Goal: Task Accomplishment & Management: Use online tool/utility

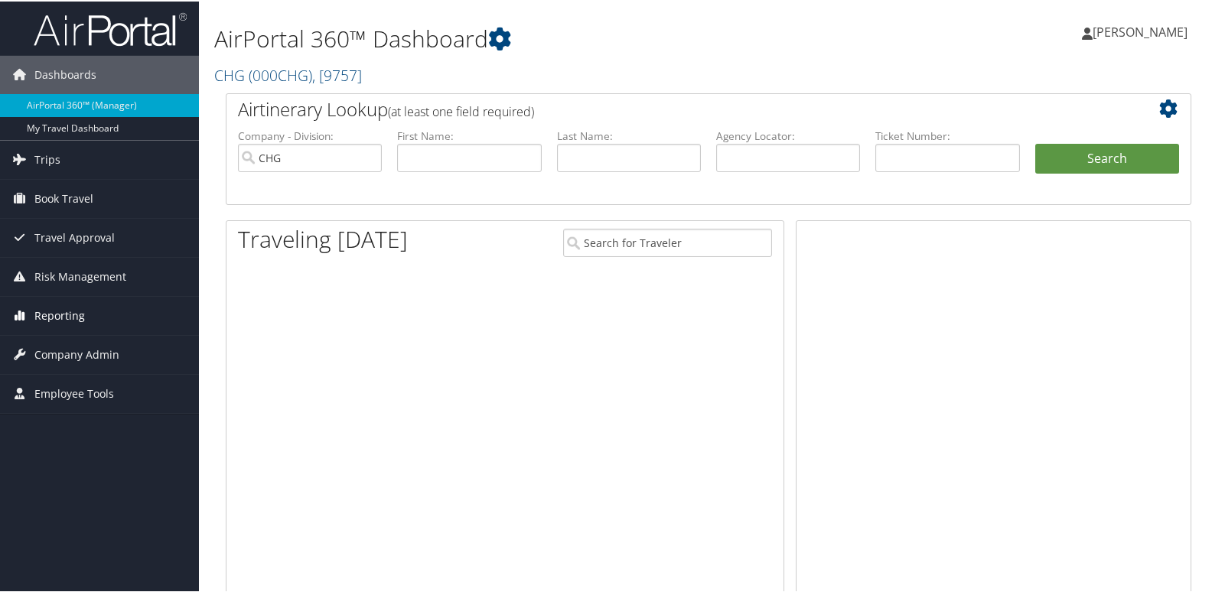
click at [60, 311] on span "Reporting" at bounding box center [59, 314] width 50 height 38
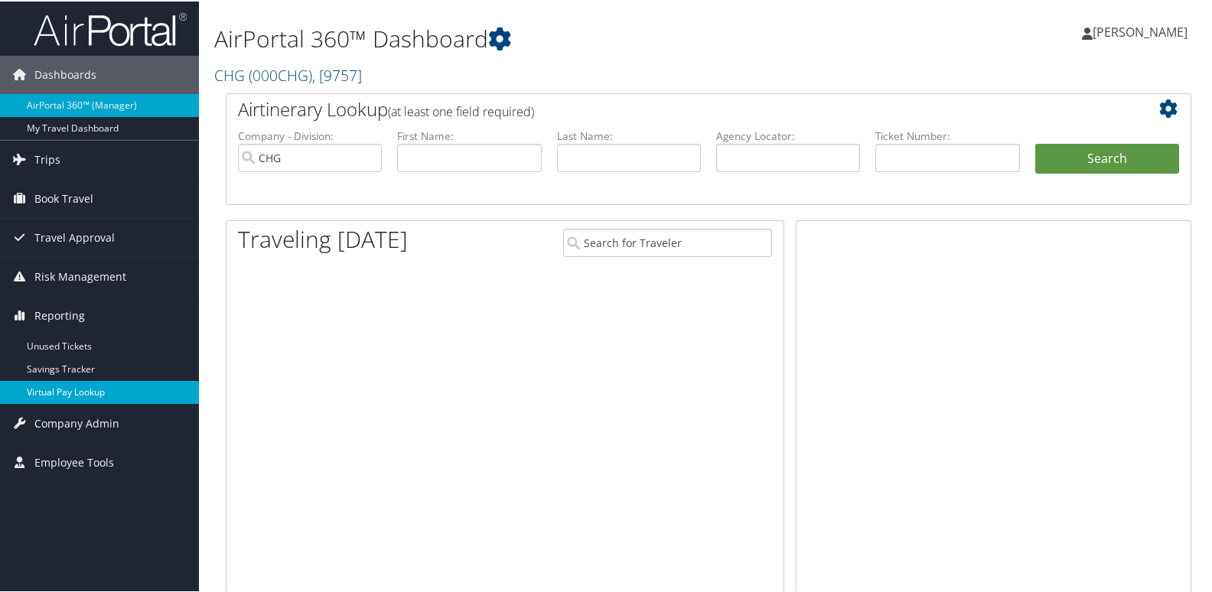
click at [109, 387] on link "Virtual Pay Lookup" at bounding box center [99, 390] width 199 height 23
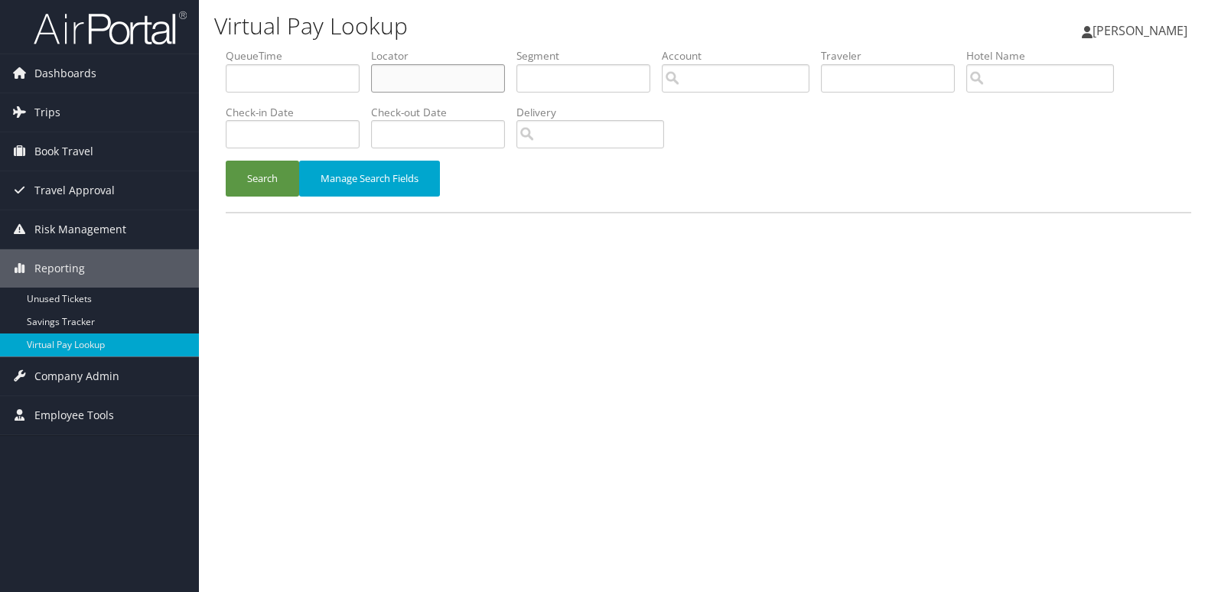
click at [474, 70] on input "text" at bounding box center [438, 78] width 134 height 28
paste input "CFRNJD"
type input "CFRNJD"
click at [274, 177] on button "Search" at bounding box center [262, 179] width 73 height 36
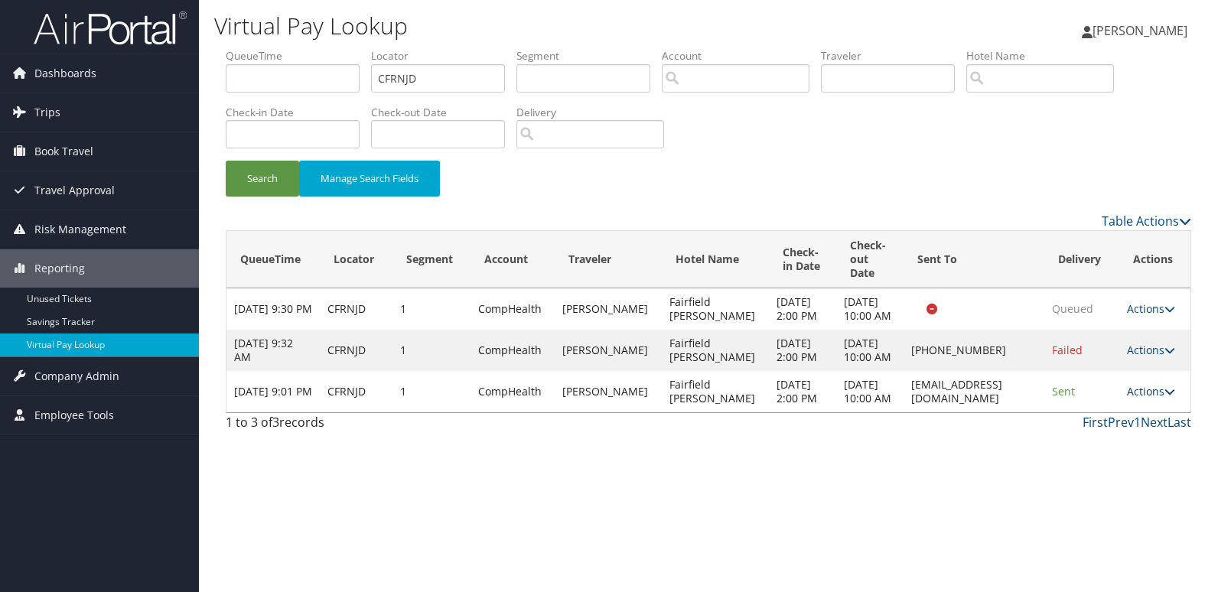
click at [1167, 397] on icon at bounding box center [1169, 391] width 11 height 11
click at [1137, 477] on link "Logs" at bounding box center [1120, 474] width 96 height 26
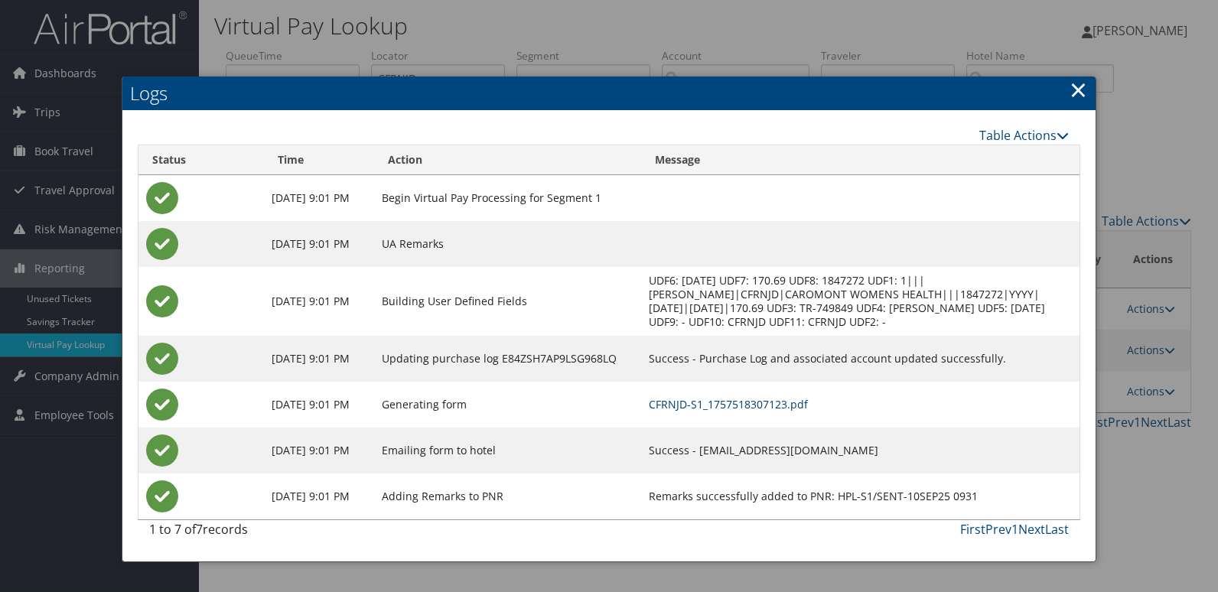
click at [808, 403] on link "CFRNJD-S1_1757518307123.pdf" at bounding box center [728, 404] width 159 height 15
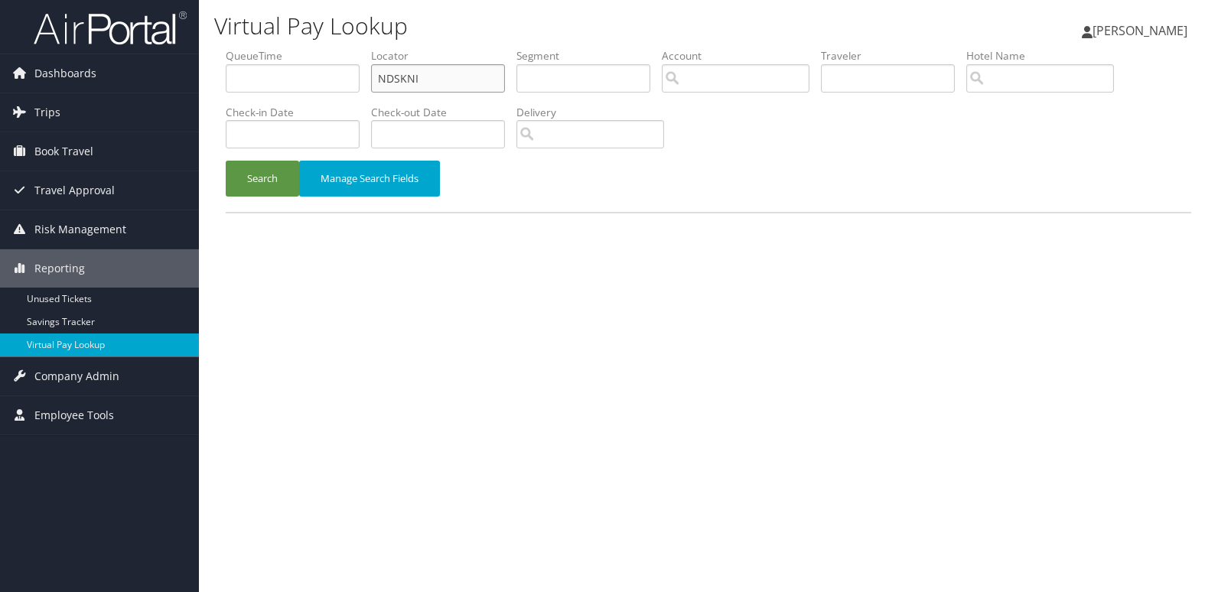
drag, startPoint x: 0, startPoint y: 0, endPoint x: 453, endPoint y: 77, distance: 459.4
click at [453, 77] on input "NDSKNI" at bounding box center [438, 78] width 134 height 28
paste input "IPPLNX"
click at [453, 77] on input "NDSKNI" at bounding box center [438, 78] width 134 height 28
type input "IPPLNX"
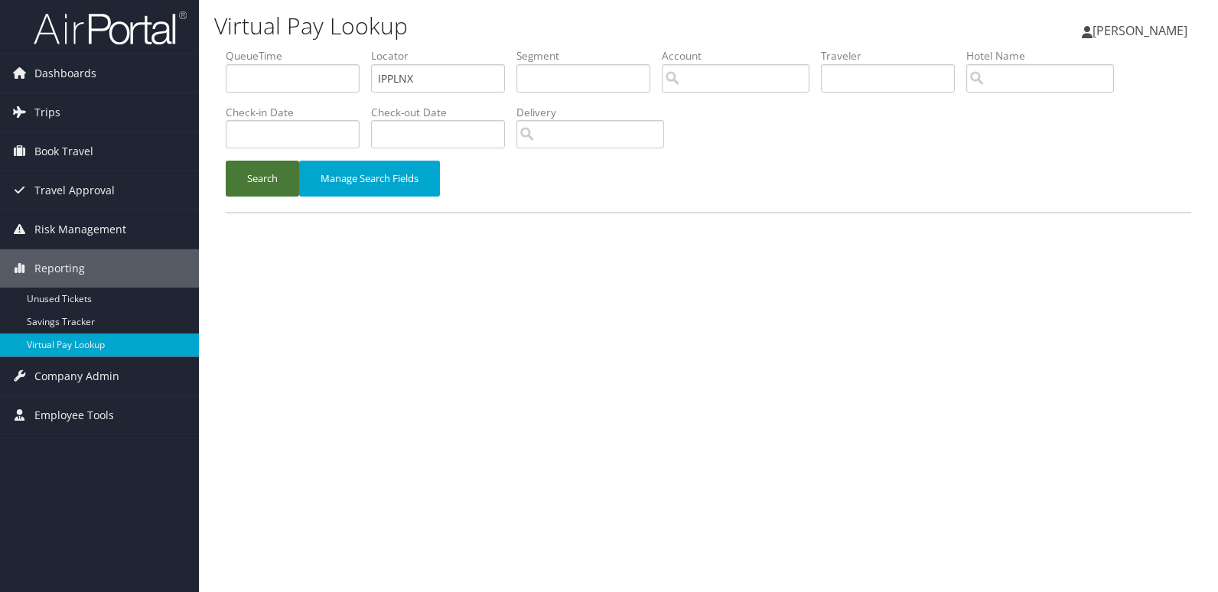
click at [258, 190] on button "Search" at bounding box center [262, 179] width 73 height 36
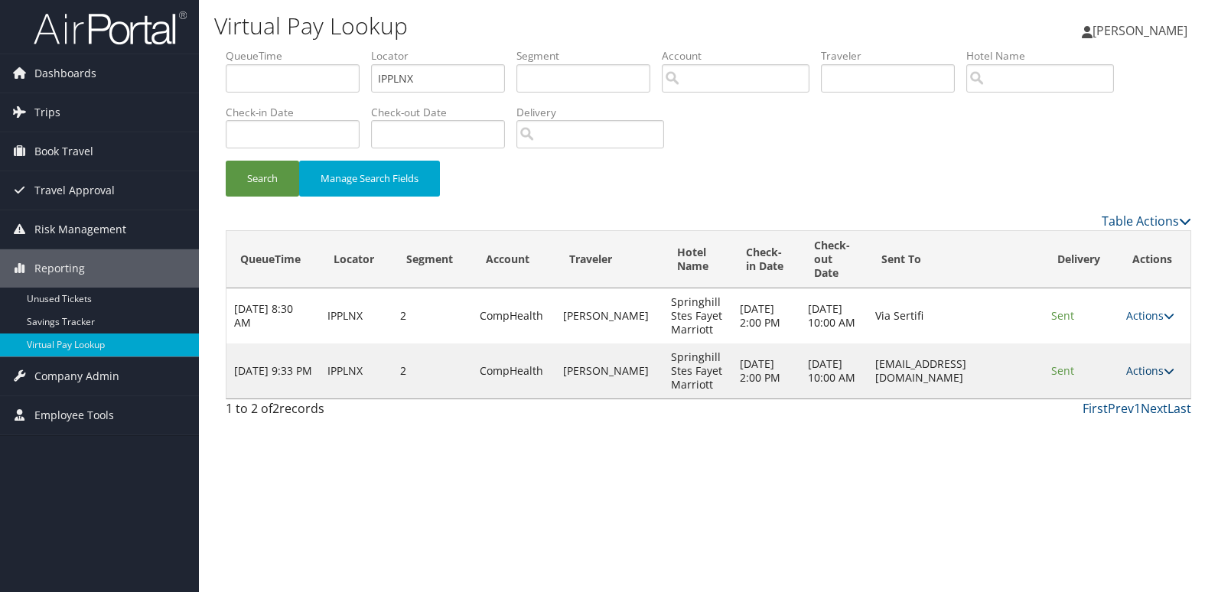
click at [1141, 376] on link "Actions" at bounding box center [1150, 370] width 48 height 15
click at [1104, 410] on link "Logs" at bounding box center [1123, 419] width 96 height 26
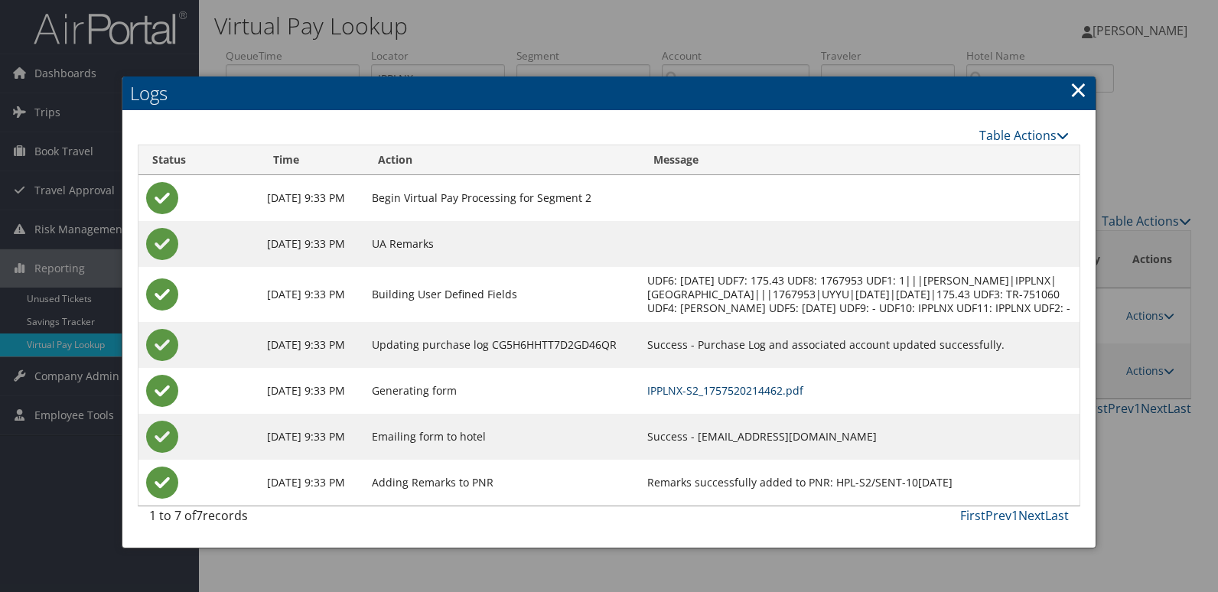
click at [803, 398] on link "IPPLNX-S2_1757520214462.pdf" at bounding box center [725, 390] width 156 height 15
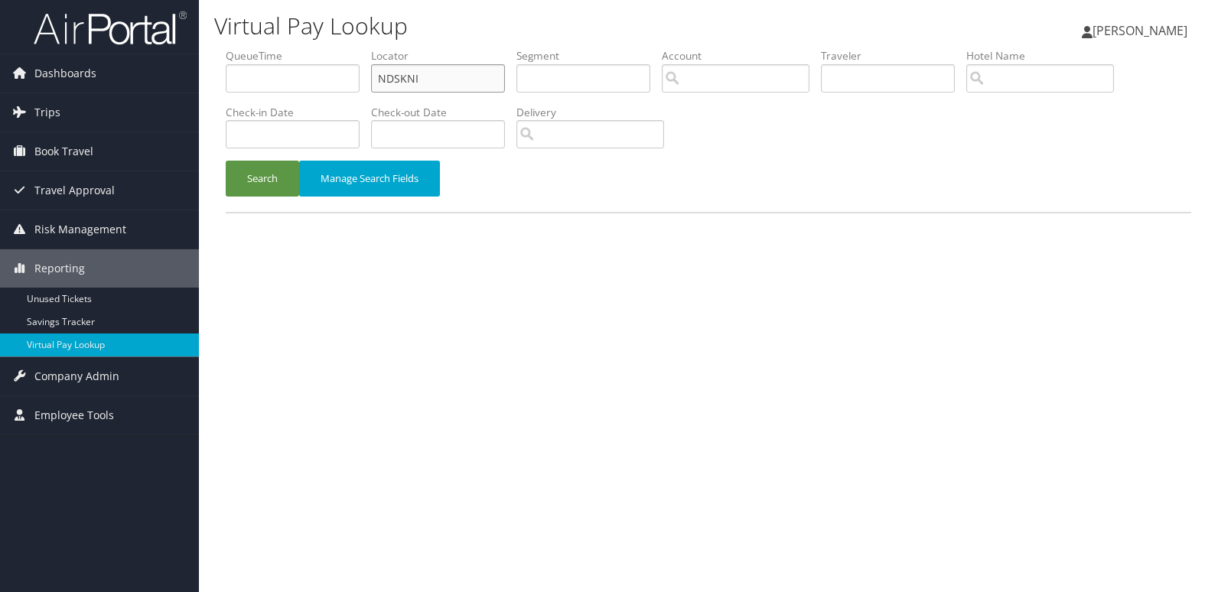
click at [431, 82] on input "NDSKNI" at bounding box center [438, 78] width 134 height 28
paste input "LYMRUQ"
type input "LYMRUQ"
click at [267, 185] on button "Search" at bounding box center [262, 179] width 73 height 36
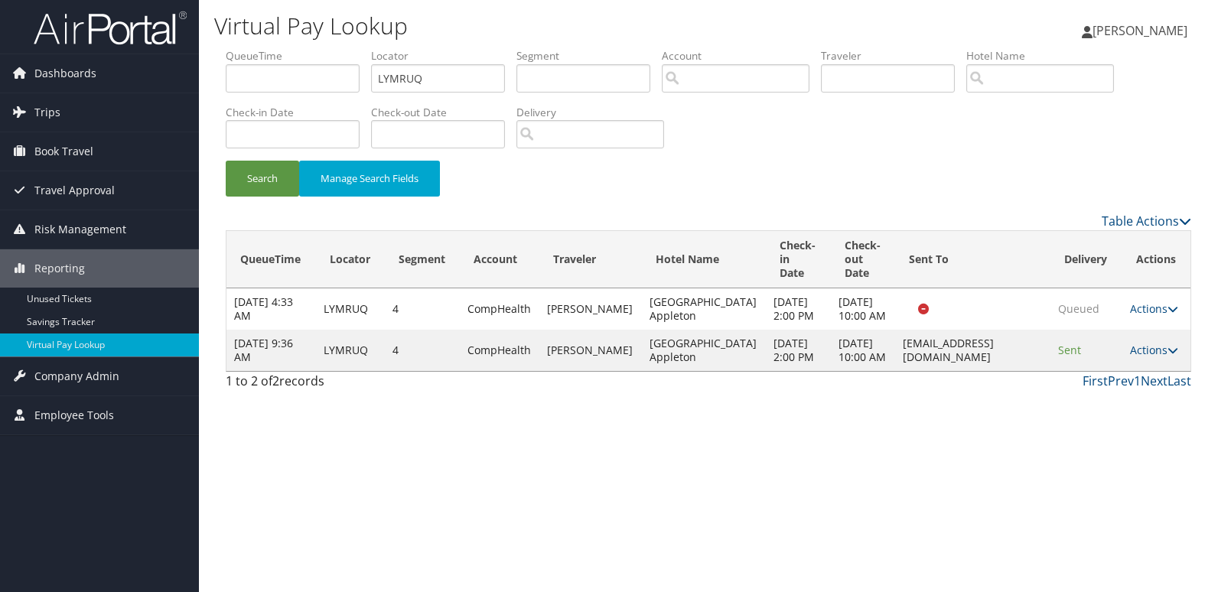
click at [1131, 371] on td "Actions Resend Logs View Itinerary" at bounding box center [1156, 350] width 68 height 41
click at [1167, 356] on icon at bounding box center [1172, 350] width 11 height 11
click at [1125, 431] on link "Logs" at bounding box center [1121, 440] width 96 height 26
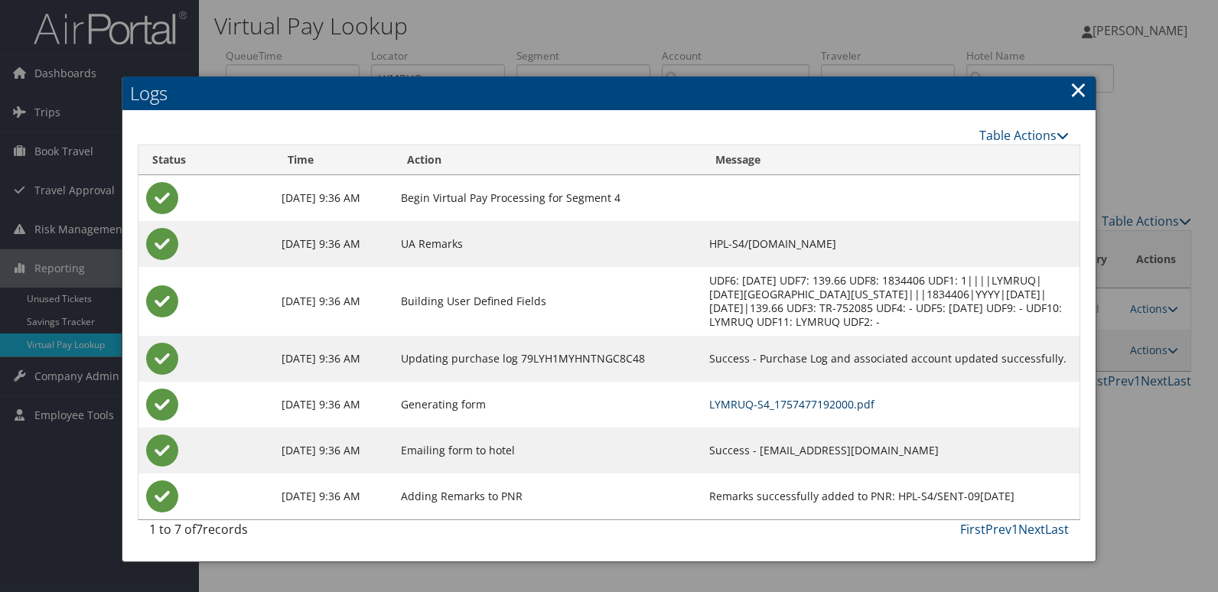
click at [844, 404] on link "LYMRUQ-S4_1757477192000.pdf" at bounding box center [791, 404] width 165 height 15
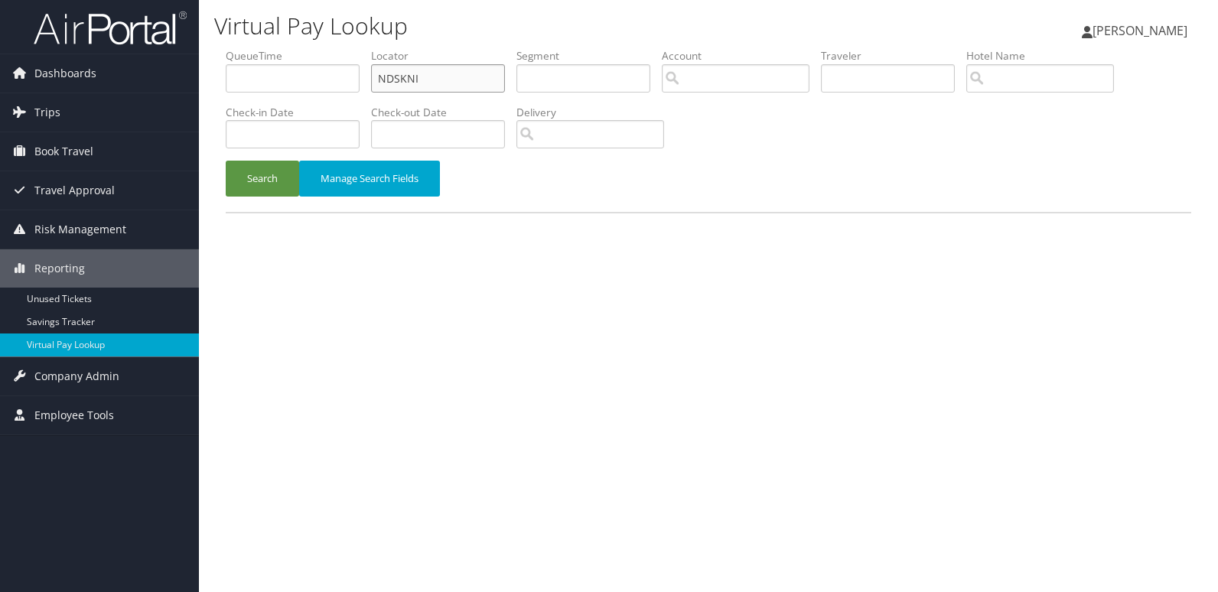
click at [476, 70] on input "NDSKNI" at bounding box center [438, 78] width 134 height 28
paste input "GVAKFF"
click at [476, 70] on input "NDSKNI" at bounding box center [438, 78] width 134 height 28
type input "GVAKFF"
click at [261, 185] on button "Search" at bounding box center [262, 179] width 73 height 36
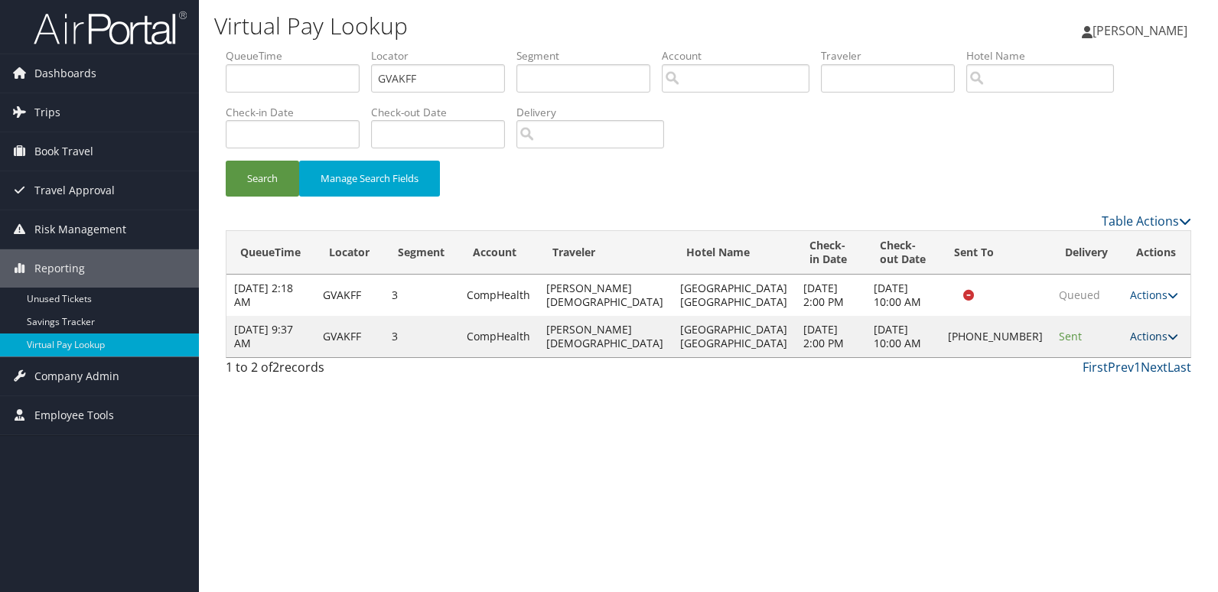
click at [1143, 340] on link "Actions" at bounding box center [1154, 336] width 48 height 15
click at [1115, 373] on link "Logs" at bounding box center [1097, 385] width 131 height 26
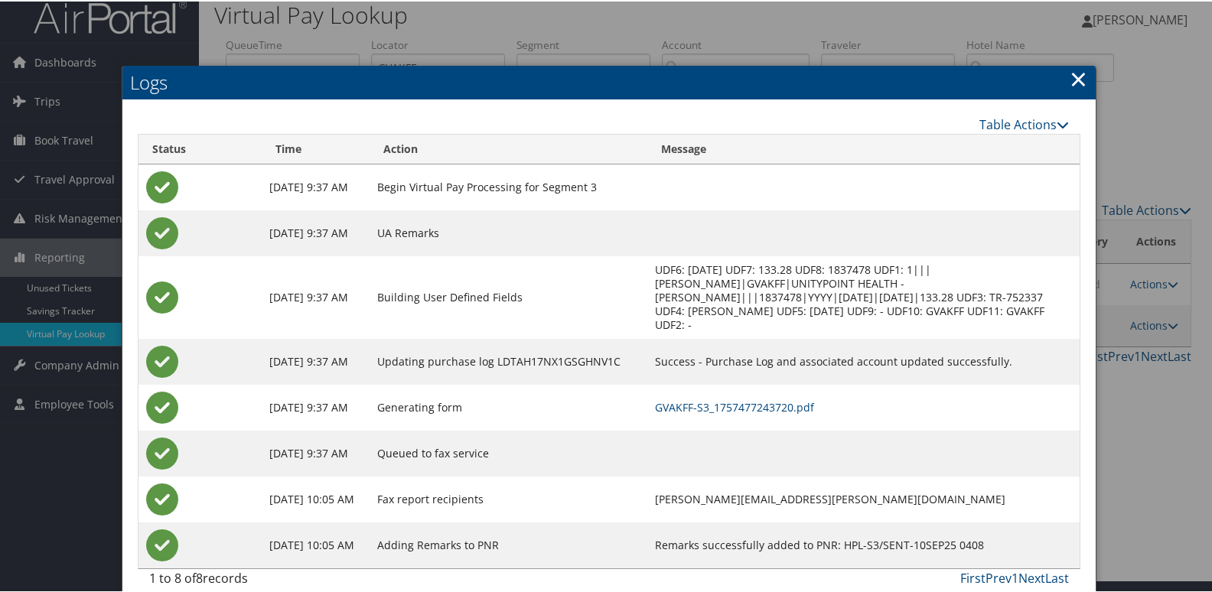
scroll to position [16, 0]
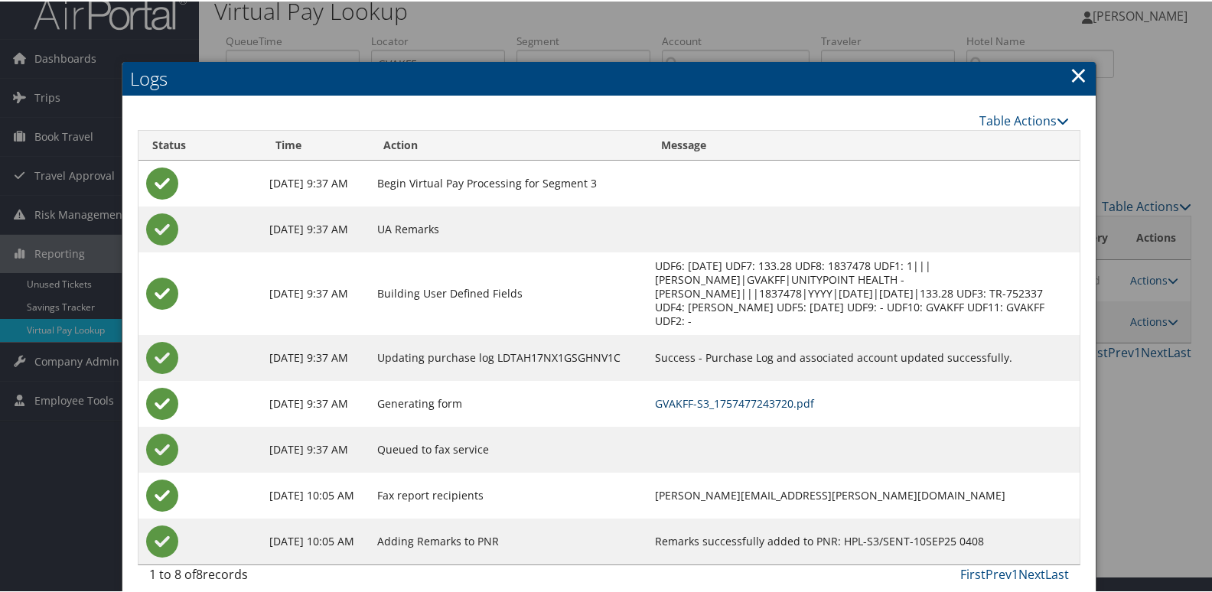
click at [769, 395] on link "GVAKFF-S3_1757477243720.pdf" at bounding box center [734, 402] width 159 height 15
click at [807, 395] on link "GVAKFF-S3_1757477243720.pdf" at bounding box center [734, 402] width 159 height 15
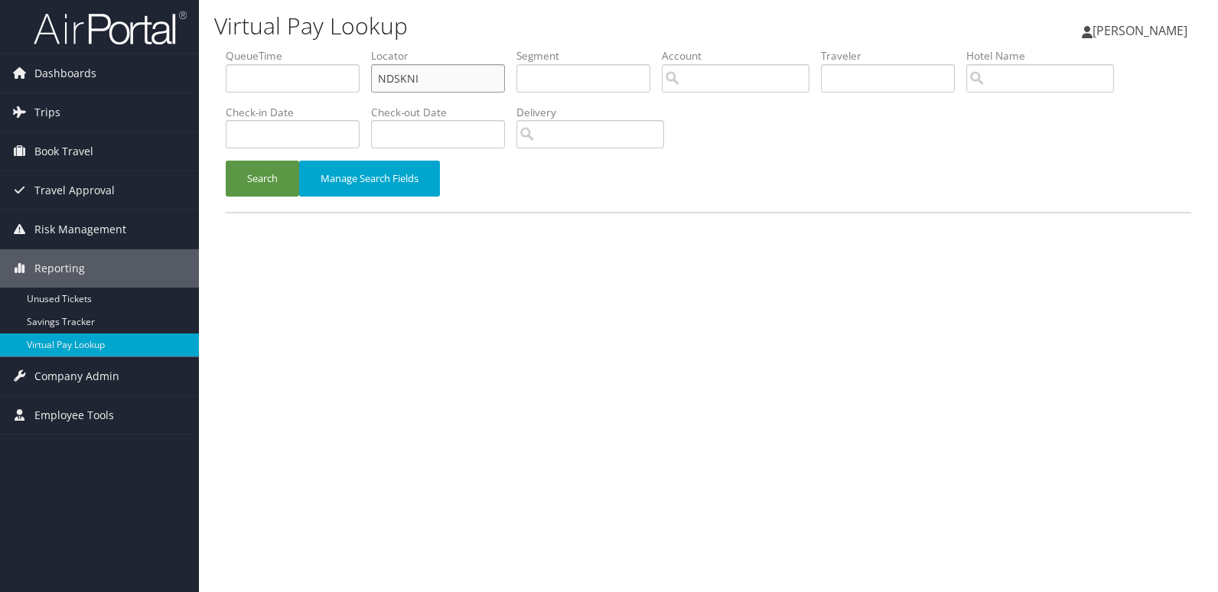
click at [442, 82] on input "NDSKNI" at bounding box center [438, 78] width 134 height 28
click at [443, 81] on input "NDSKNI" at bounding box center [438, 78] width 134 height 28
paste input "AXFVCP"
type input "AXFVCP"
click at [247, 181] on button "Search" at bounding box center [262, 179] width 73 height 36
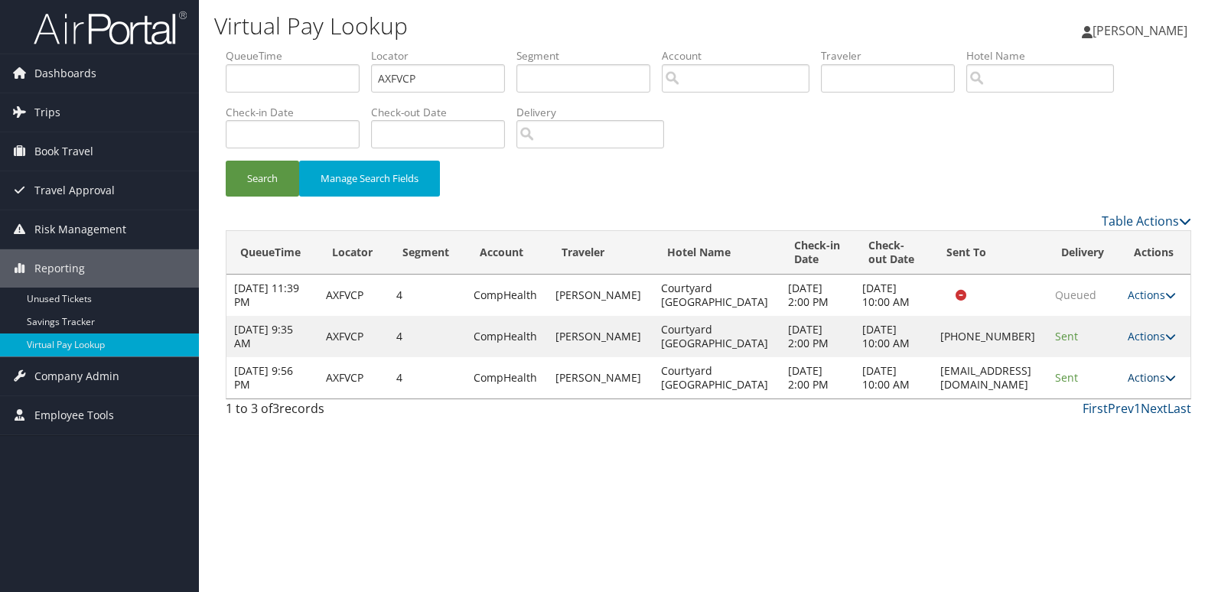
click at [1157, 385] on link "Actions" at bounding box center [1152, 377] width 48 height 15
click at [1118, 479] on link "View Itinerary" at bounding box center [1122, 487] width 96 height 26
click at [1151, 385] on link "Actions" at bounding box center [1152, 377] width 48 height 15
click at [1102, 447] on link "Logs" at bounding box center [1122, 460] width 96 height 26
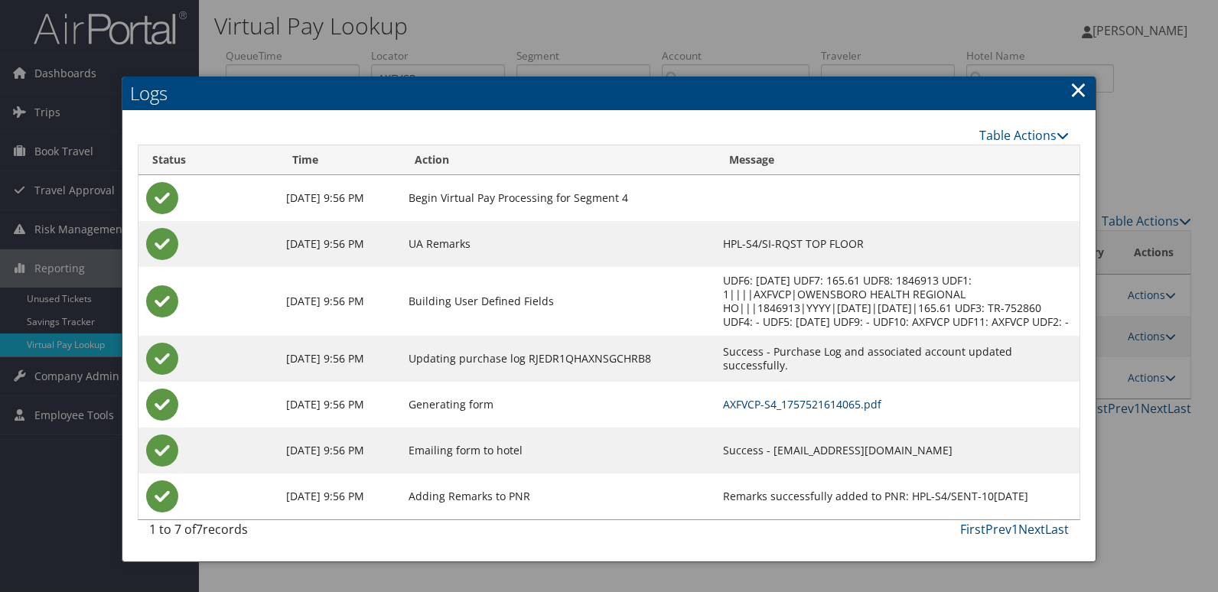
drag, startPoint x: 786, startPoint y: 421, endPoint x: 718, endPoint y: 324, distance: 119.1
click at [786, 412] on link "AXFVCP-S4_1757521614065.pdf" at bounding box center [802, 404] width 158 height 15
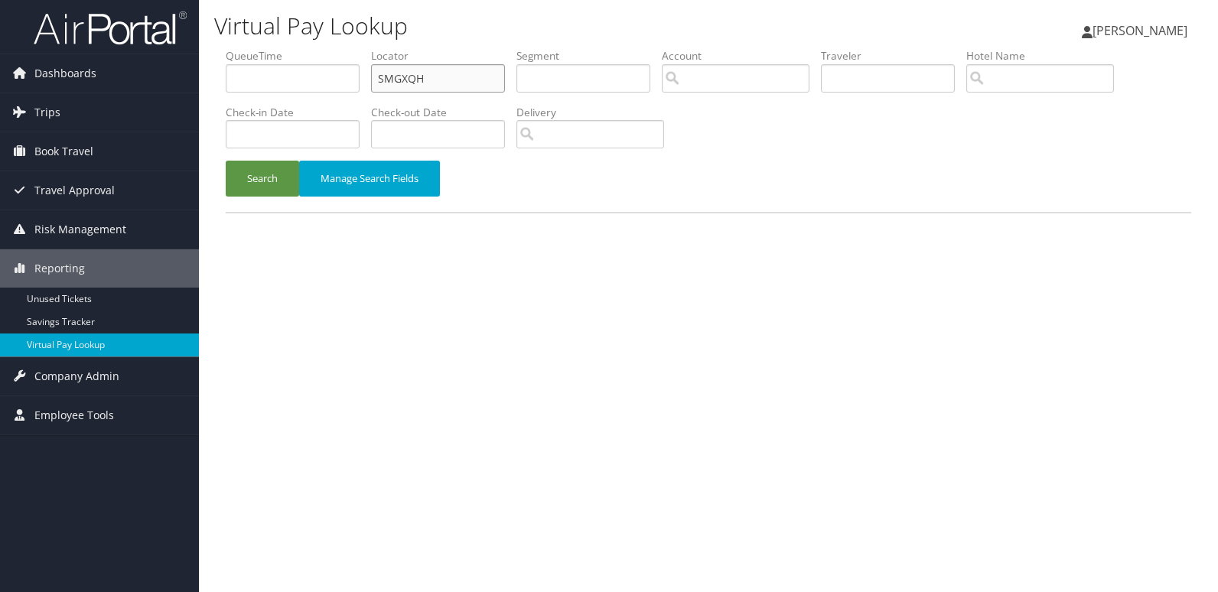
click at [477, 83] on input "SMGXQH" at bounding box center [438, 78] width 134 height 28
paste input "NVLSEU"
type input "NVLSEU"
click at [263, 185] on button "Search" at bounding box center [262, 179] width 73 height 36
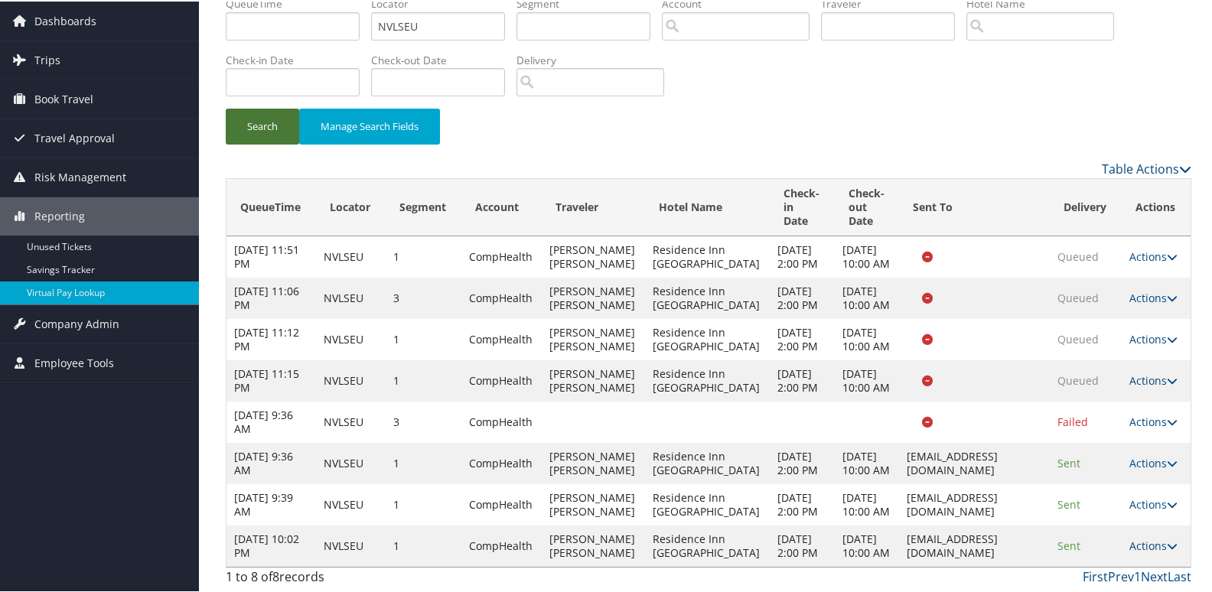
scroll to position [246, 0]
click at [1153, 537] on link "Actions" at bounding box center [1153, 544] width 48 height 15
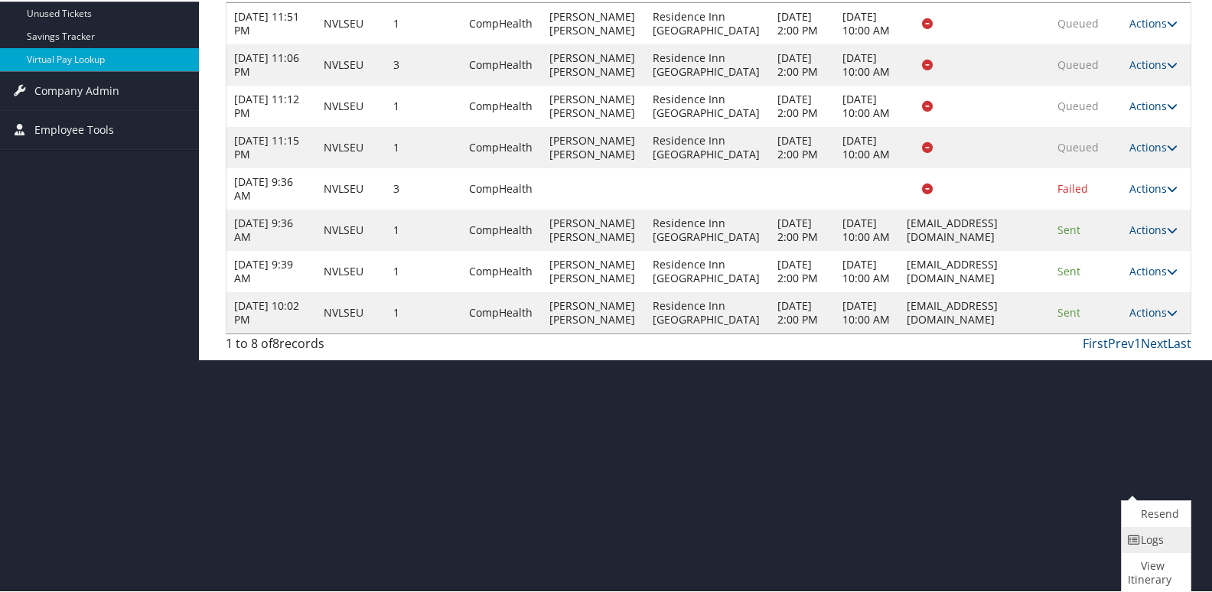
click at [1167, 536] on link "Logs" at bounding box center [1153, 539] width 65 height 26
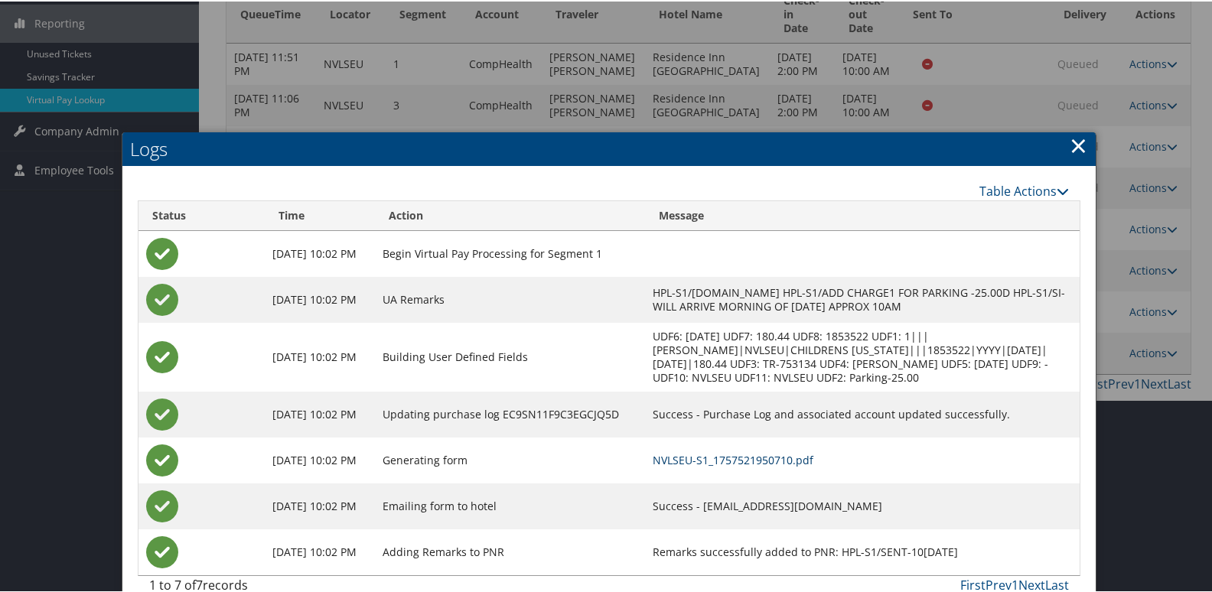
click at [786, 466] on link "NVLSEU-S1_1757521950710.pdf" at bounding box center [732, 458] width 161 height 15
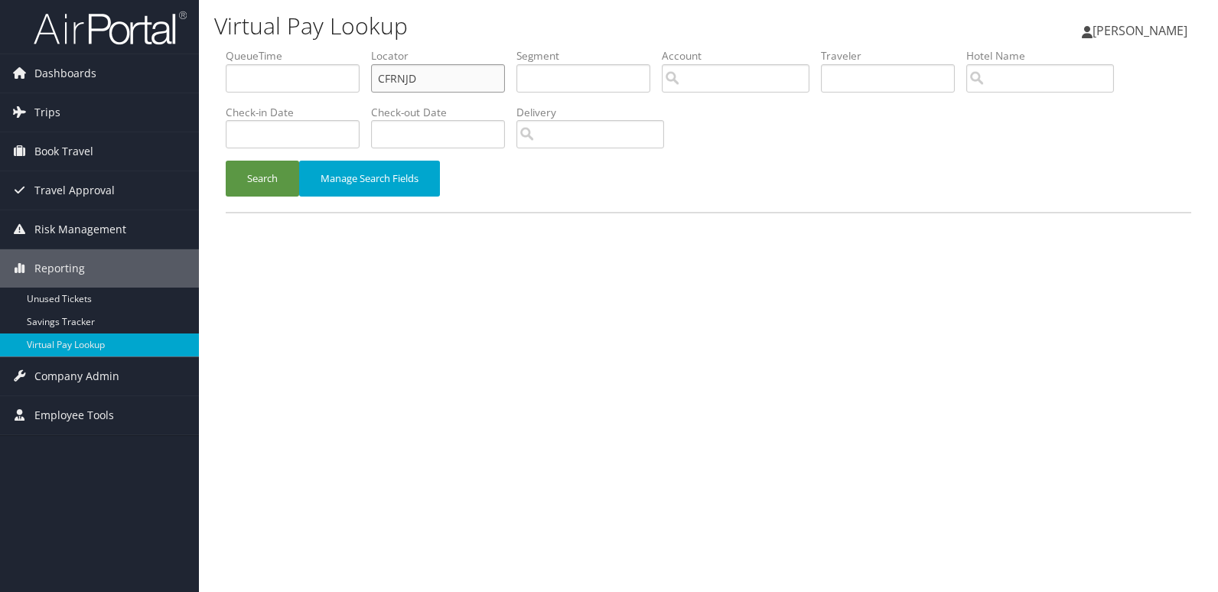
click at [454, 74] on input "CFRNJD" at bounding box center [438, 78] width 134 height 28
paste input "AMRUXN"
type input "AMRUXN"
click at [251, 173] on button "Search" at bounding box center [262, 179] width 73 height 36
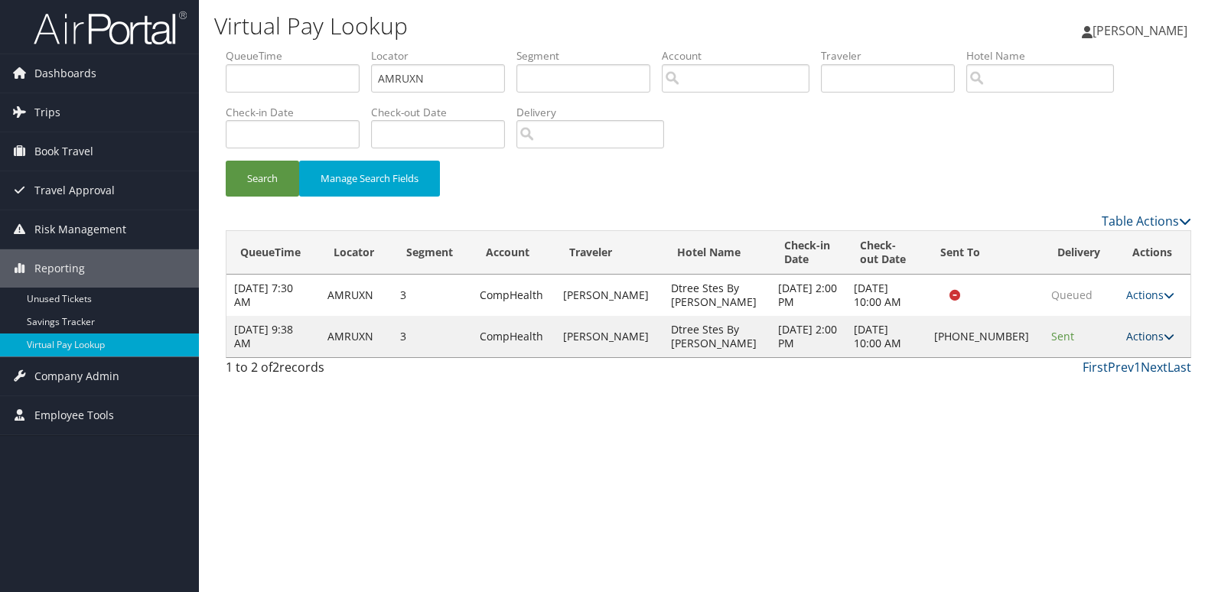
click at [1132, 334] on link "Actions" at bounding box center [1150, 336] width 48 height 15
click at [1112, 382] on link "Logs" at bounding box center [1098, 385] width 131 height 26
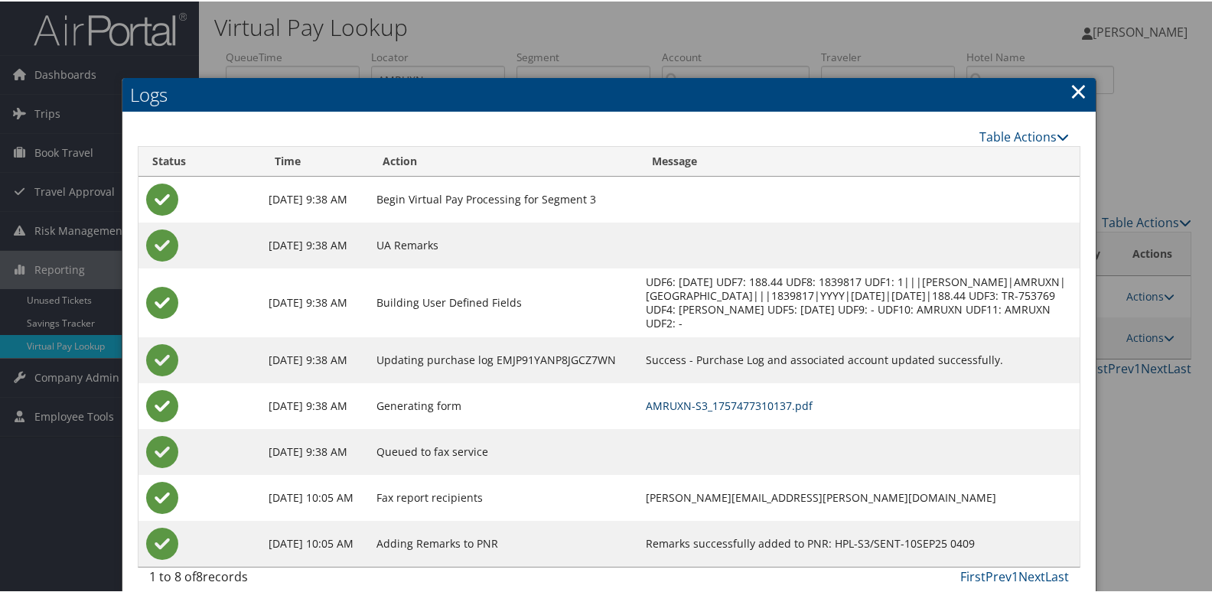
click at [793, 408] on link "AMRUXN-S3_1757477310137.pdf" at bounding box center [729, 404] width 167 height 15
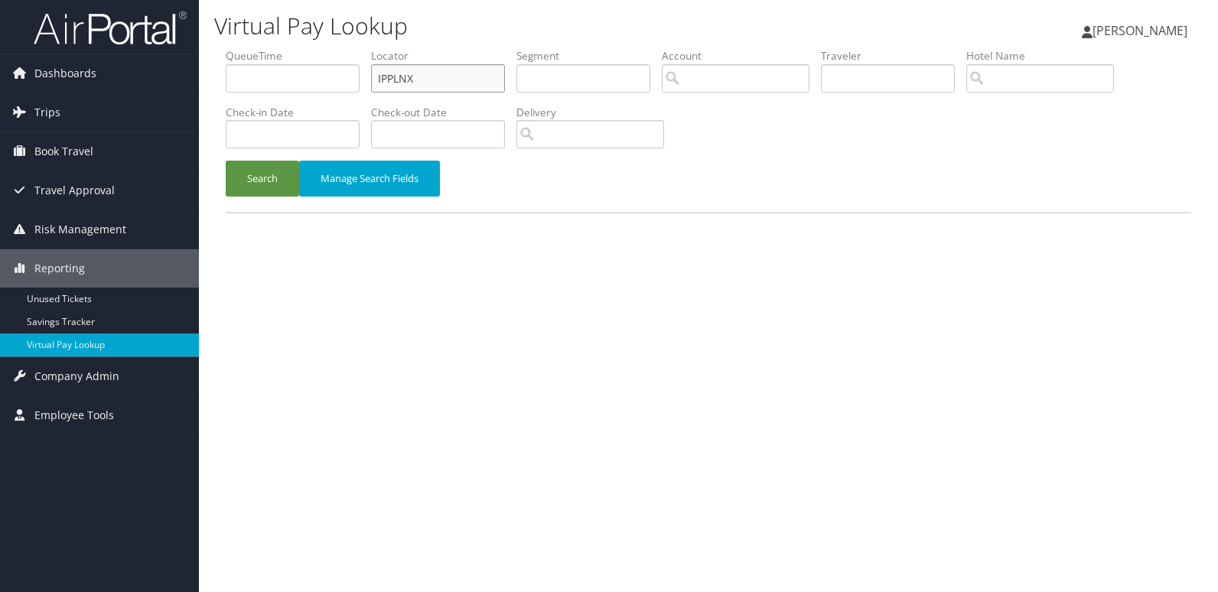
click at [435, 90] on input "IPPLNX" at bounding box center [438, 78] width 134 height 28
paste input "ETOSHY"
type input "ETOSHY"
click at [270, 192] on button "Search" at bounding box center [262, 179] width 73 height 36
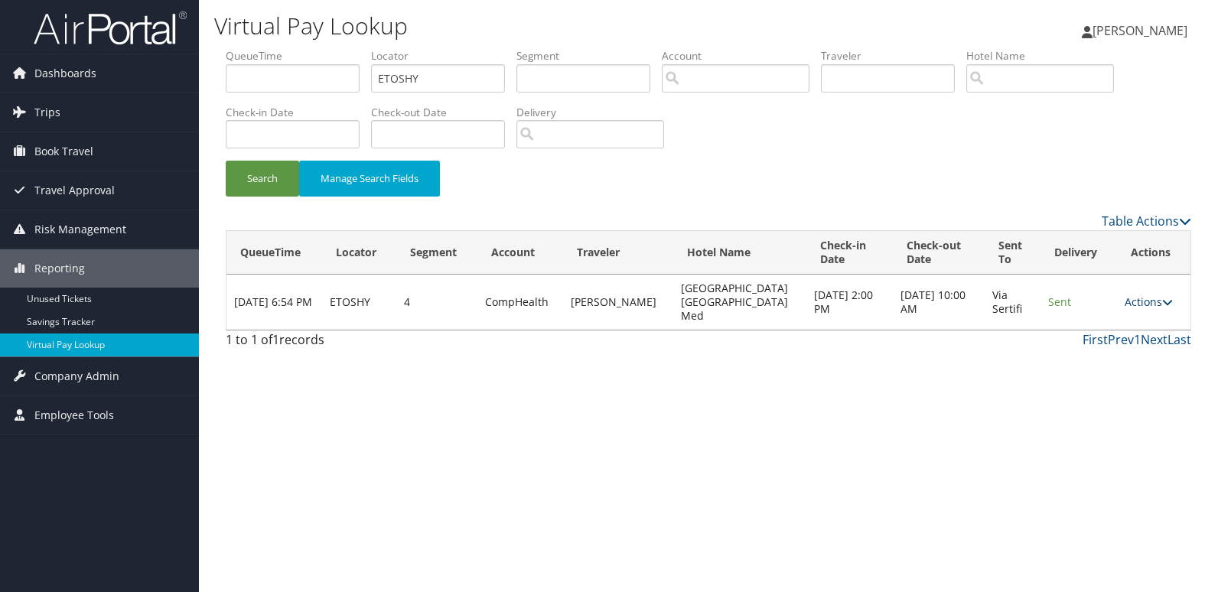
click at [1141, 298] on link "Actions" at bounding box center [1148, 302] width 48 height 15
click at [1115, 336] on link "Logs" at bounding box center [1118, 343] width 96 height 26
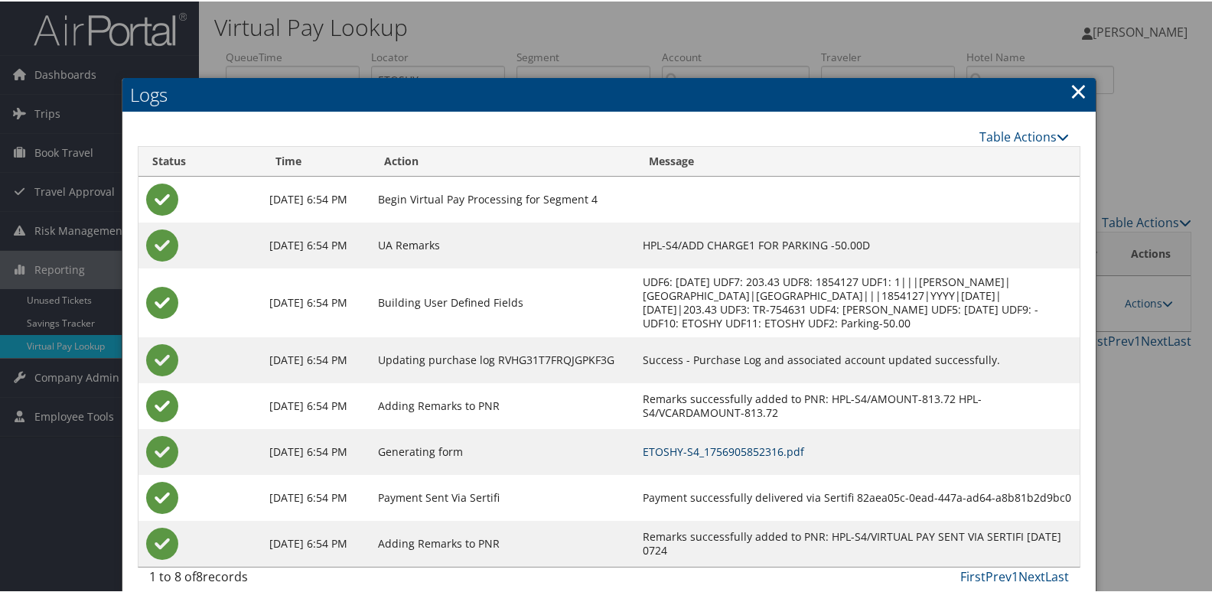
click at [804, 457] on link "ETOSHY-S4_1756905852316.pdf" at bounding box center [723, 450] width 161 height 15
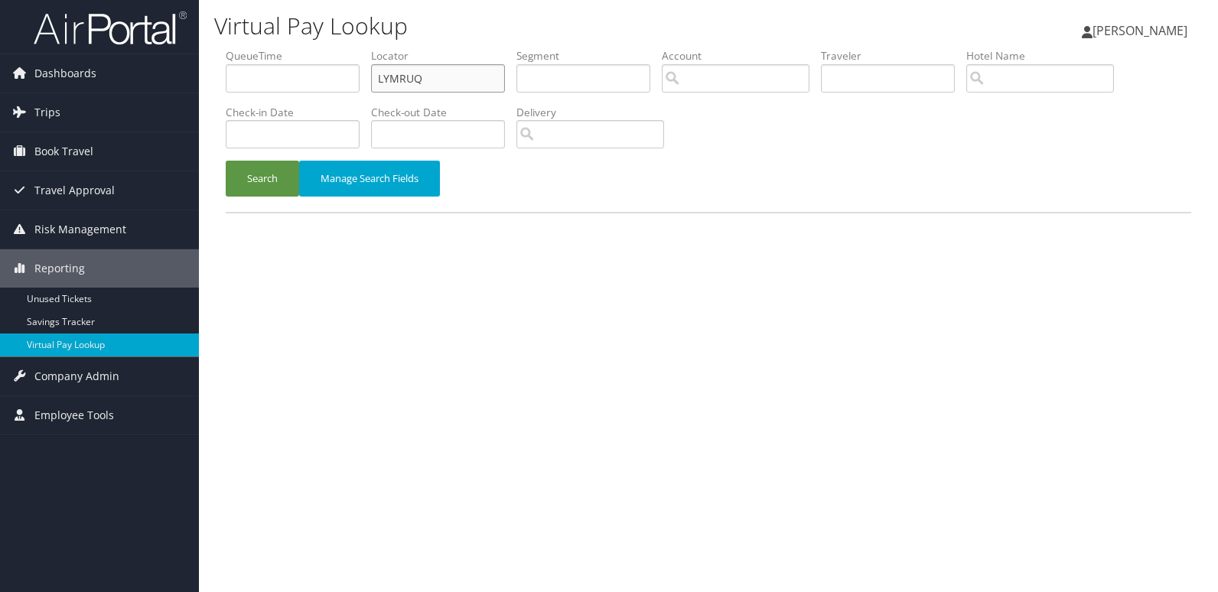
click at [460, 79] on input "LYMRUQ" at bounding box center [438, 78] width 134 height 28
paste input "EKFMQ"
type input "EKFMQQ"
click at [271, 171] on button "Search" at bounding box center [262, 179] width 73 height 36
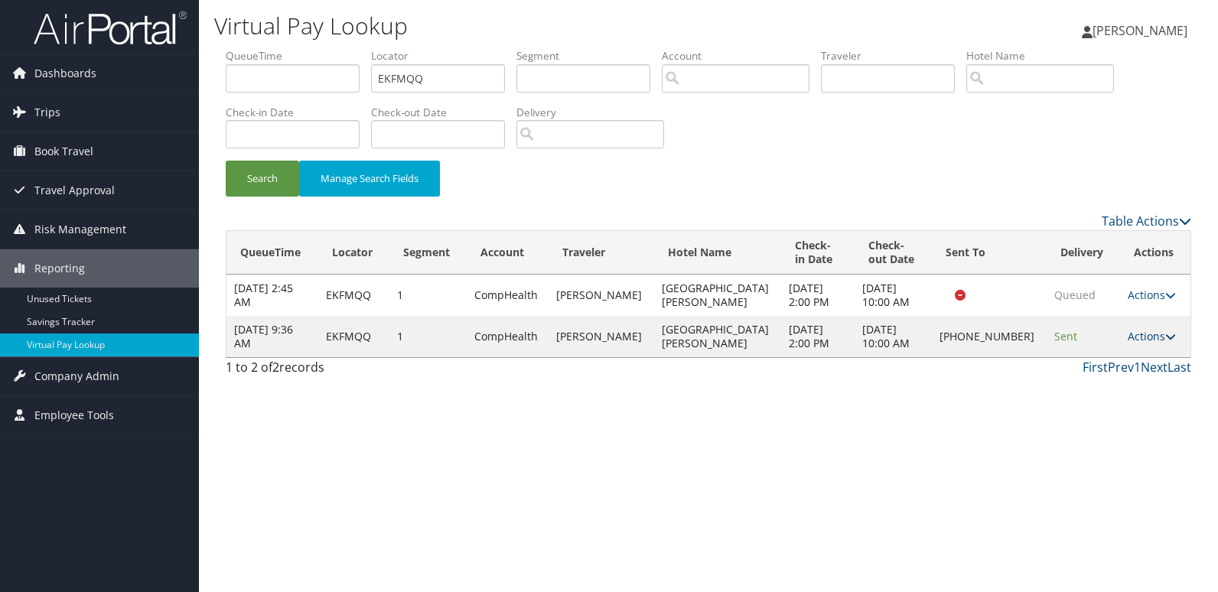
click at [1139, 337] on link "Actions" at bounding box center [1152, 336] width 48 height 15
click at [1124, 390] on link "Logs" at bounding box center [1098, 385] width 131 height 26
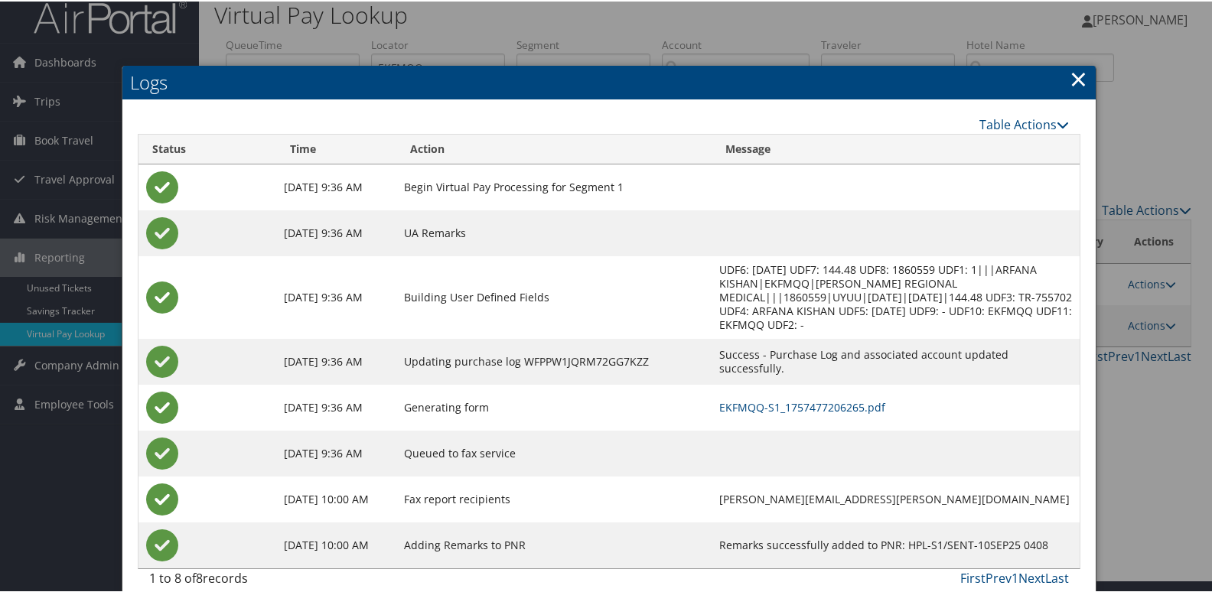
scroll to position [16, 0]
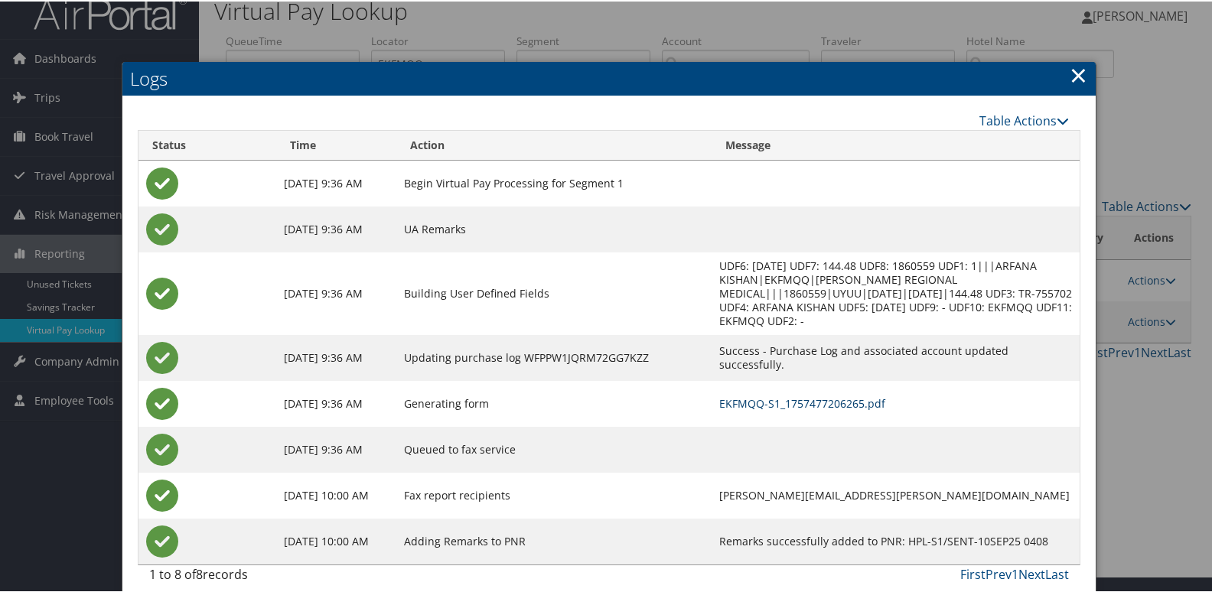
click at [804, 395] on link "EKFMQQ-S1_1757477206265.pdf" at bounding box center [802, 402] width 166 height 15
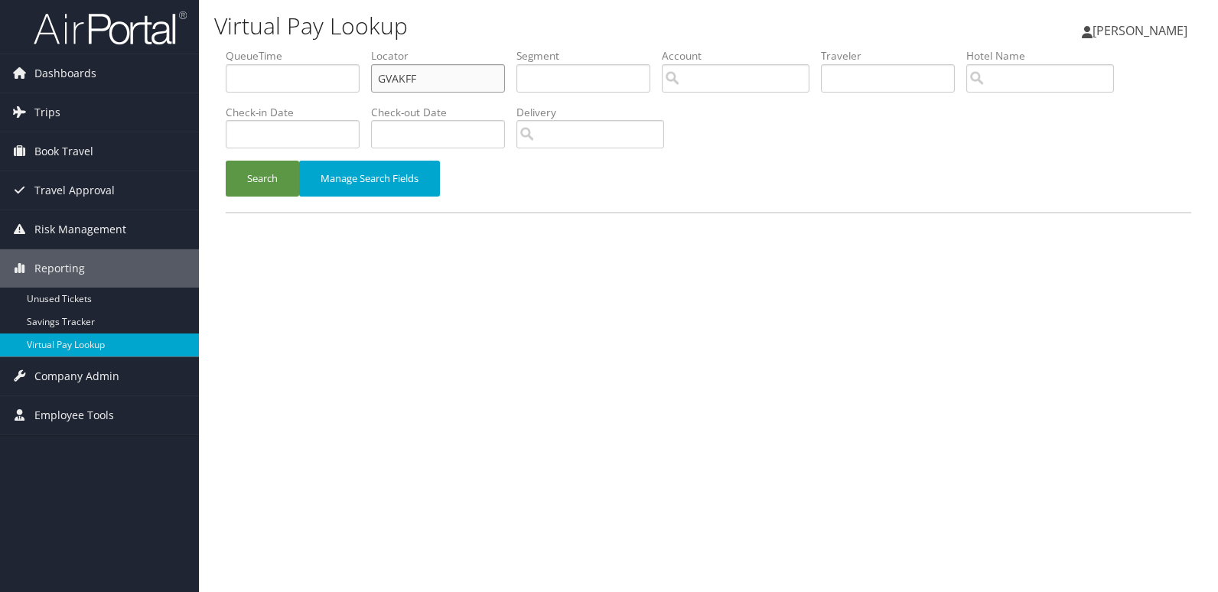
click at [487, 74] on input "GVAKFF" at bounding box center [438, 78] width 134 height 28
paste input "YDVZGQ"
type input "YDVZGQ"
click at [262, 181] on button "Search" at bounding box center [262, 179] width 73 height 36
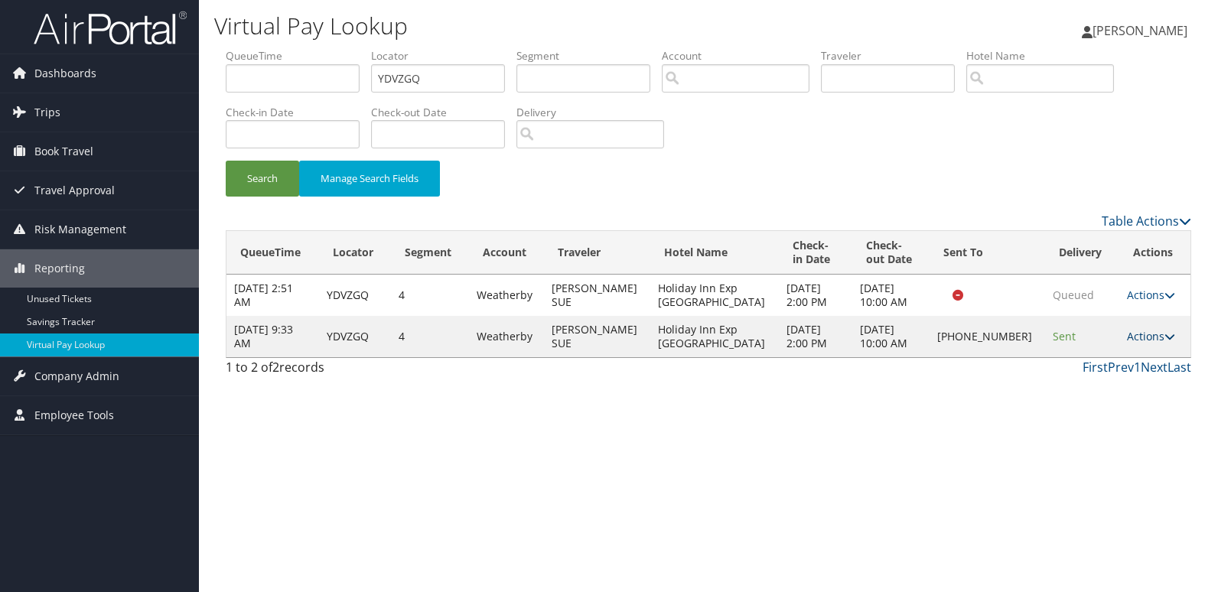
click at [1137, 340] on link "Actions" at bounding box center [1151, 336] width 48 height 15
click at [1090, 372] on link "Logs" at bounding box center [1097, 385] width 131 height 26
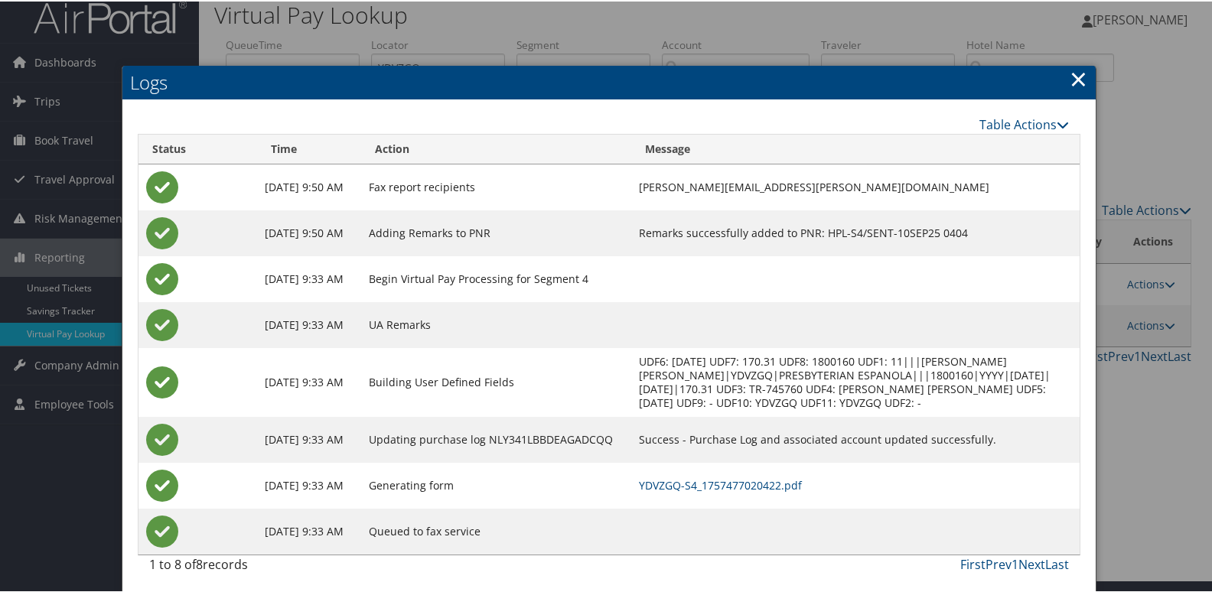
scroll to position [16, 0]
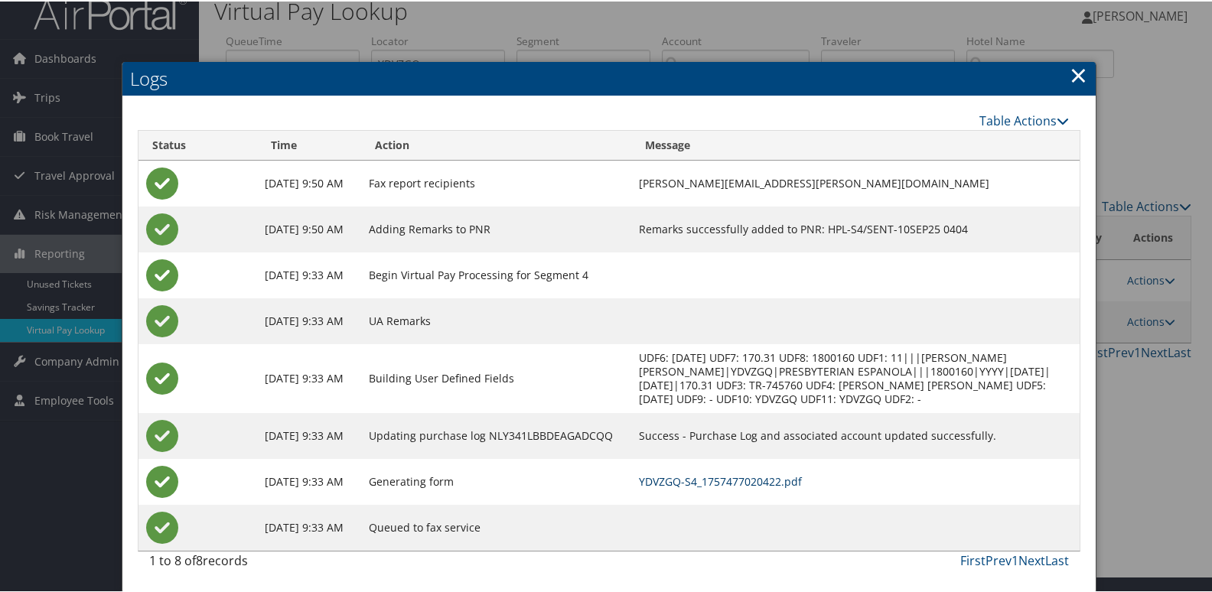
click at [795, 477] on link "YDVZGQ-S4_1757477020422.pdf" at bounding box center [720, 480] width 163 height 15
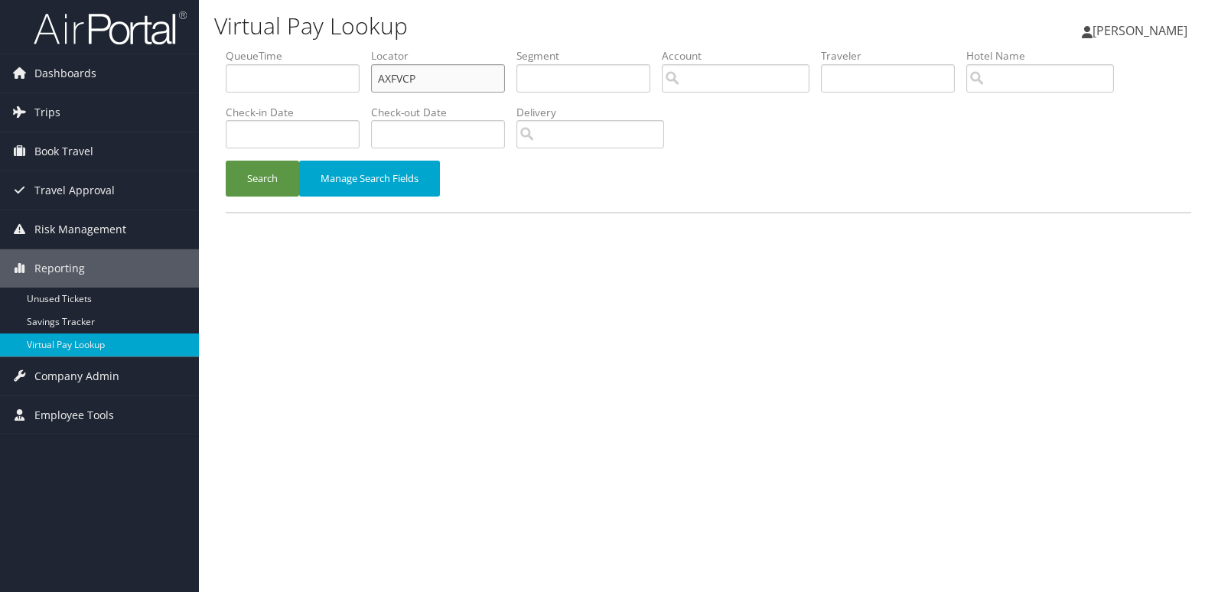
click at [467, 80] on input "AXFVCP" at bounding box center [438, 78] width 134 height 28
paste input "IJMMGU"
click at [467, 80] on input "AXFVCP" at bounding box center [438, 78] width 134 height 28
type input "IJMMGU"
click at [263, 178] on button "Search" at bounding box center [262, 179] width 73 height 36
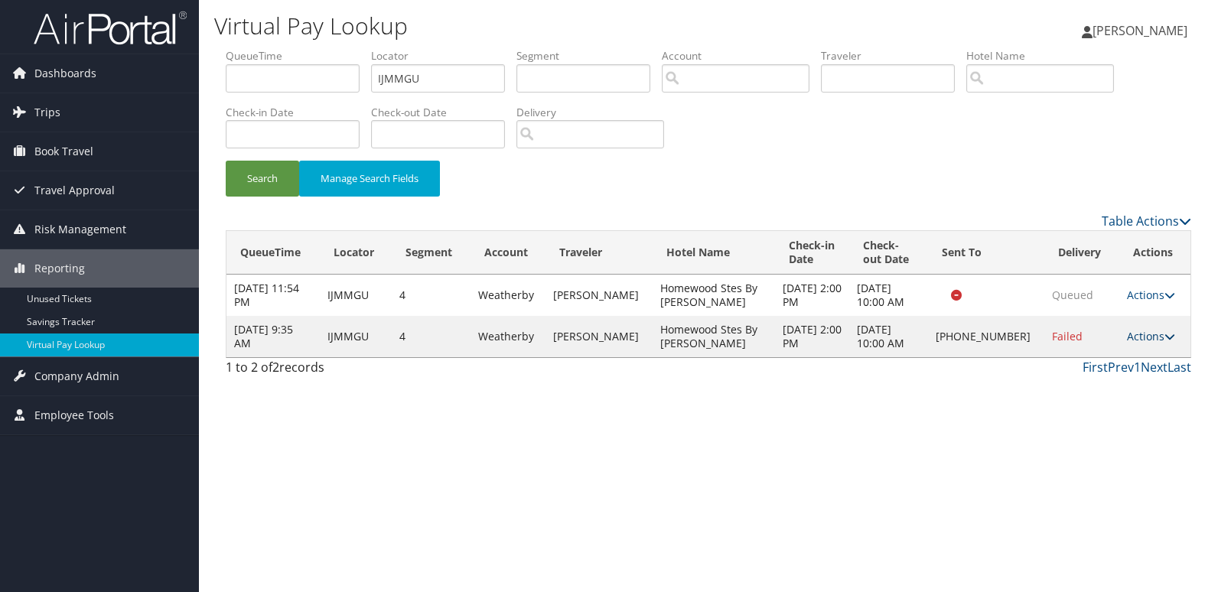
click at [1132, 329] on link "Actions" at bounding box center [1151, 336] width 48 height 15
click at [1103, 386] on link "Logs" at bounding box center [1099, 385] width 131 height 26
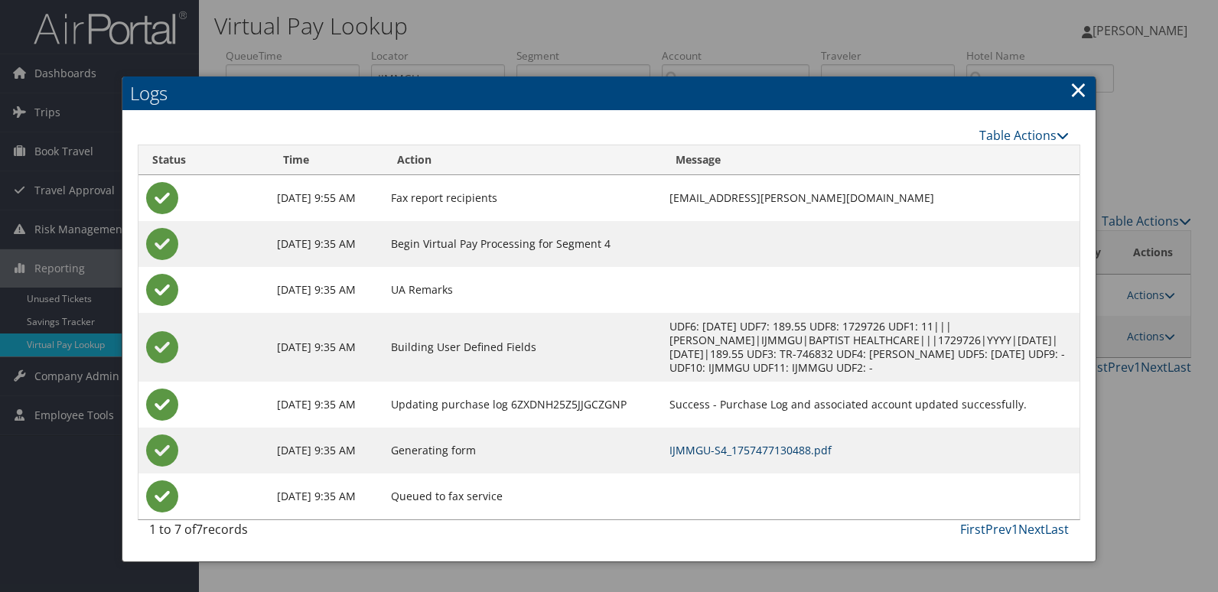
click at [774, 450] on link "IJMMGU-S4_1757477130488.pdf" at bounding box center [750, 450] width 162 height 15
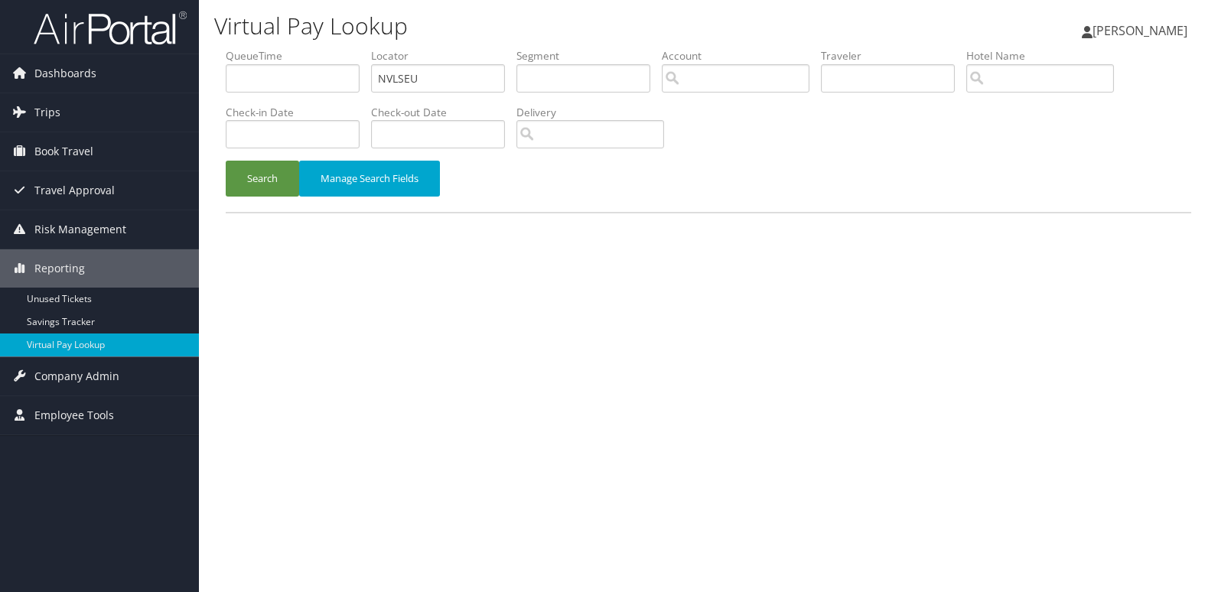
click at [451, 64] on input "NVLSEU" at bounding box center [438, 78] width 134 height 28
type input "CGVUUU"
click at [268, 178] on button "Search" at bounding box center [262, 179] width 73 height 36
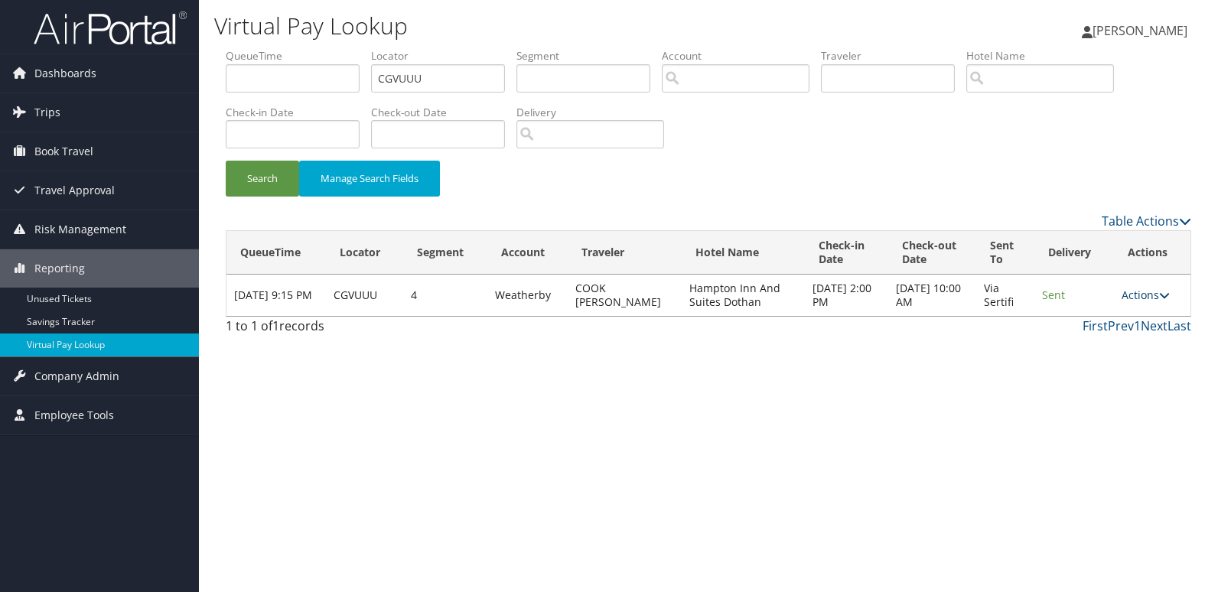
click at [1145, 289] on link "Actions" at bounding box center [1145, 295] width 48 height 15
click at [1123, 327] on link "Resend" at bounding box center [1117, 317] width 96 height 26
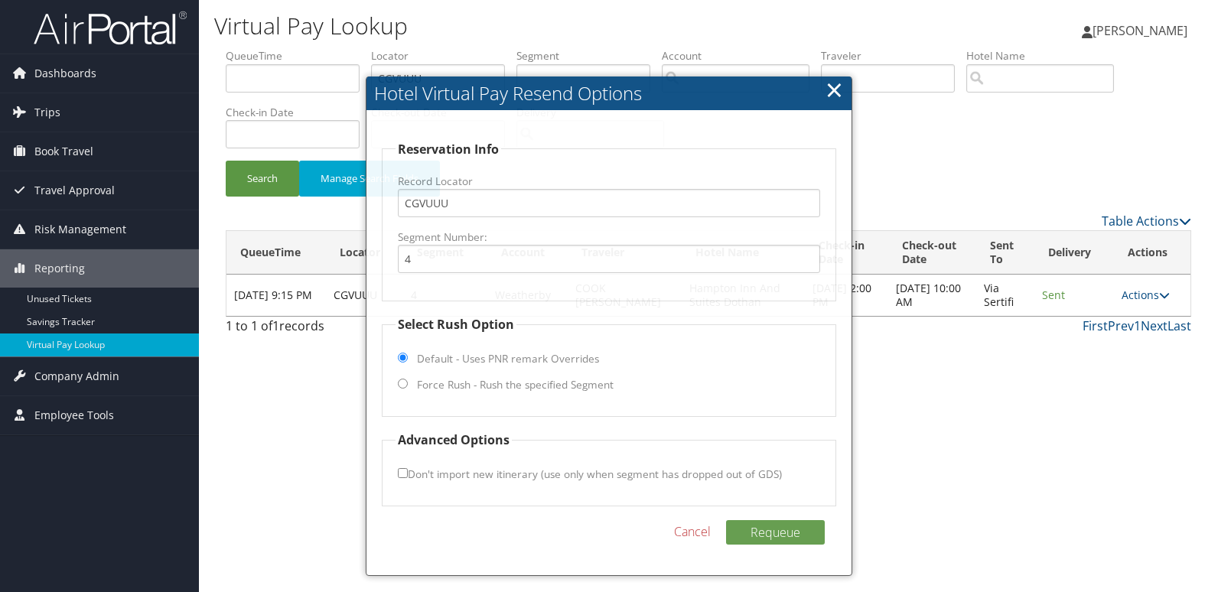
click at [1150, 298] on link "Actions" at bounding box center [1145, 295] width 48 height 15
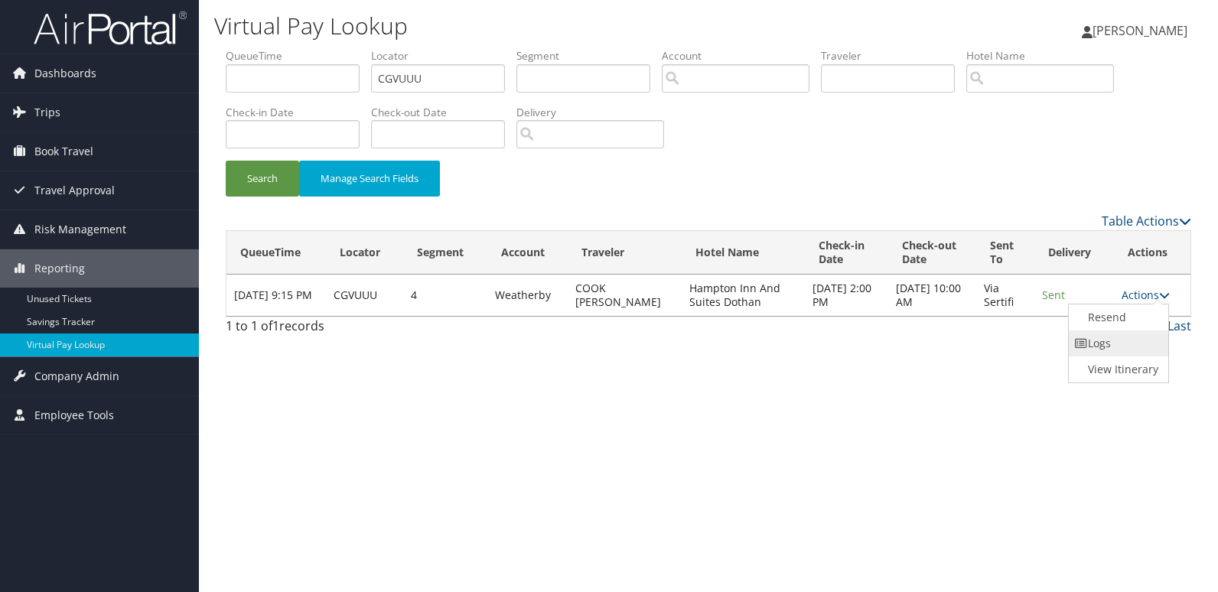
click at [1134, 351] on link "Logs" at bounding box center [1117, 343] width 96 height 26
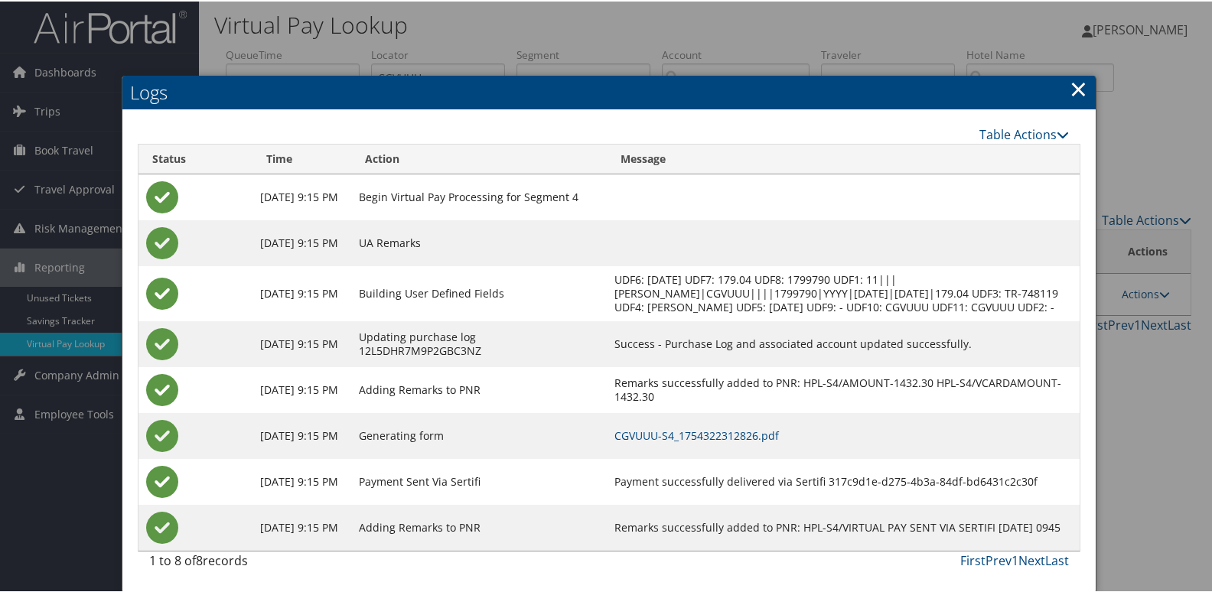
scroll to position [16, 0]
drag, startPoint x: 782, startPoint y: 431, endPoint x: 797, endPoint y: 428, distance: 15.6
click at [779, 431] on link "CGVUUU-S4_1754322312826.pdf" at bounding box center [696, 434] width 164 height 15
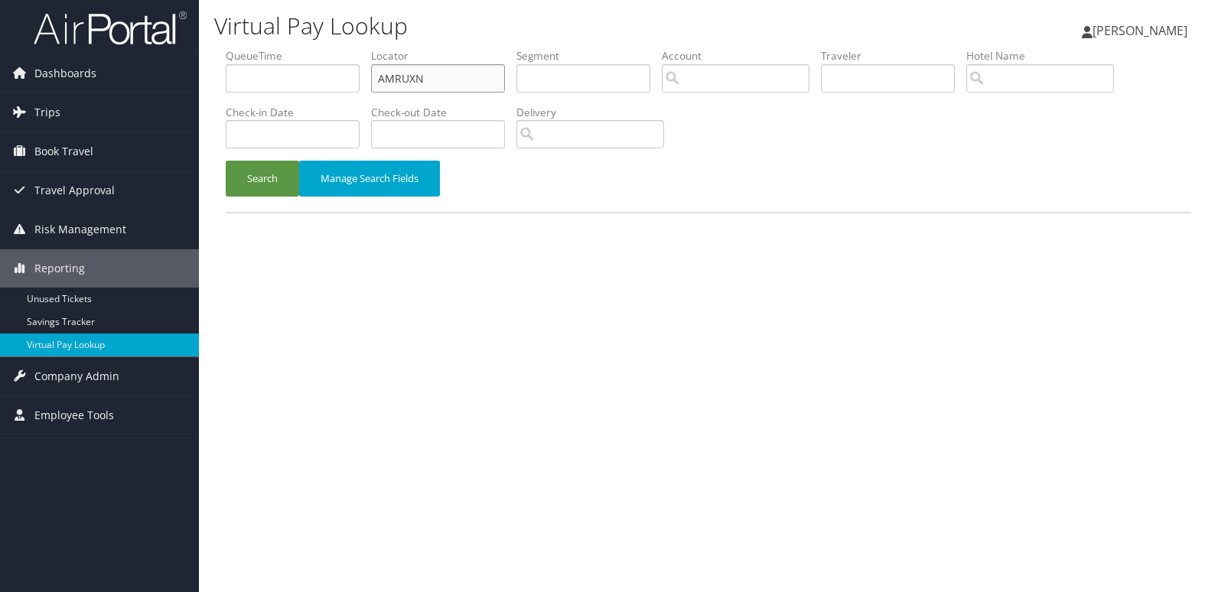
drag, startPoint x: 0, startPoint y: 0, endPoint x: 465, endPoint y: 89, distance: 473.6
click at [465, 89] on input "AMRUXN" at bounding box center [438, 78] width 134 height 28
paste input "LLMPHA"
type input "LLMPHA"
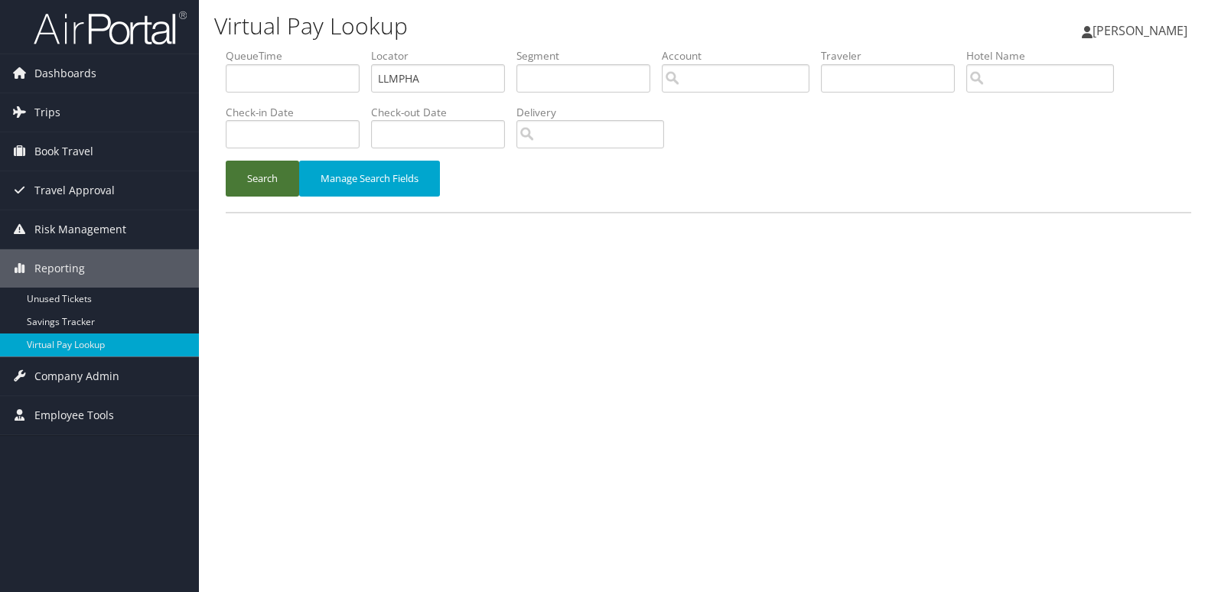
click at [246, 183] on button "Search" at bounding box center [262, 179] width 73 height 36
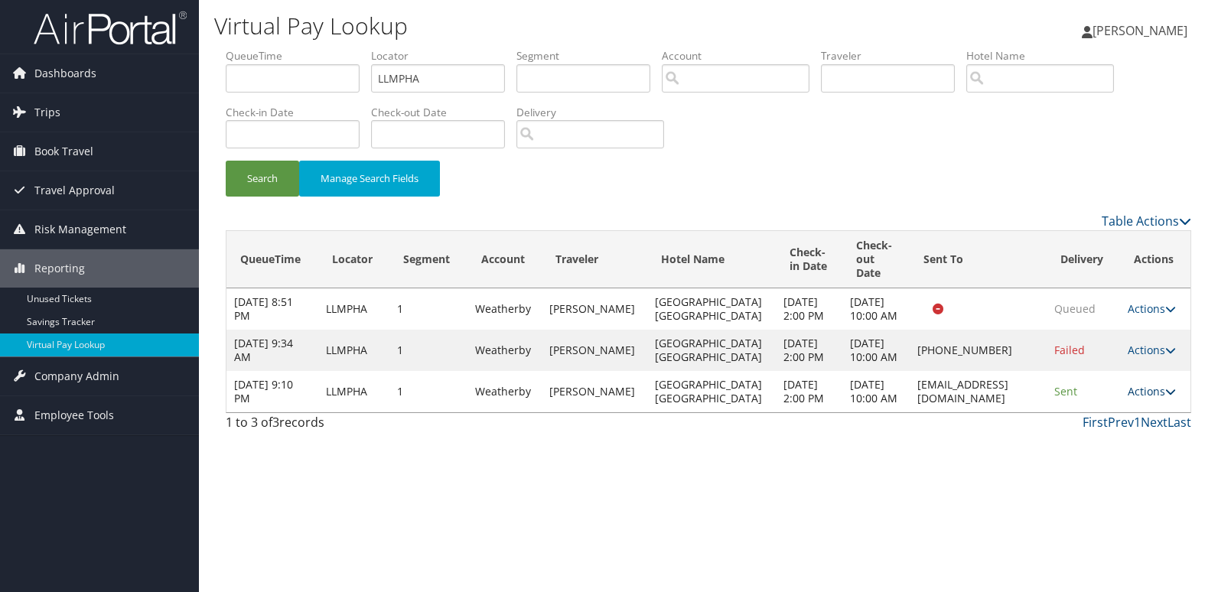
click at [1129, 399] on link "Actions" at bounding box center [1152, 391] width 48 height 15
click at [1128, 487] on link "View Itinerary" at bounding box center [1120, 500] width 96 height 26
click at [1151, 399] on link "Actions" at bounding box center [1152, 391] width 48 height 15
click at [1113, 474] on link "Logs" at bounding box center [1120, 474] width 96 height 26
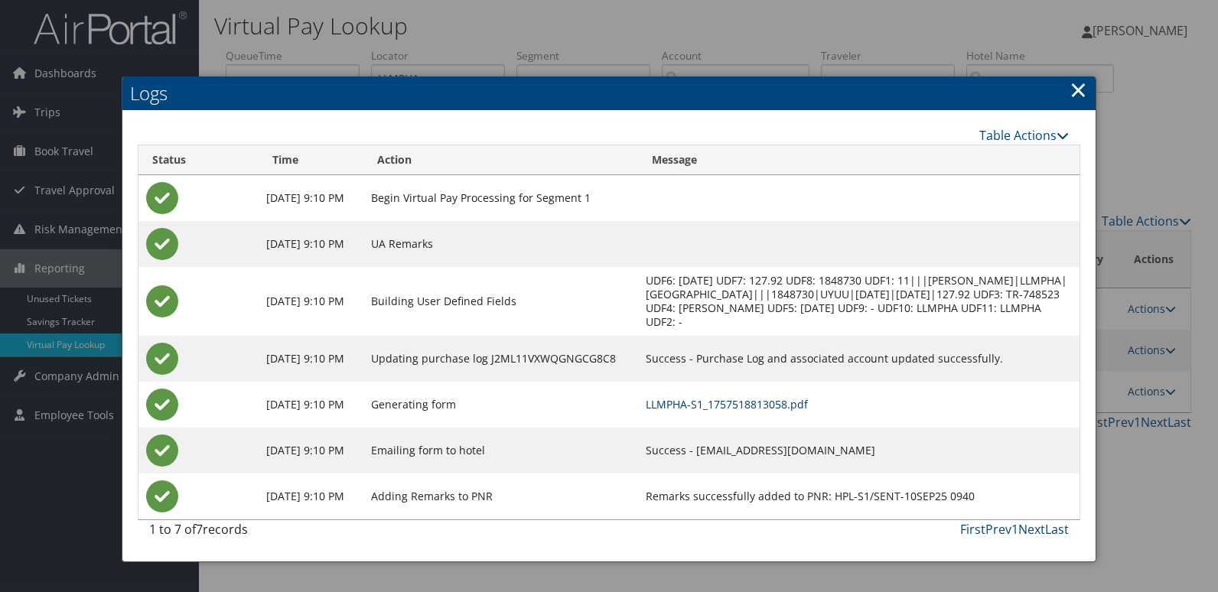
click at [808, 403] on link "LLMPHA-S1_1757518813058.pdf" at bounding box center [727, 404] width 162 height 15
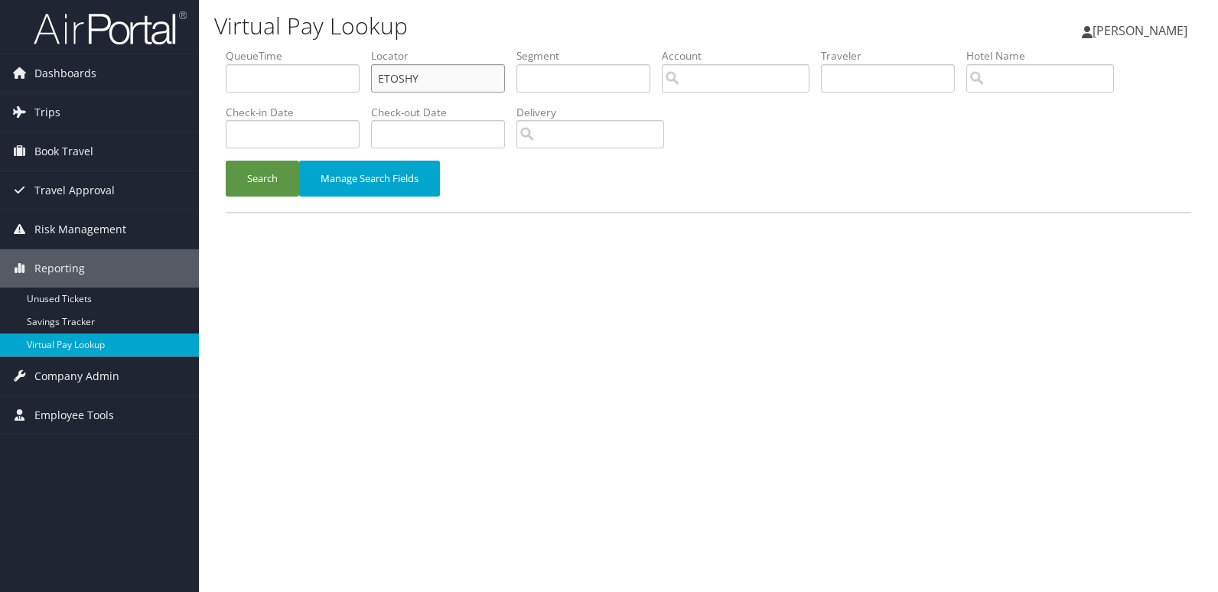
click at [484, 76] on input "ETOSHY" at bounding box center [438, 78] width 134 height 28
paste input "YZKMST"
type input "YZKMST"
click at [251, 166] on button "Search" at bounding box center [262, 179] width 73 height 36
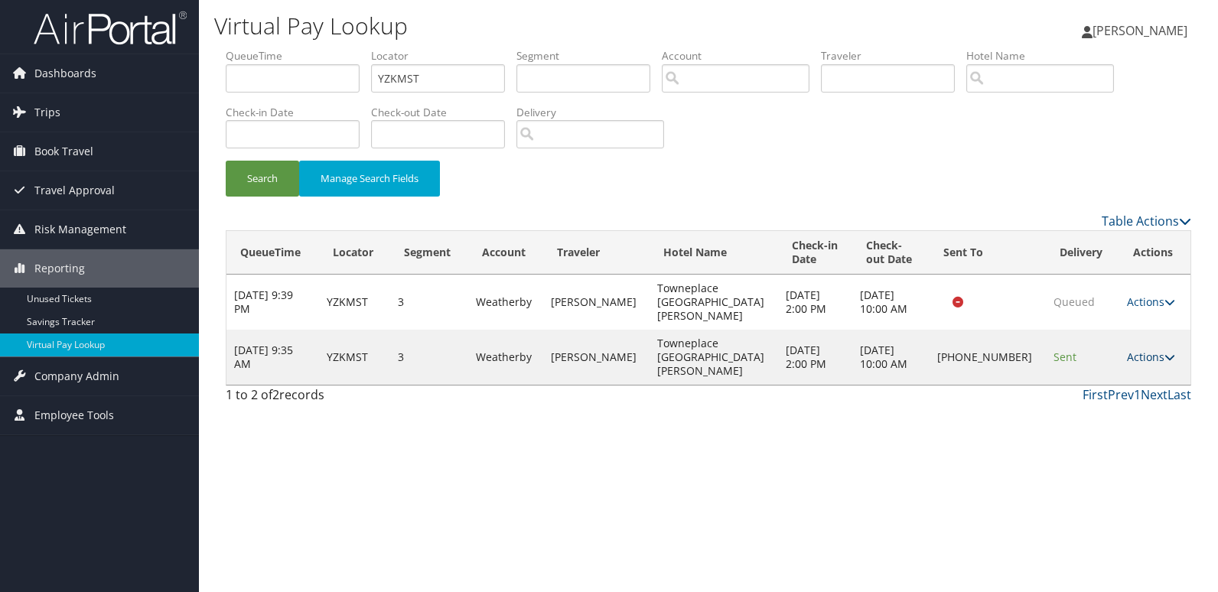
click at [1164, 352] on icon at bounding box center [1169, 357] width 11 height 11
click at [1125, 392] on link "Logs" at bounding box center [1098, 385] width 131 height 26
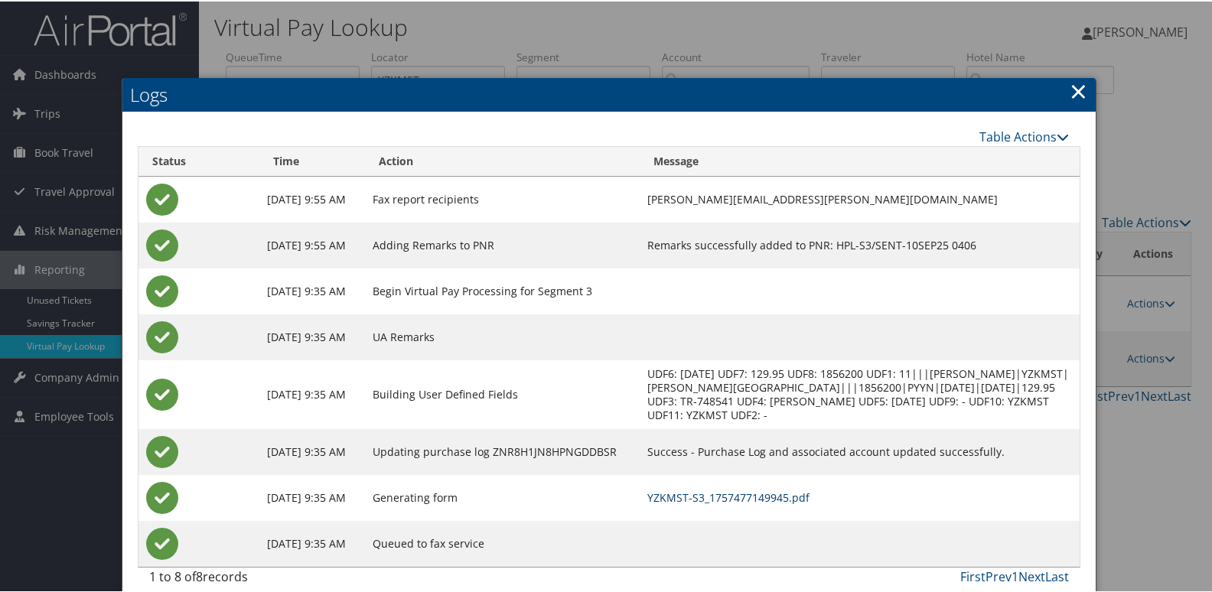
click at [809, 491] on link "YZKMST-S3_1757477149945.pdf" at bounding box center [728, 496] width 162 height 15
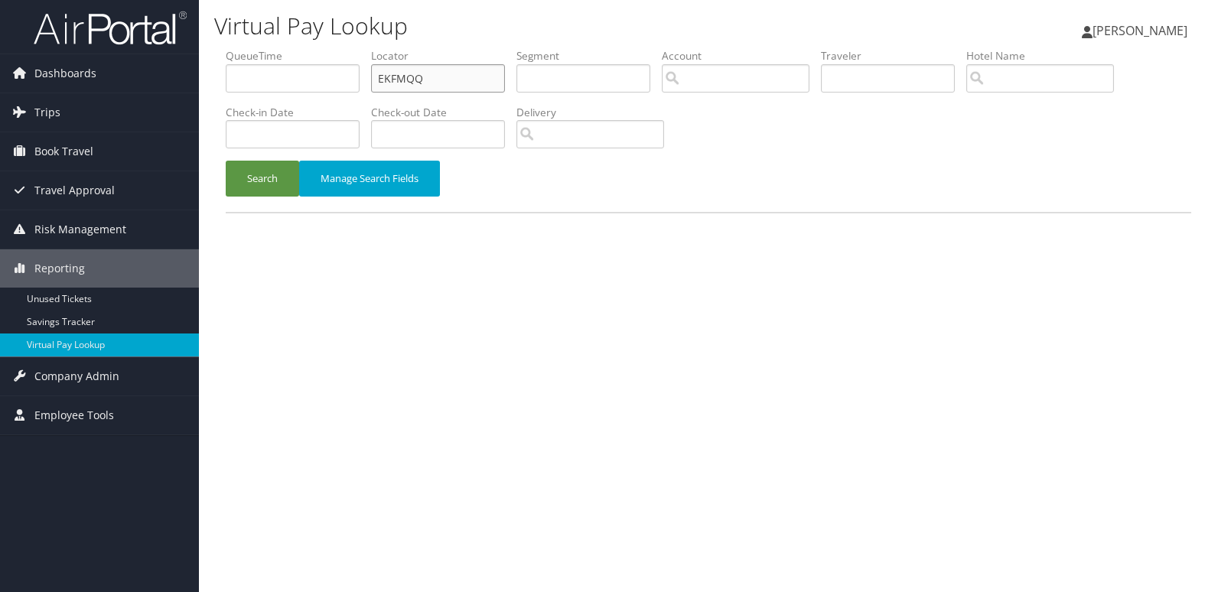
click at [471, 80] on input "EKFMQQ" at bounding box center [438, 78] width 134 height 28
paste input "SFOOBO"
type input "SFOOBO"
click at [295, 161] on button "Search" at bounding box center [262, 179] width 73 height 36
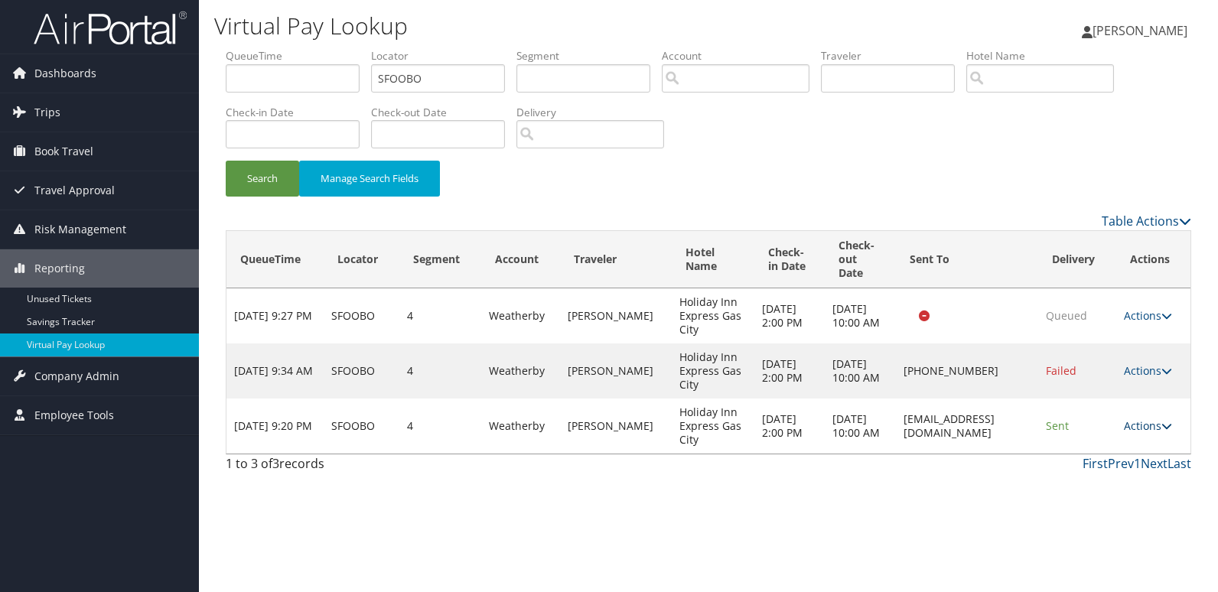
click at [1157, 421] on link "Actions" at bounding box center [1148, 425] width 48 height 15
click at [1137, 465] on link "Logs" at bounding box center [1120, 474] width 96 height 26
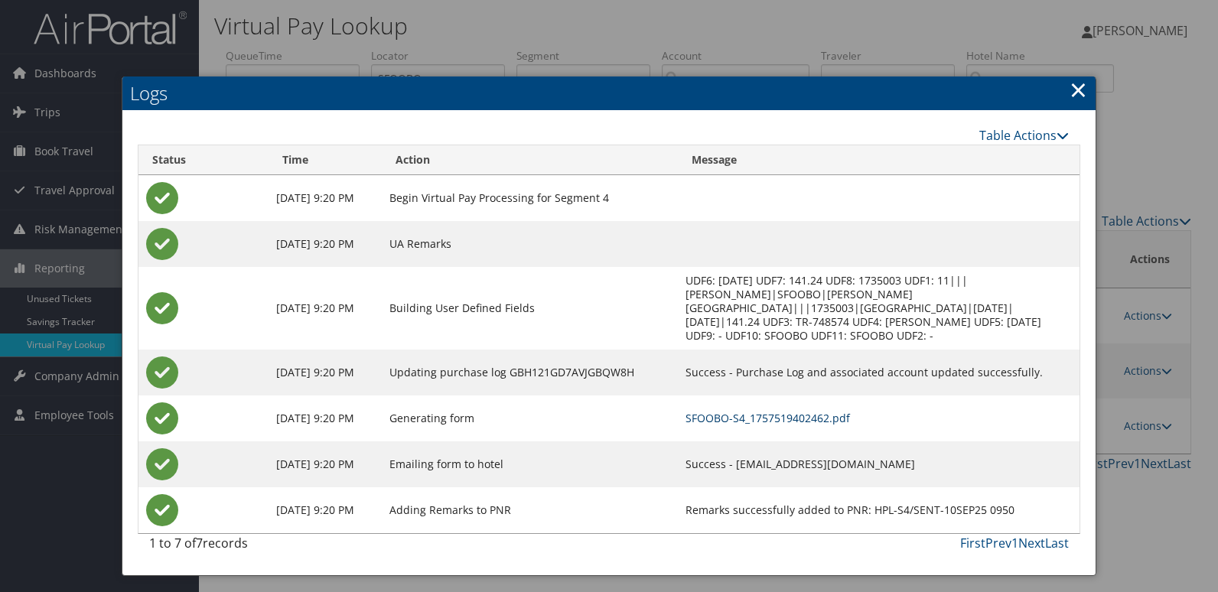
click at [850, 411] on link "SFOOBO-S4_1757519402462.pdf" at bounding box center [767, 418] width 164 height 15
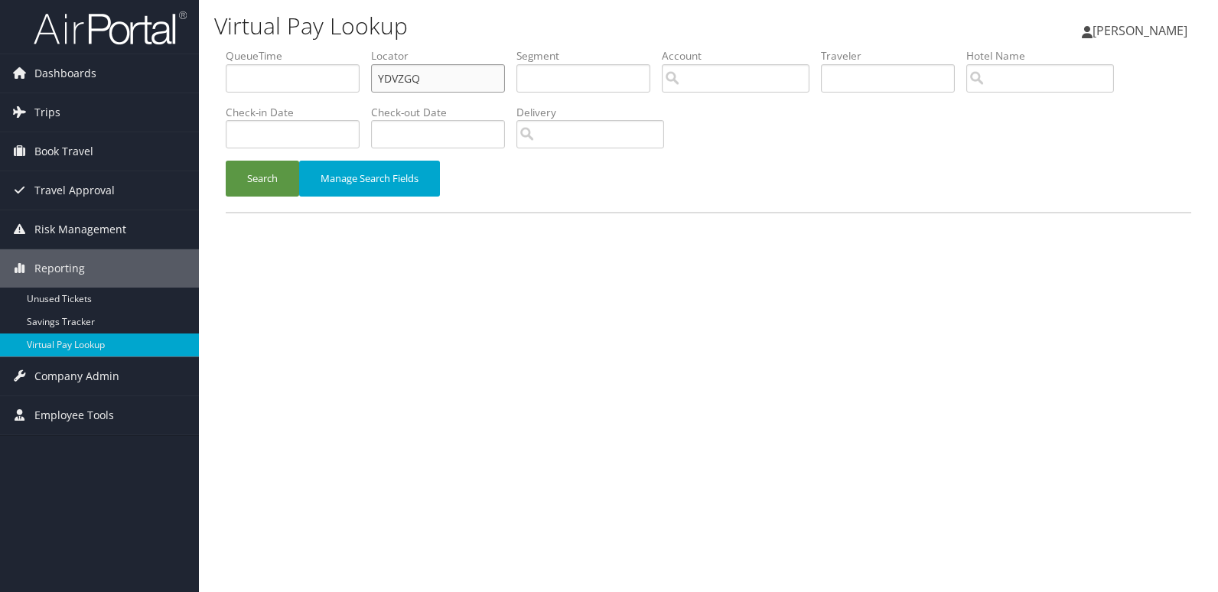
click at [490, 72] on input "YDVZGQ" at bounding box center [438, 78] width 134 height 28
paste input "GQJPTH"
type input "GQJPTH"
click at [255, 179] on button "Search" at bounding box center [262, 179] width 73 height 36
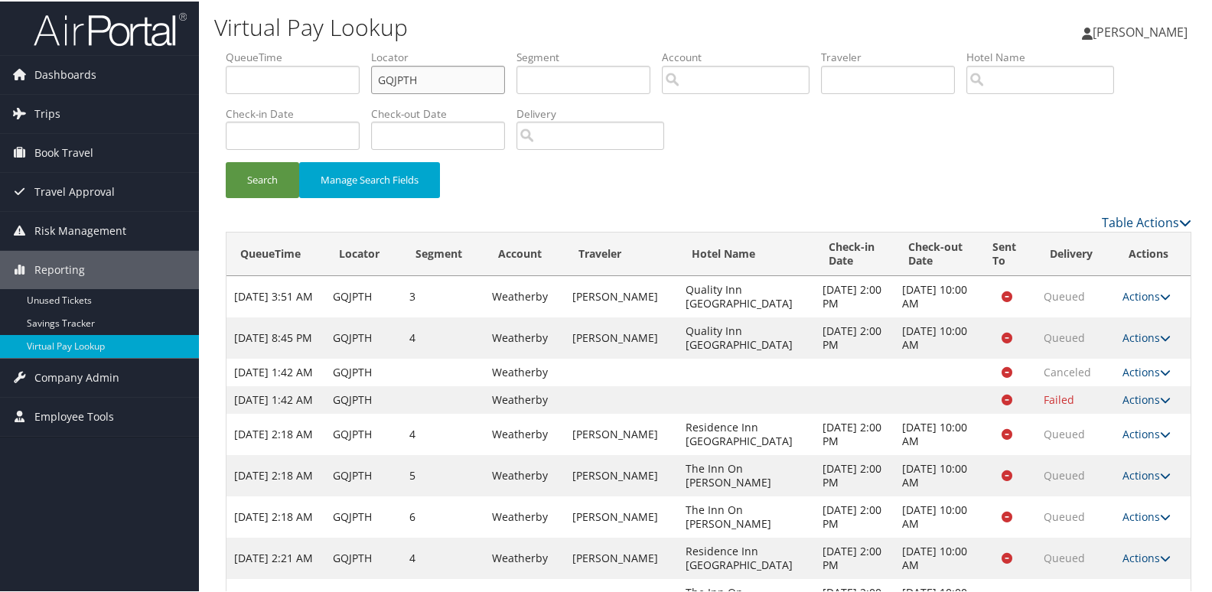
click at [441, 82] on input "GQJPTH" at bounding box center [438, 78] width 134 height 28
paste input "MOXKBX"
click at [441, 82] on input "GQJPTH" at bounding box center [438, 78] width 134 height 28
type input "MOXKBX"
click at [273, 171] on button "Search" at bounding box center [262, 179] width 73 height 36
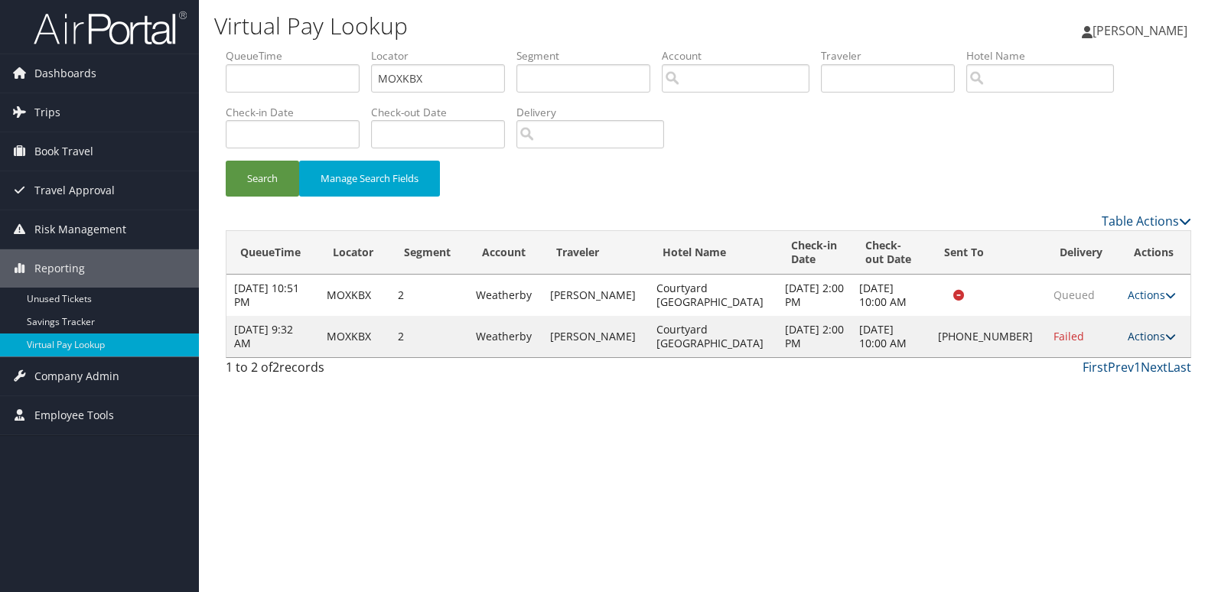
click at [1134, 343] on link "Actions" at bounding box center [1152, 336] width 48 height 15
click at [1118, 382] on link "Logs" at bounding box center [1098, 392] width 131 height 26
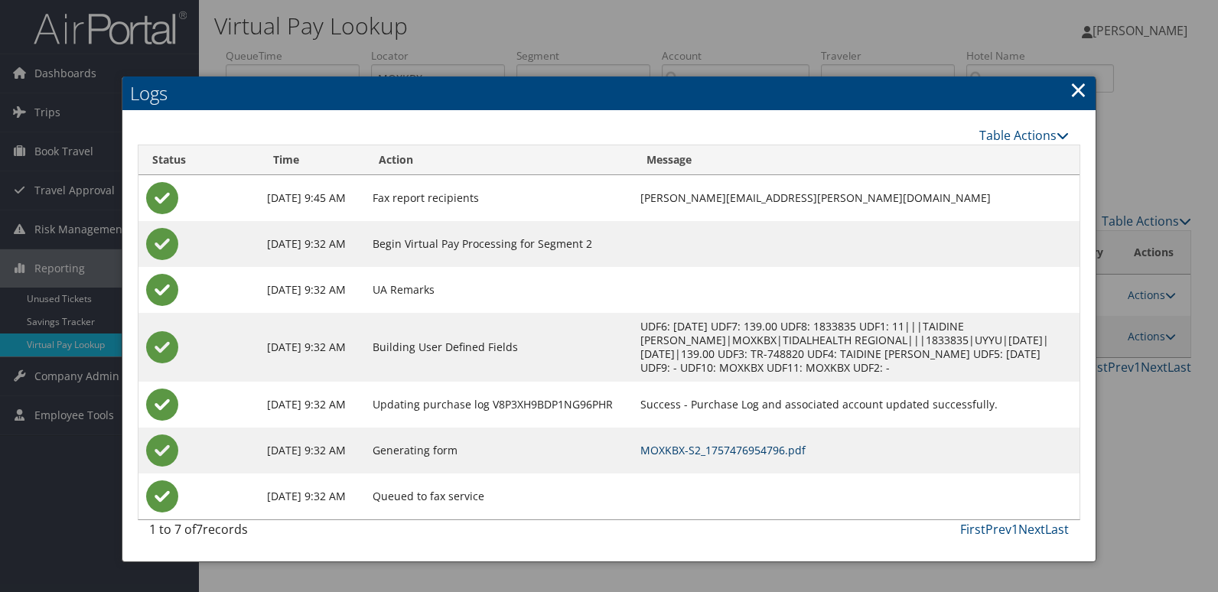
click at [757, 449] on link "MOXKBX-S2_1757476954796.pdf" at bounding box center [722, 450] width 165 height 15
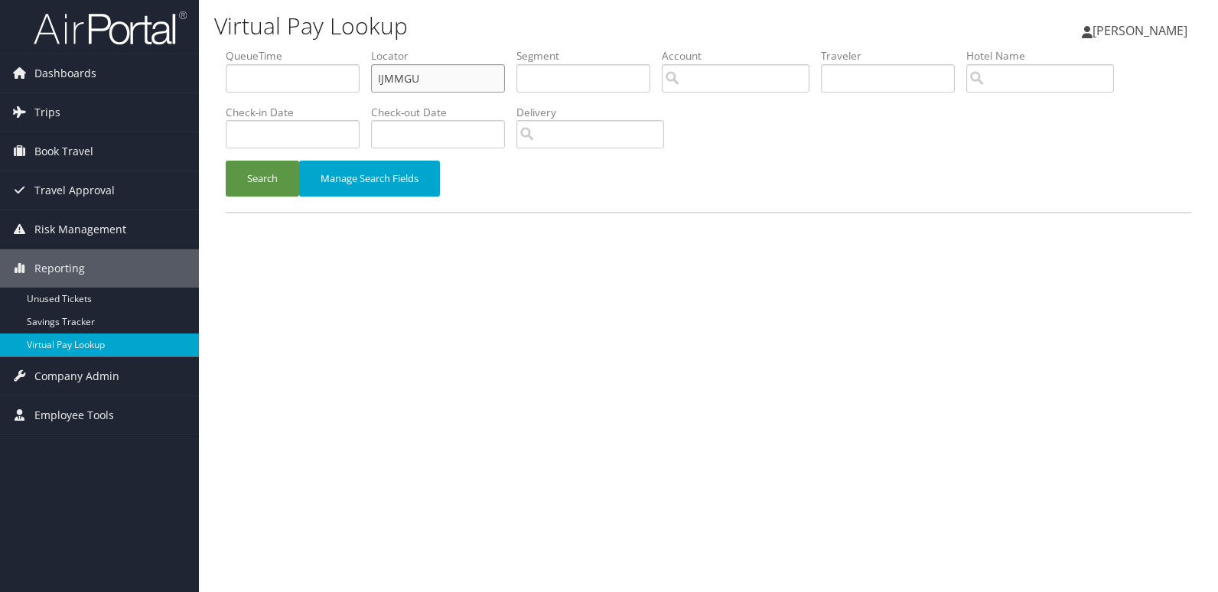
drag, startPoint x: 0, startPoint y: 0, endPoint x: 455, endPoint y: 67, distance: 460.1
click at [455, 67] on input "IJMMGU" at bounding box center [438, 78] width 134 height 28
paste input "CWXIW"
type input "CWXIWU"
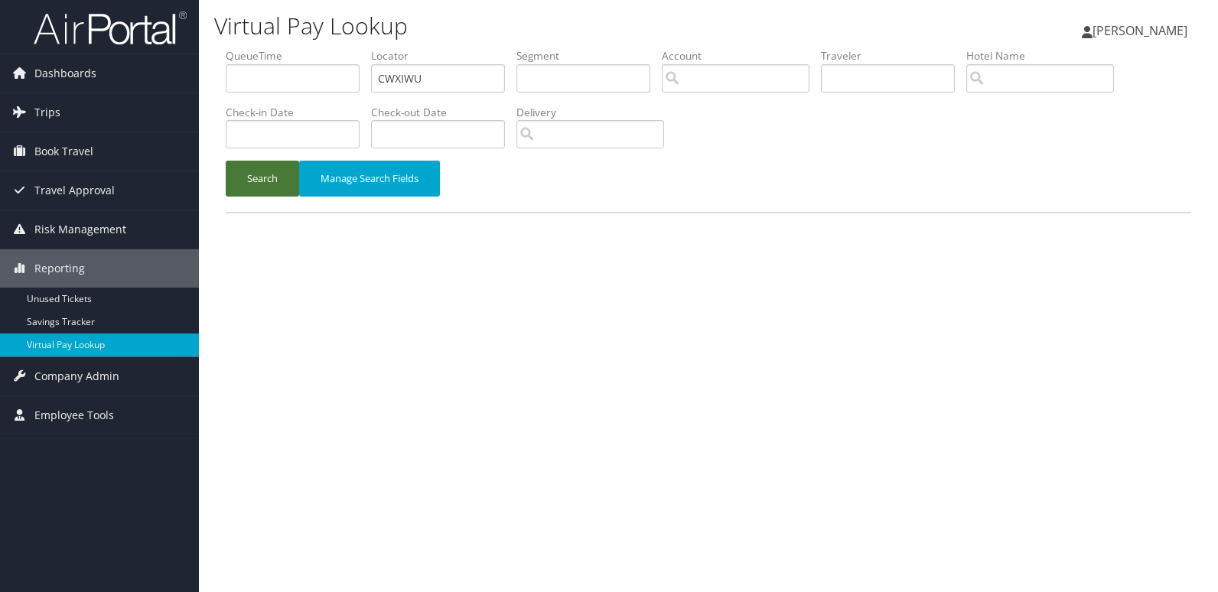
click at [251, 187] on button "Search" at bounding box center [262, 179] width 73 height 36
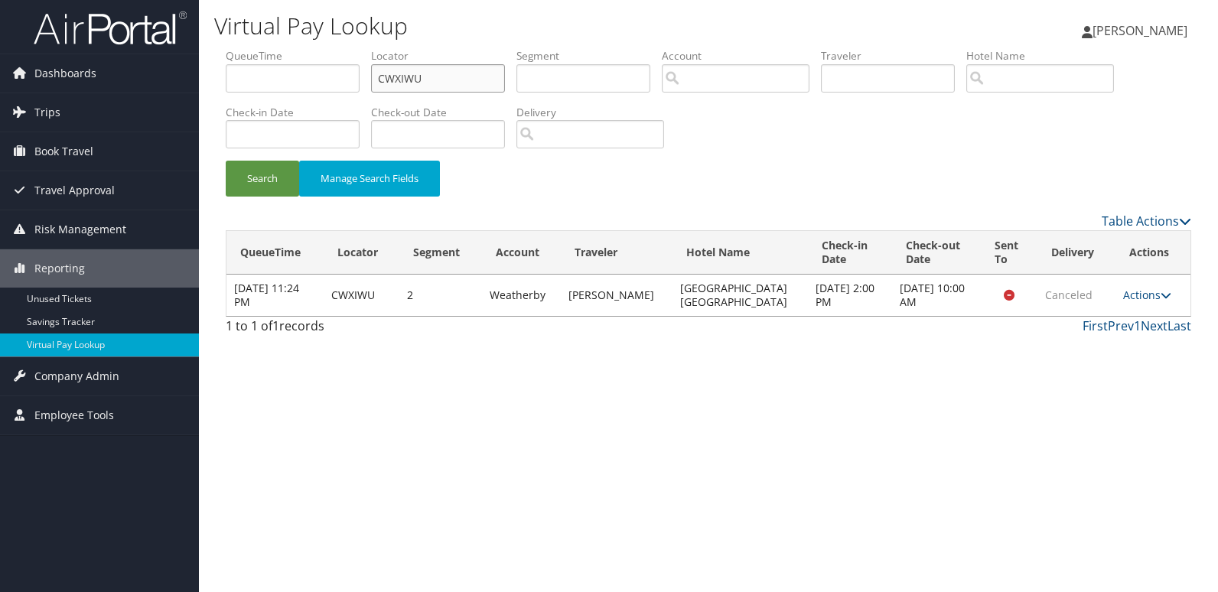
click at [458, 74] on input "CWXIWU" at bounding box center [438, 78] width 134 height 28
paste input "YVTOWV"
type input "YVTOWV"
click at [267, 172] on button "Search" at bounding box center [262, 179] width 73 height 36
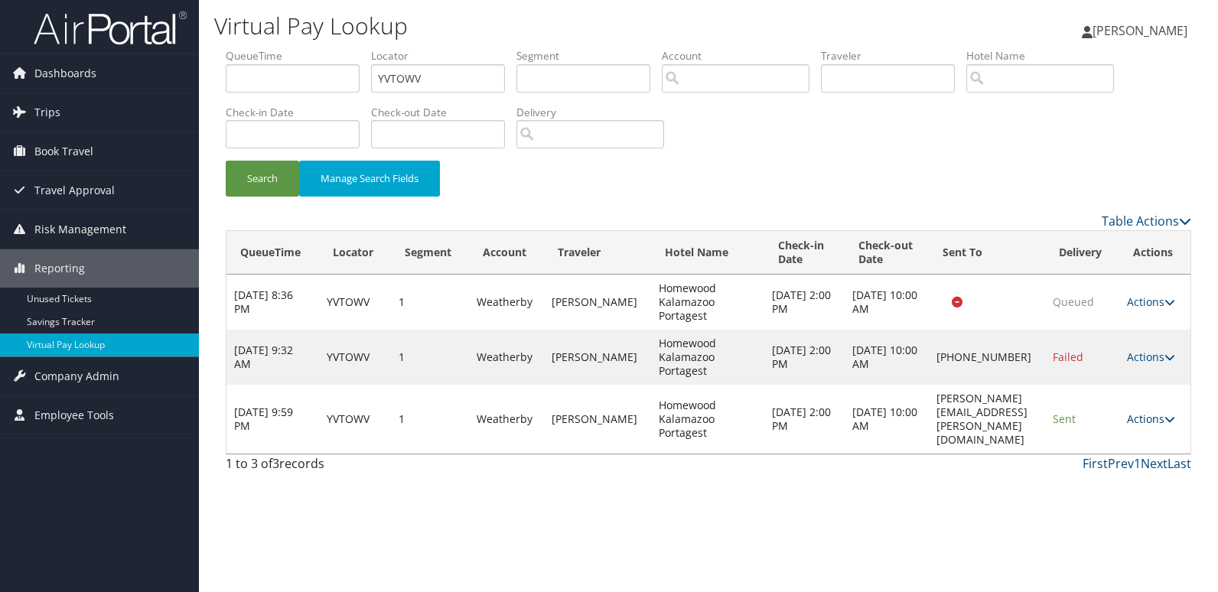
click at [1157, 412] on link "Actions" at bounding box center [1151, 419] width 48 height 15
click at [1136, 456] on link "Logs" at bounding box center [1126, 460] width 96 height 26
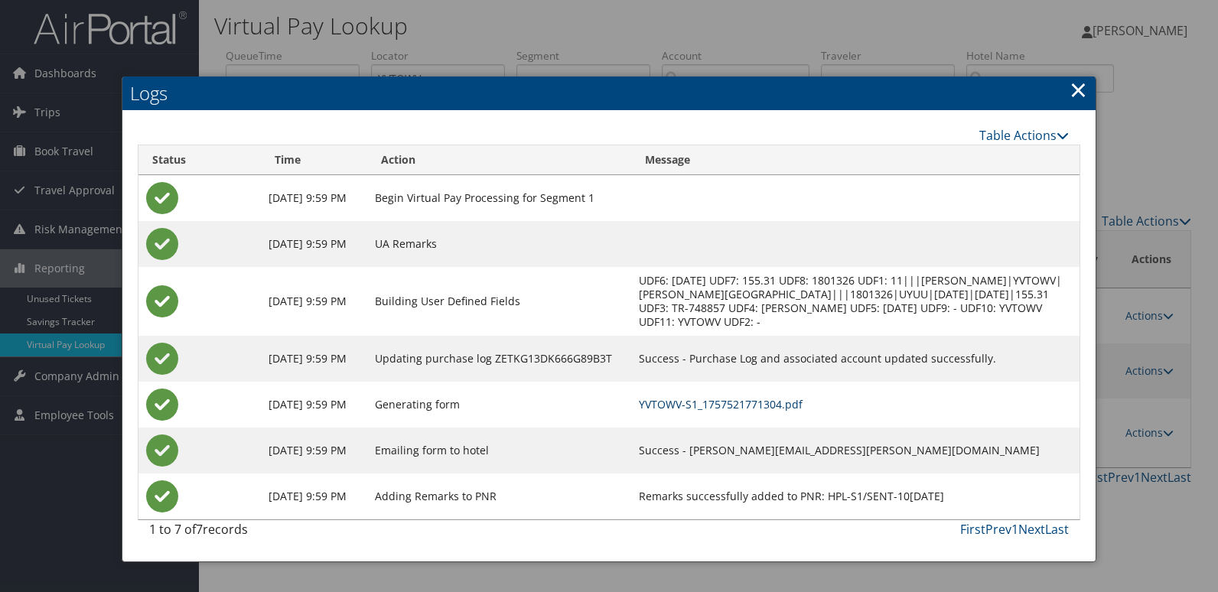
click at [797, 407] on link "YVTOWV-S1_1757521771304.pdf" at bounding box center [721, 404] width 164 height 15
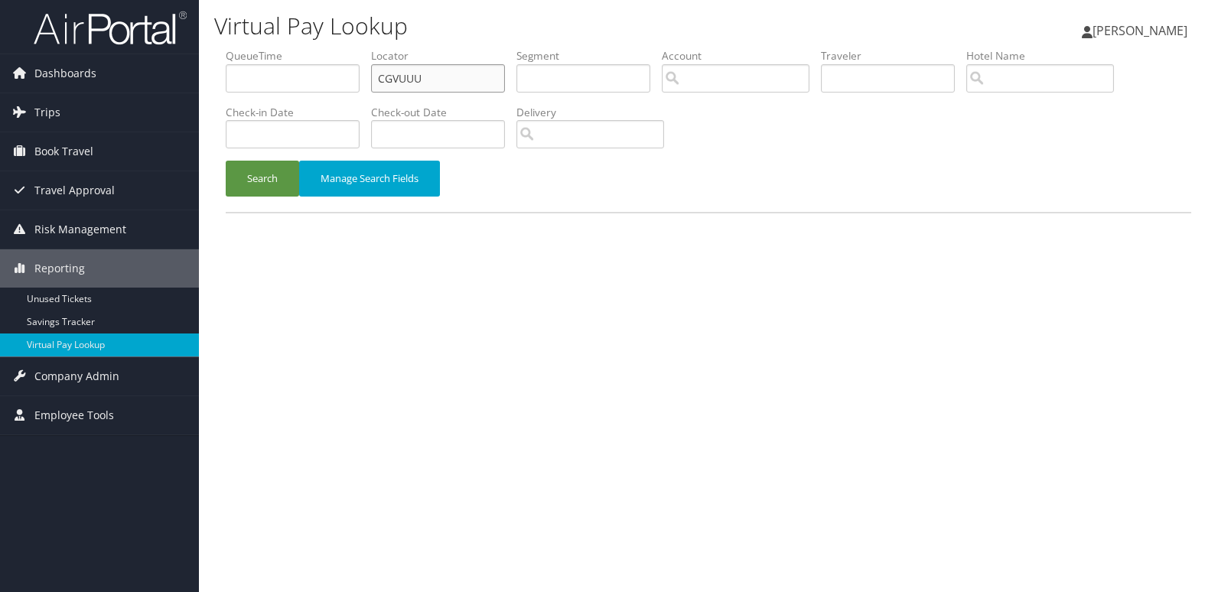
click at [488, 71] on input "CGVUUU" at bounding box center [438, 78] width 134 height 28
paste input "MOKDQ"
type input "MOKDQU"
click at [274, 177] on button "Search" at bounding box center [262, 179] width 73 height 36
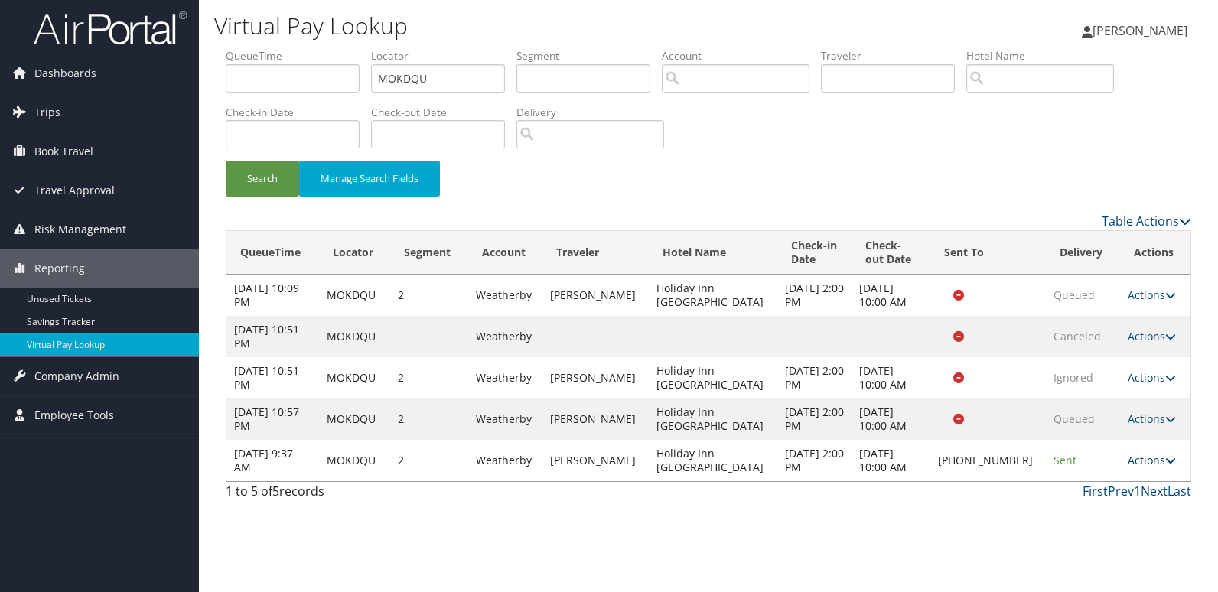
click at [1150, 456] on link "Actions" at bounding box center [1152, 460] width 48 height 15
click at [1123, 496] on link "Logs" at bounding box center [1098, 509] width 131 height 26
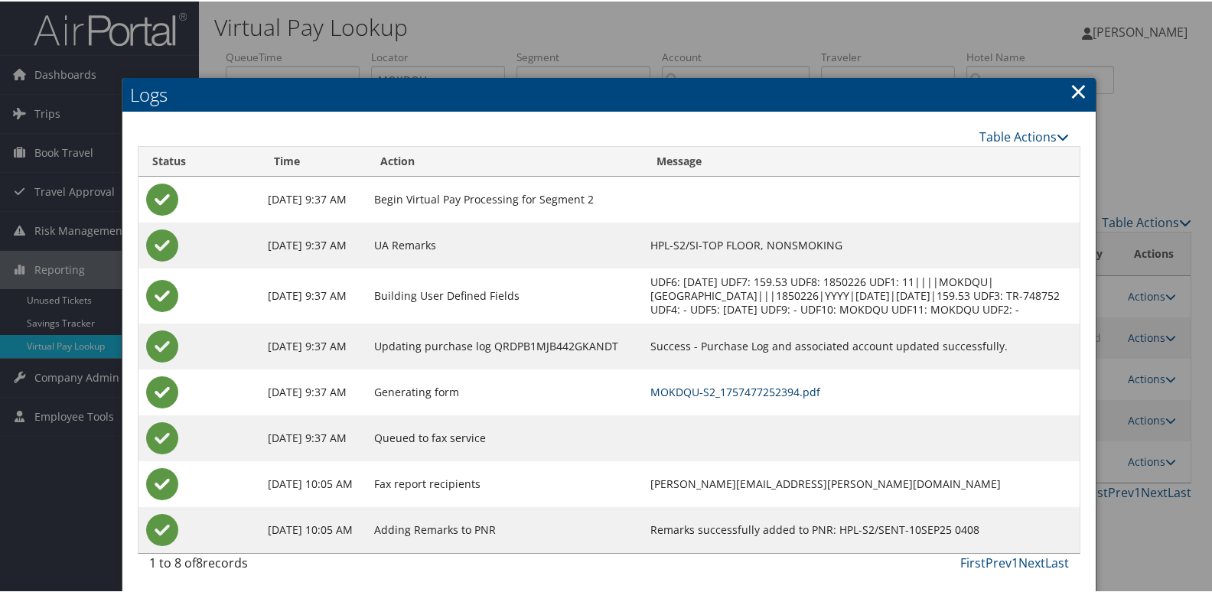
click at [820, 398] on link "MOKDQU-S2_1757477252394.pdf" at bounding box center [735, 390] width 170 height 15
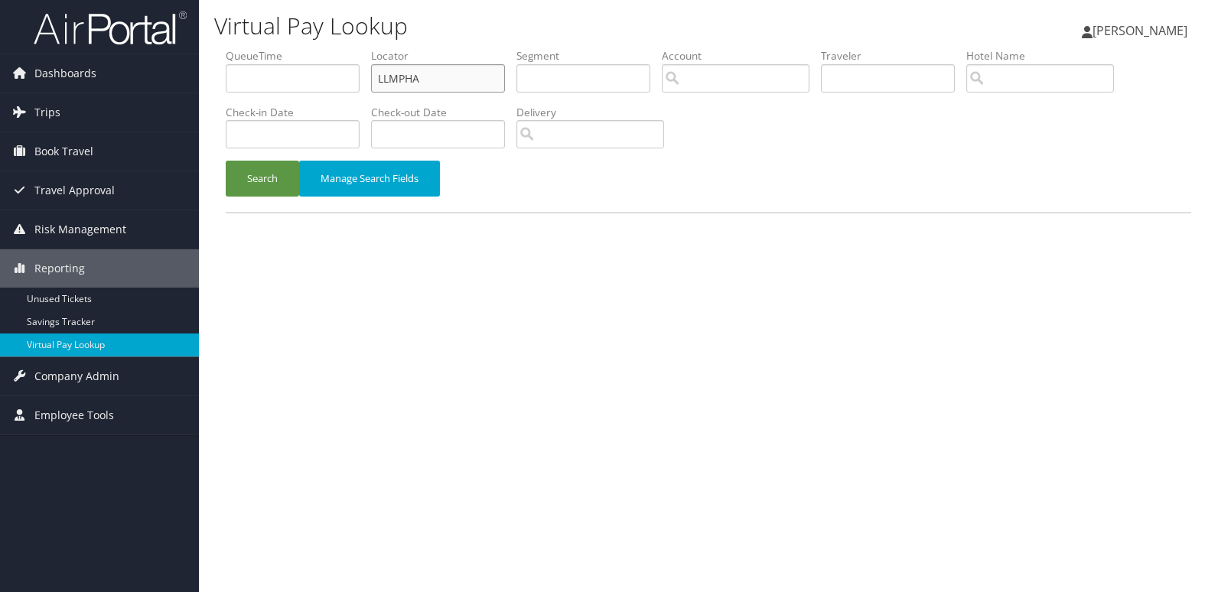
drag, startPoint x: 0, startPoint y: 0, endPoint x: 462, endPoint y: 81, distance: 469.1
click at [462, 81] on input "LLMPHA" at bounding box center [438, 78] width 134 height 28
paste input "ADWEOJ"
type input "ADWEOJ"
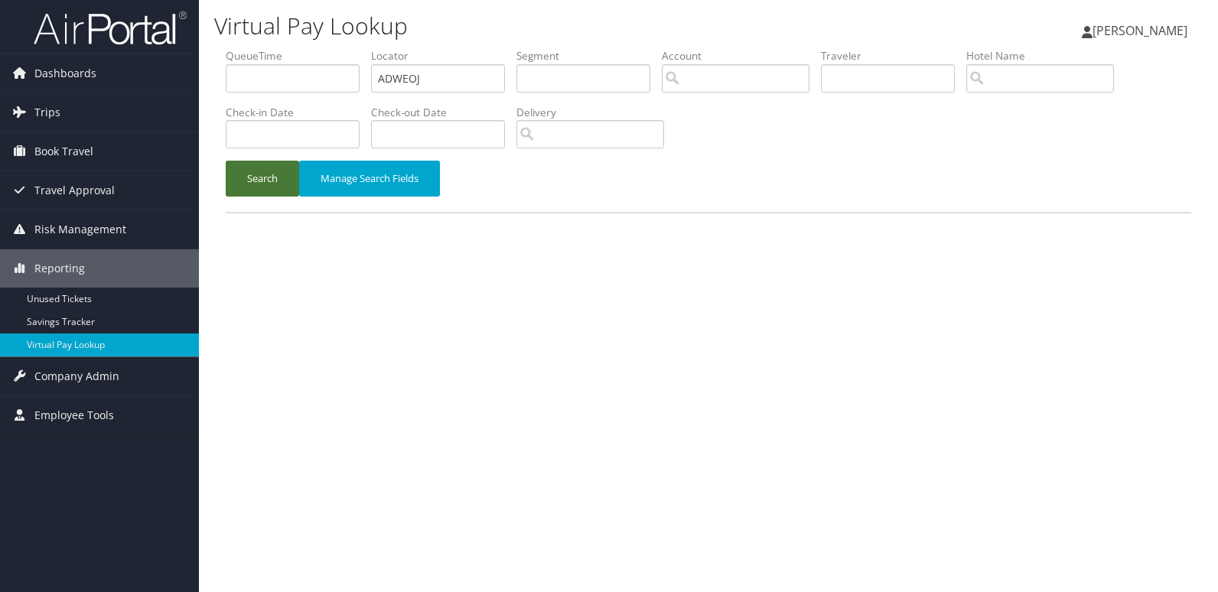
click at [259, 185] on button "Search" at bounding box center [262, 179] width 73 height 36
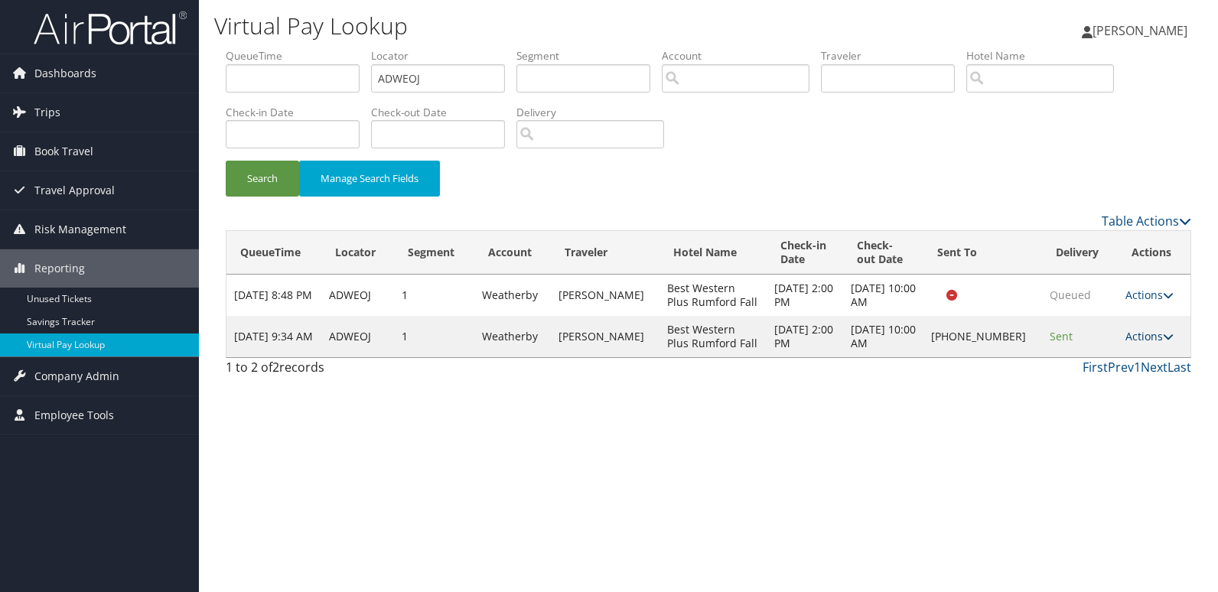
click at [1139, 340] on link "Actions" at bounding box center [1149, 336] width 48 height 15
click at [1119, 386] on link "Logs" at bounding box center [1098, 385] width 131 height 26
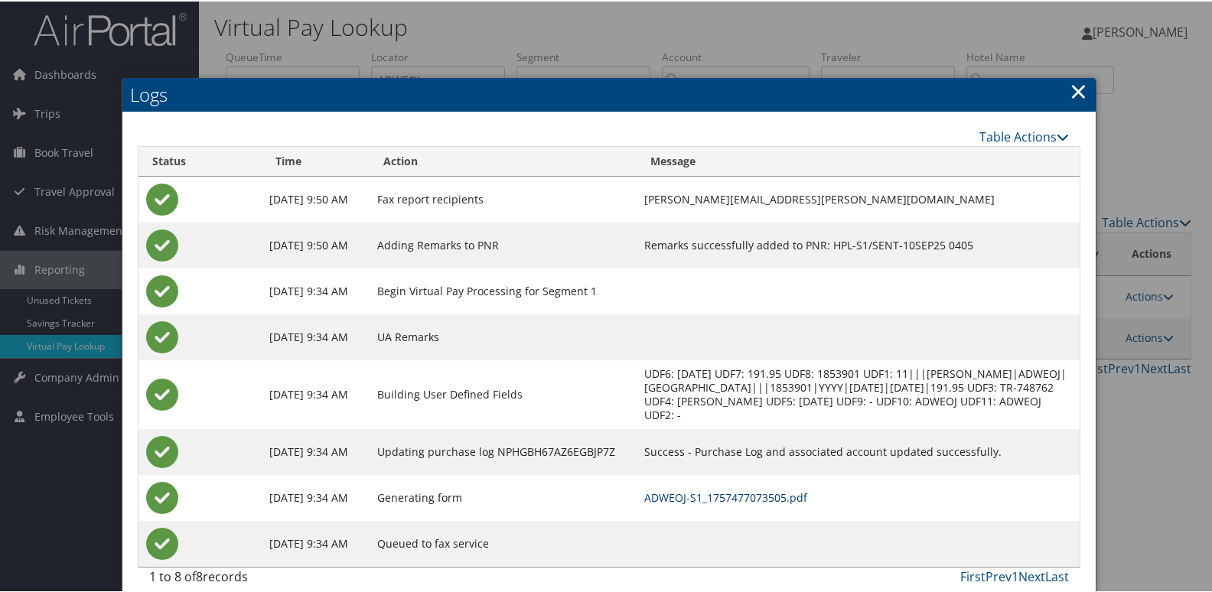
click at [777, 489] on link "ADWEOJ-S1_1757477073505.pdf" at bounding box center [725, 496] width 163 height 15
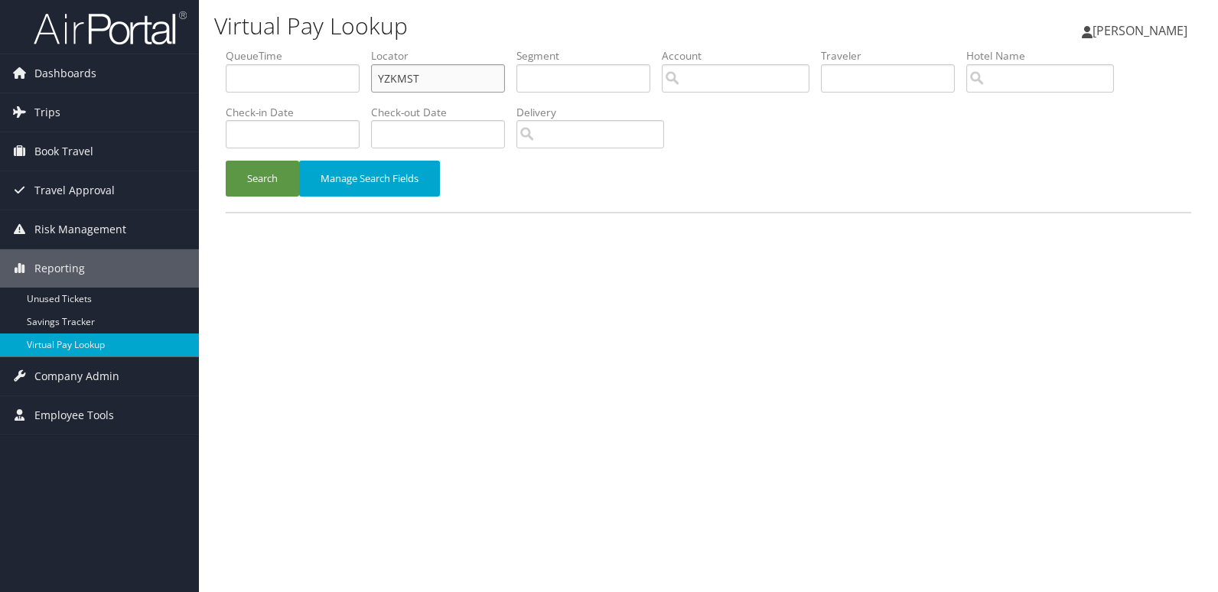
drag, startPoint x: 449, startPoint y: 67, endPoint x: 315, endPoint y: 76, distance: 134.2
click at [344, 48] on ul "QueueTime Locator YZKMST Segment Account Traveler Hotel Name Check-in Date Chec…" at bounding box center [708, 48] width 965 height 0
paste input "CXNCBJ"
type input "CXNCBJ"
click at [268, 184] on button "Search" at bounding box center [262, 179] width 73 height 36
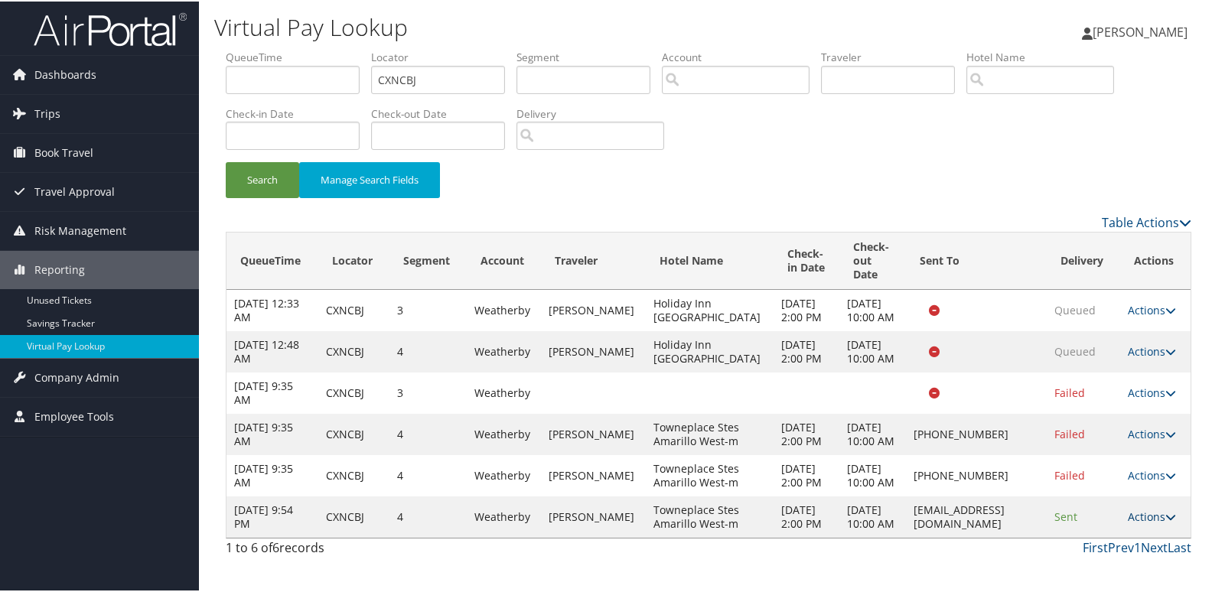
click at [1143, 522] on link "Actions" at bounding box center [1152, 515] width 48 height 15
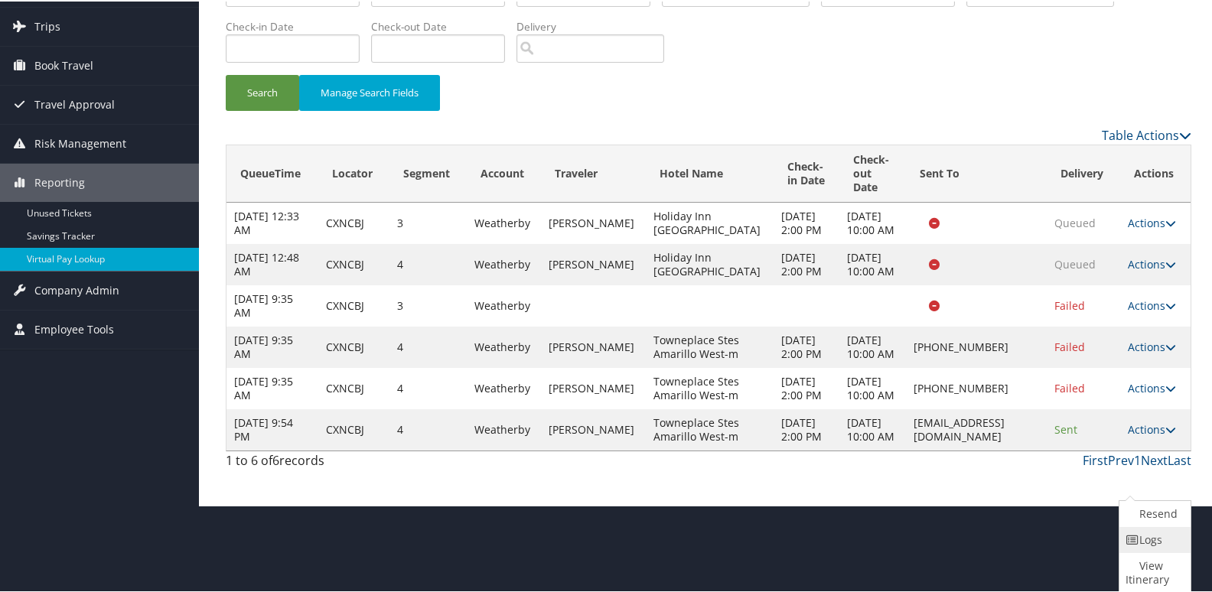
click at [1143, 542] on link "Logs" at bounding box center [1152, 539] width 67 height 26
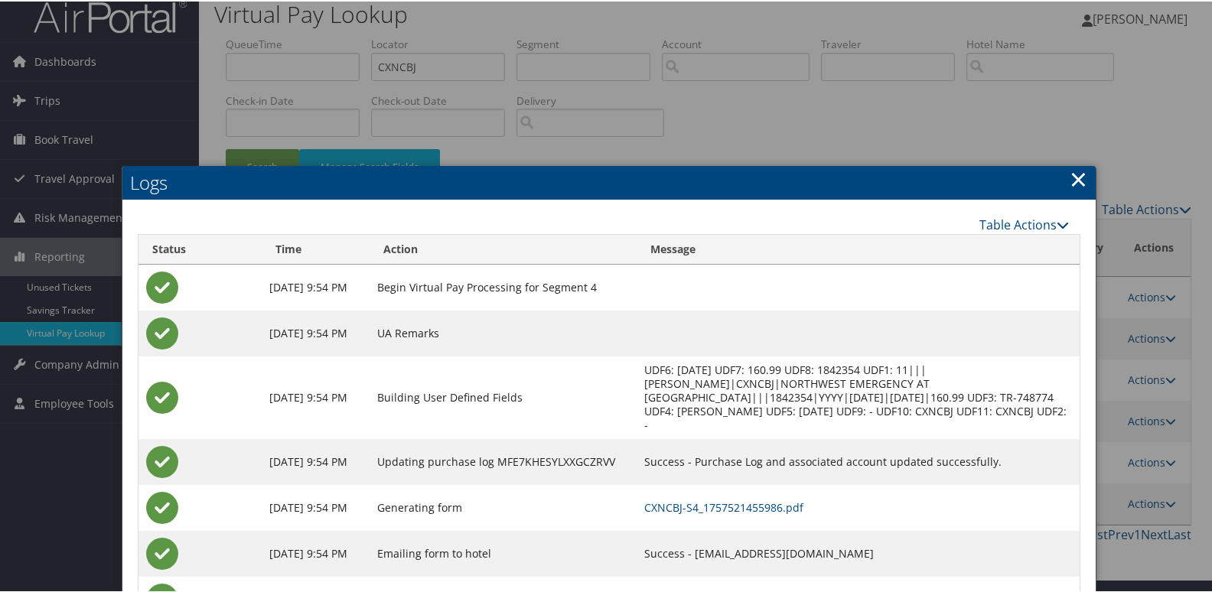
scroll to position [8, 0]
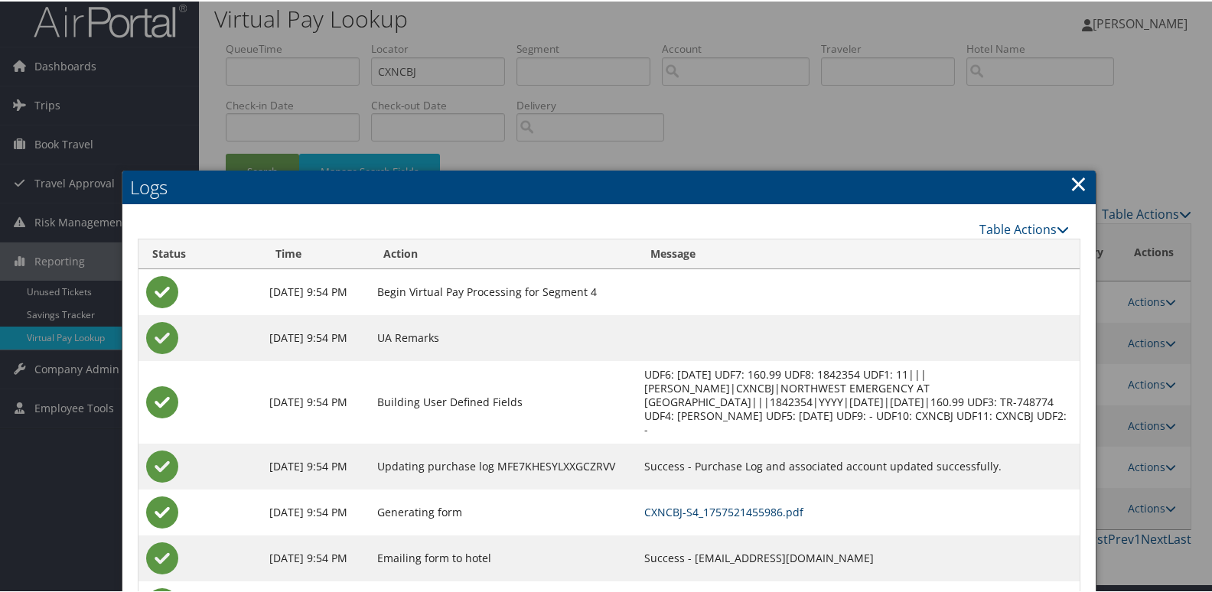
click at [803, 516] on link "CXNCBJ-S4_1757521455986.pdf" at bounding box center [723, 510] width 159 height 15
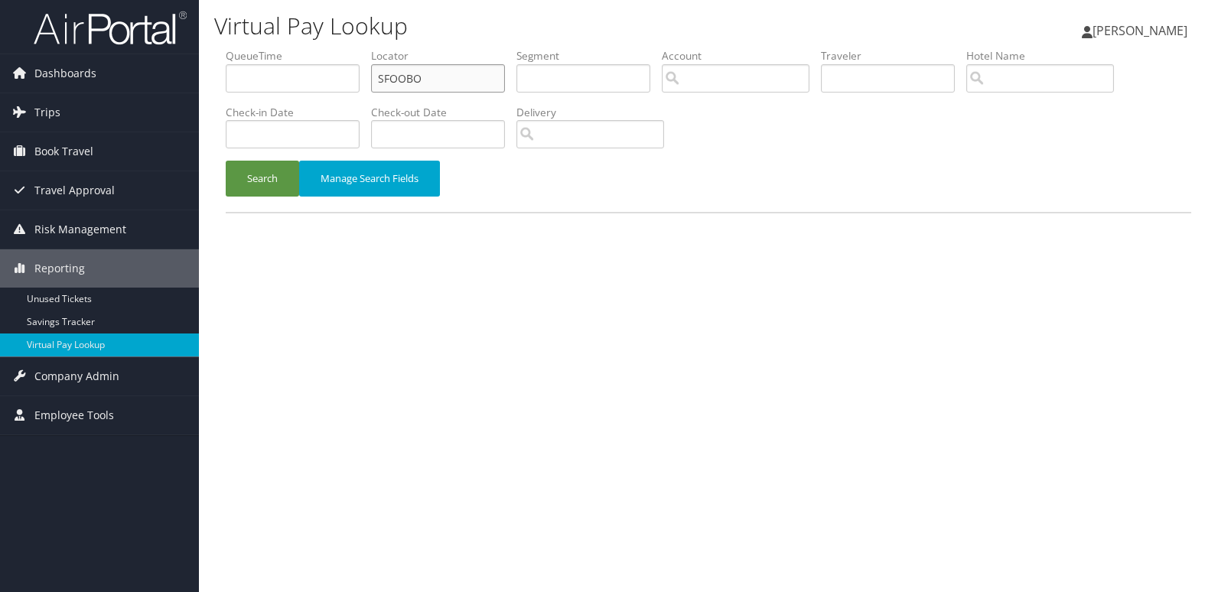
drag, startPoint x: 0, startPoint y: 0, endPoint x: 451, endPoint y: 68, distance: 456.4
click at [451, 68] on input "SFOOBO" at bounding box center [438, 78] width 134 height 28
paste input "OWLIE"
type input "SOWLIE"
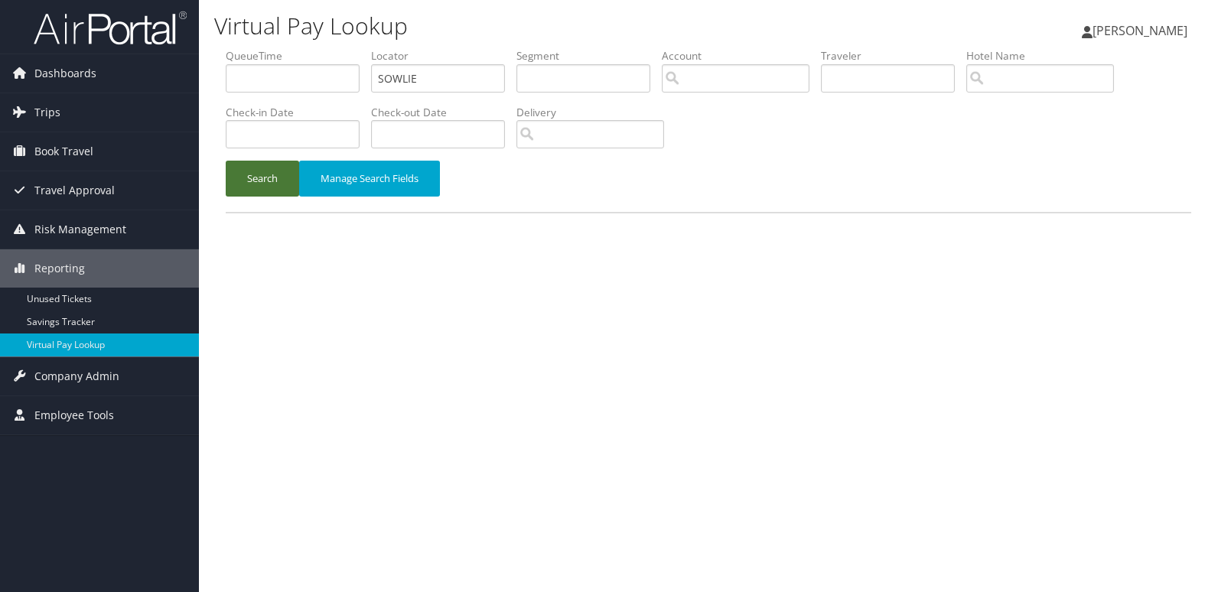
click at [272, 177] on button "Search" at bounding box center [262, 179] width 73 height 36
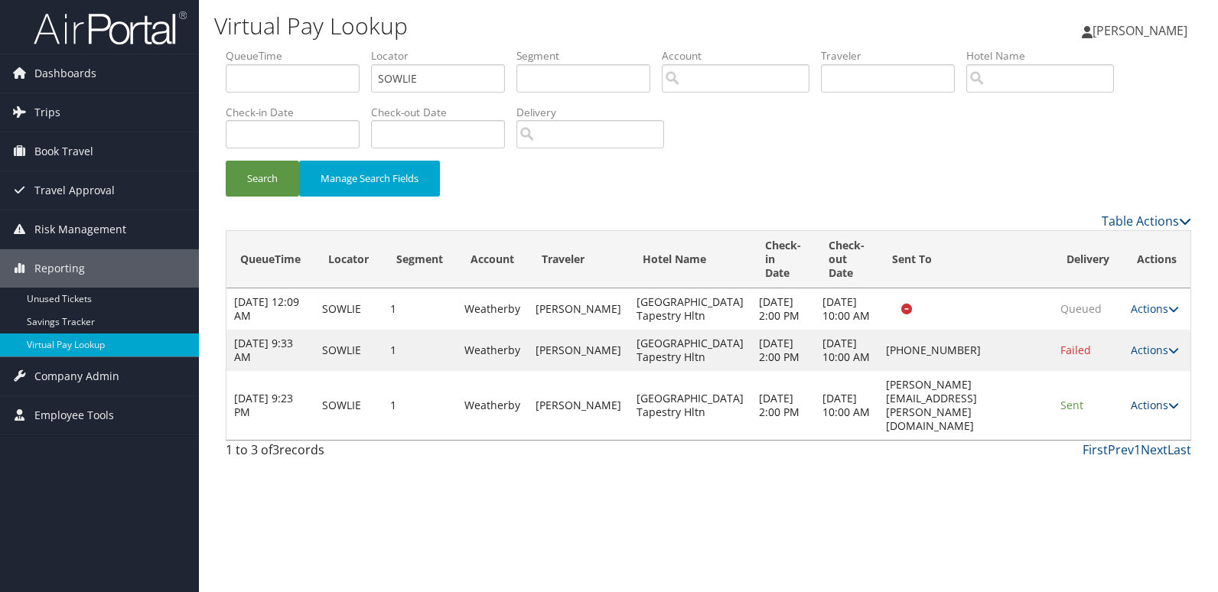
click at [1143, 412] on link "Actions" at bounding box center [1155, 405] width 48 height 15
click at [1144, 496] on link "Logs" at bounding box center [1123, 509] width 96 height 26
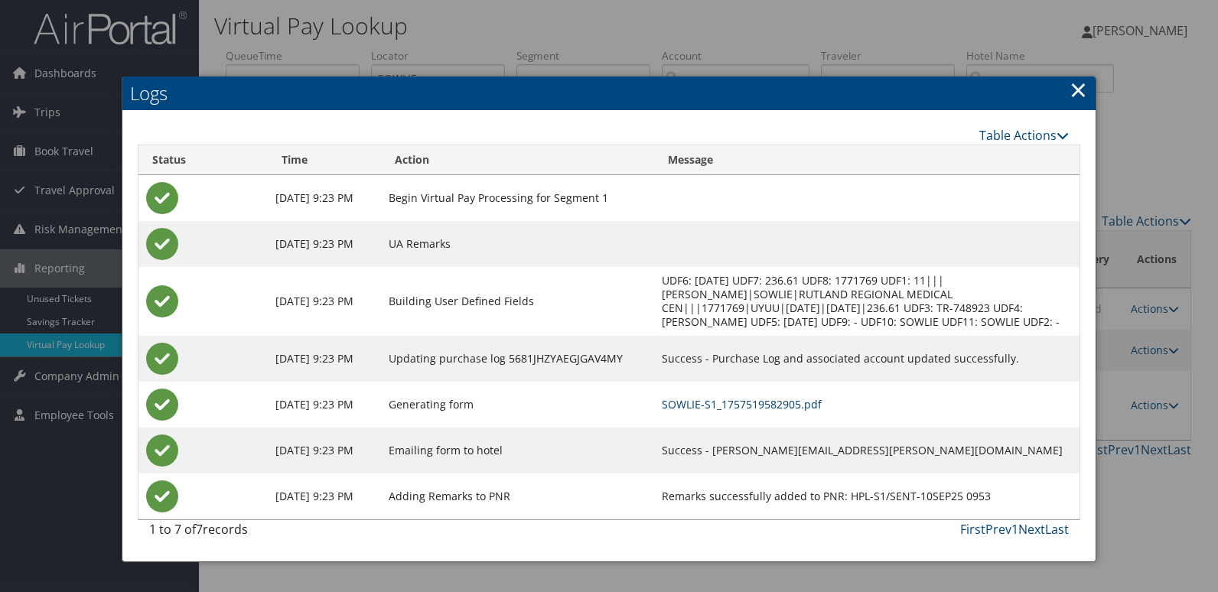
click at [779, 401] on link "SOWLIE-S1_1757519582905.pdf" at bounding box center [742, 404] width 160 height 15
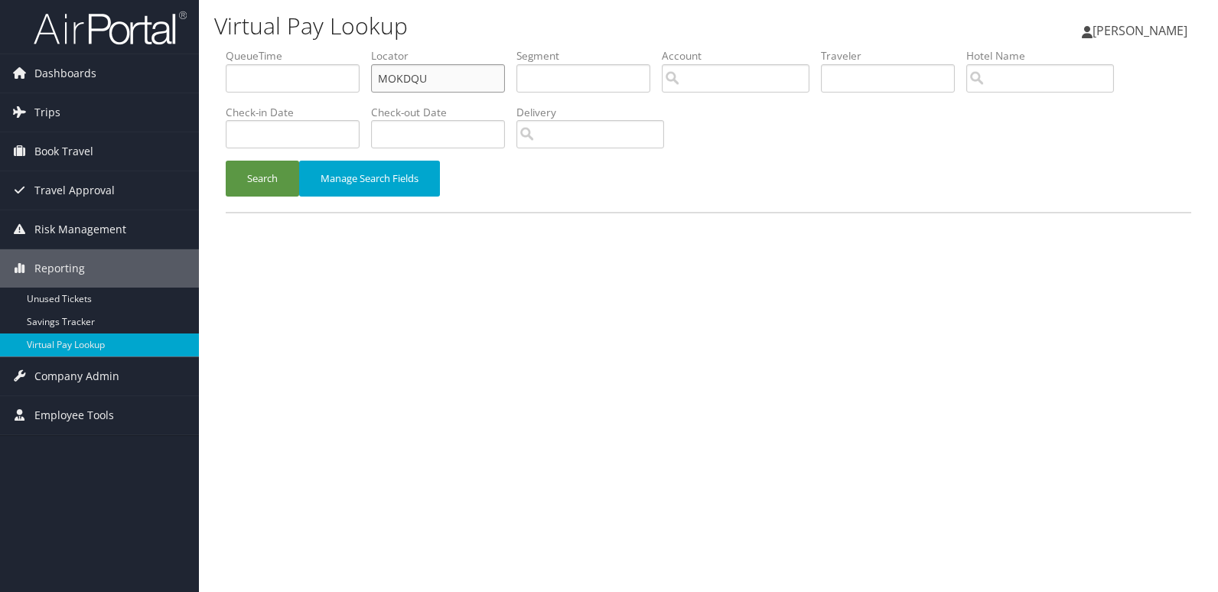
click at [452, 86] on input "MOKDQU" at bounding box center [438, 78] width 134 height 28
paste input "KXEHJE"
click at [452, 86] on input "KXEHJE" at bounding box center [438, 78] width 134 height 28
type input "KXEHJE"
click at [269, 171] on button "Search" at bounding box center [262, 179] width 73 height 36
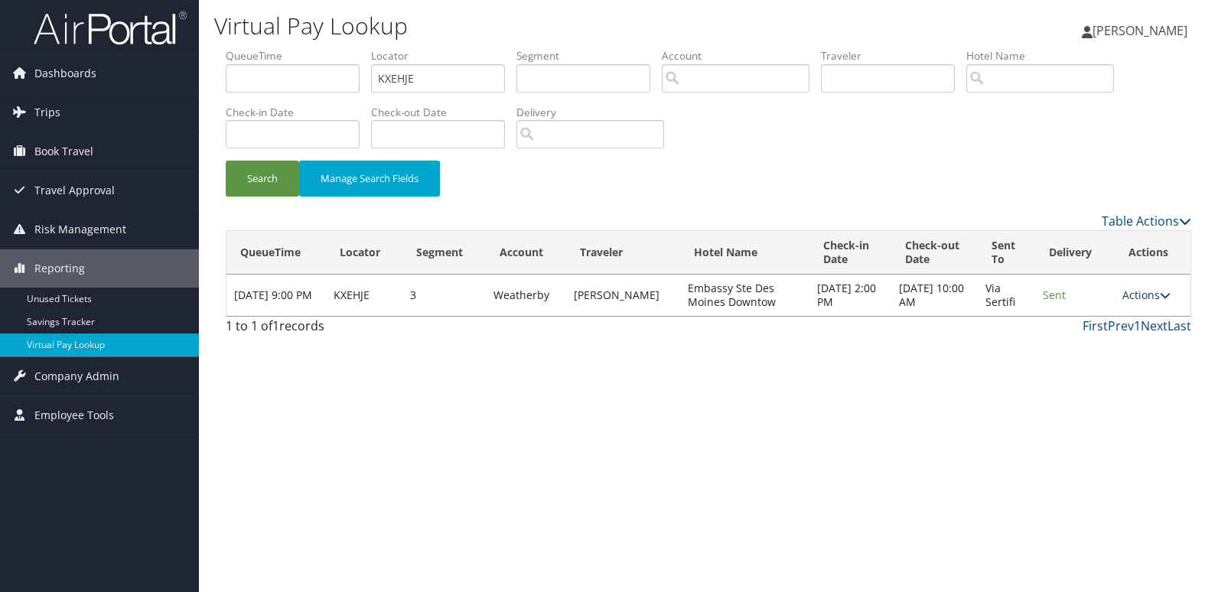
click at [1156, 294] on link "Actions" at bounding box center [1146, 295] width 48 height 15
click at [1151, 341] on link "Logs" at bounding box center [1117, 343] width 96 height 26
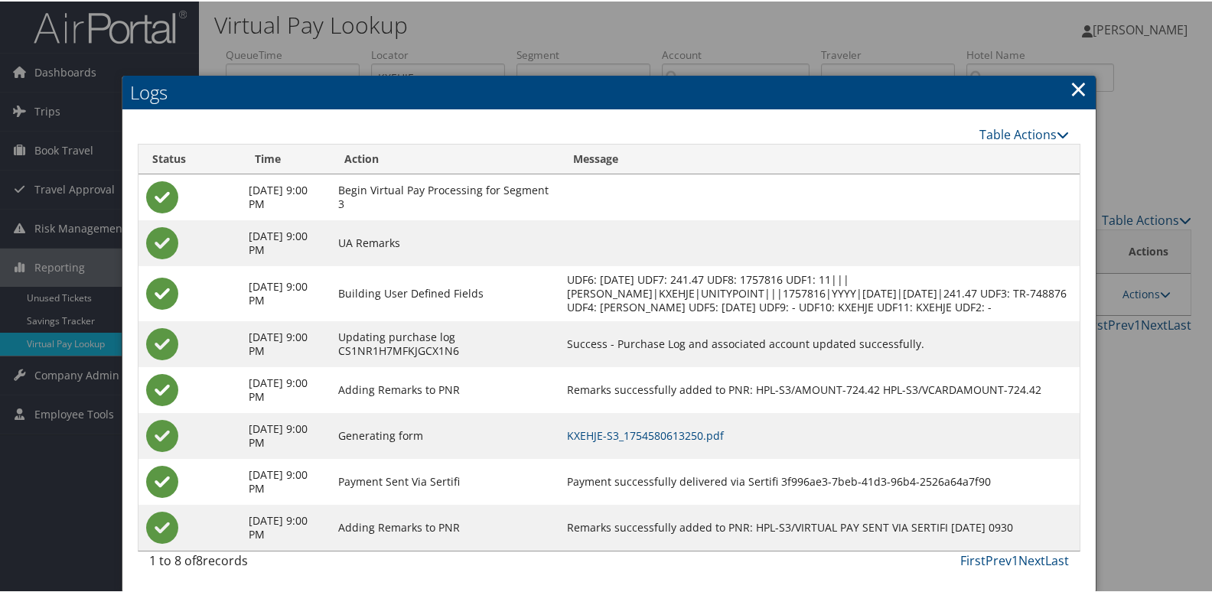
scroll to position [16, 0]
click at [724, 427] on link "KXEHJE-S3_1754580613250.pdf" at bounding box center [645, 434] width 157 height 15
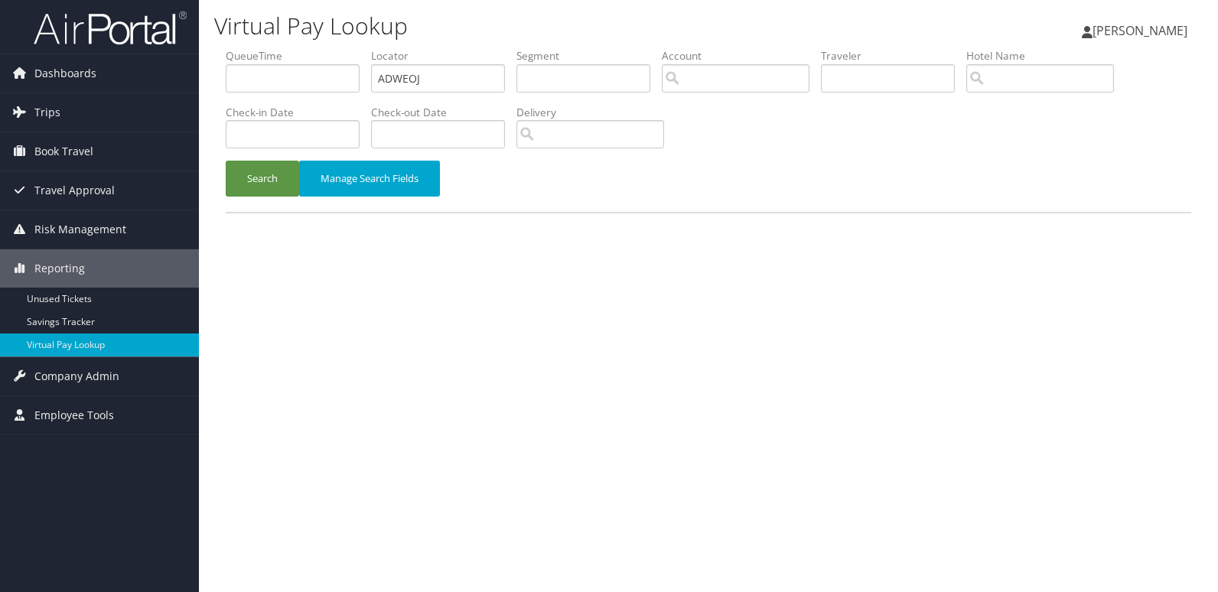
click at [503, 73] on input "ADWEOJ" at bounding box center [438, 78] width 134 height 28
type input "GBDDSF"
click at [275, 187] on button "Search" at bounding box center [262, 179] width 73 height 36
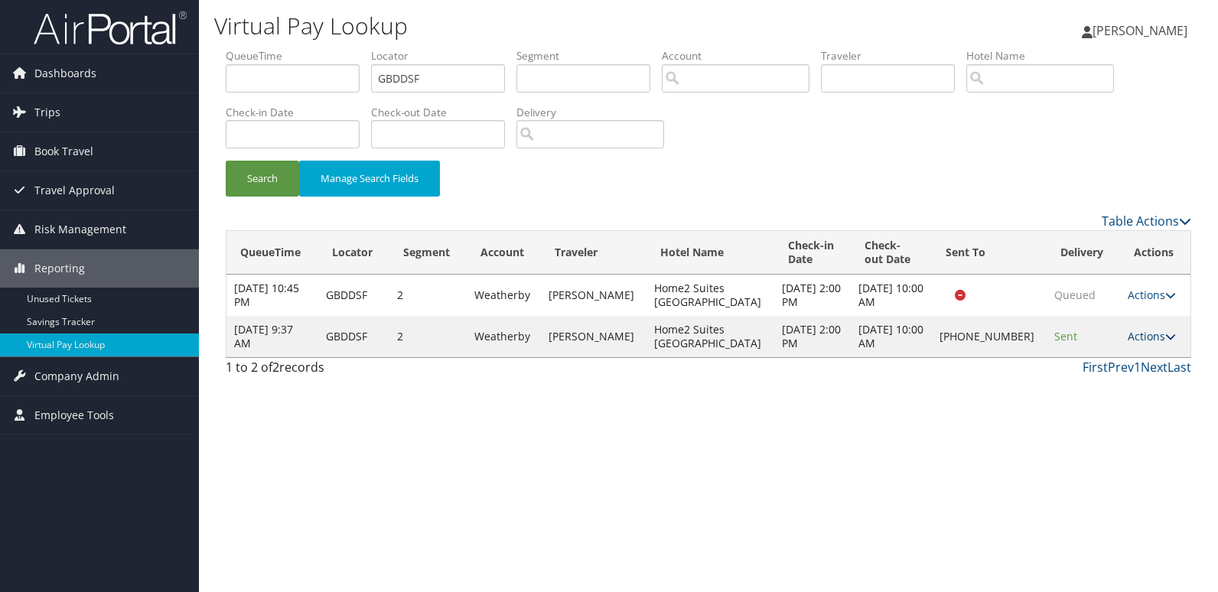
click at [1139, 334] on link "Actions" at bounding box center [1152, 336] width 48 height 15
click at [1151, 376] on link "Logs" at bounding box center [1099, 385] width 131 height 26
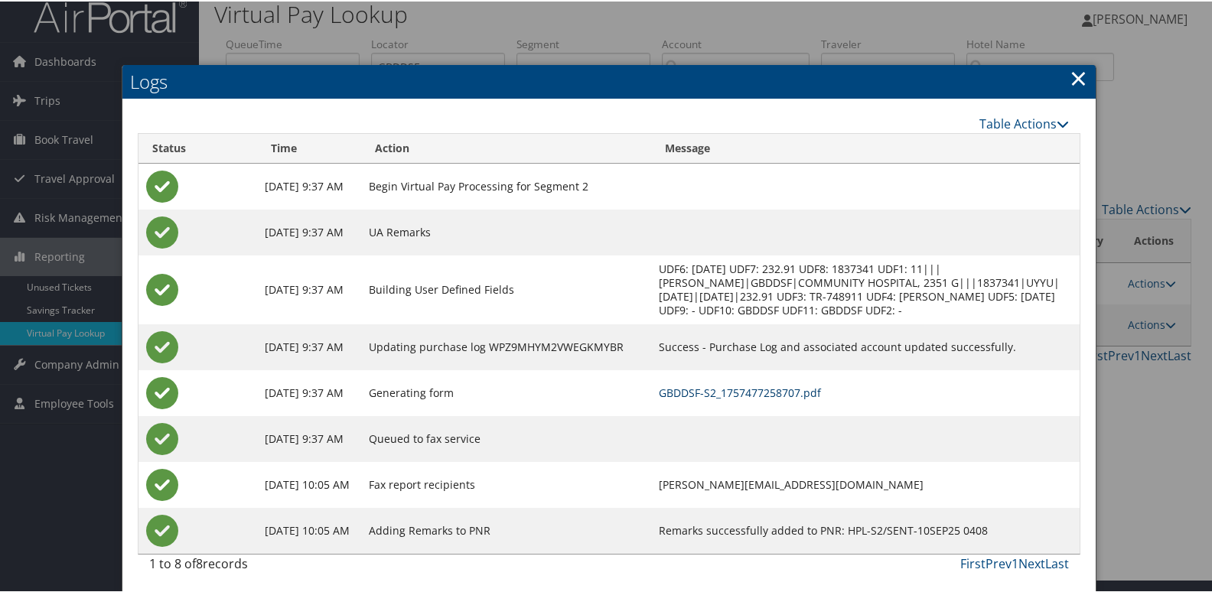
scroll to position [16, 0]
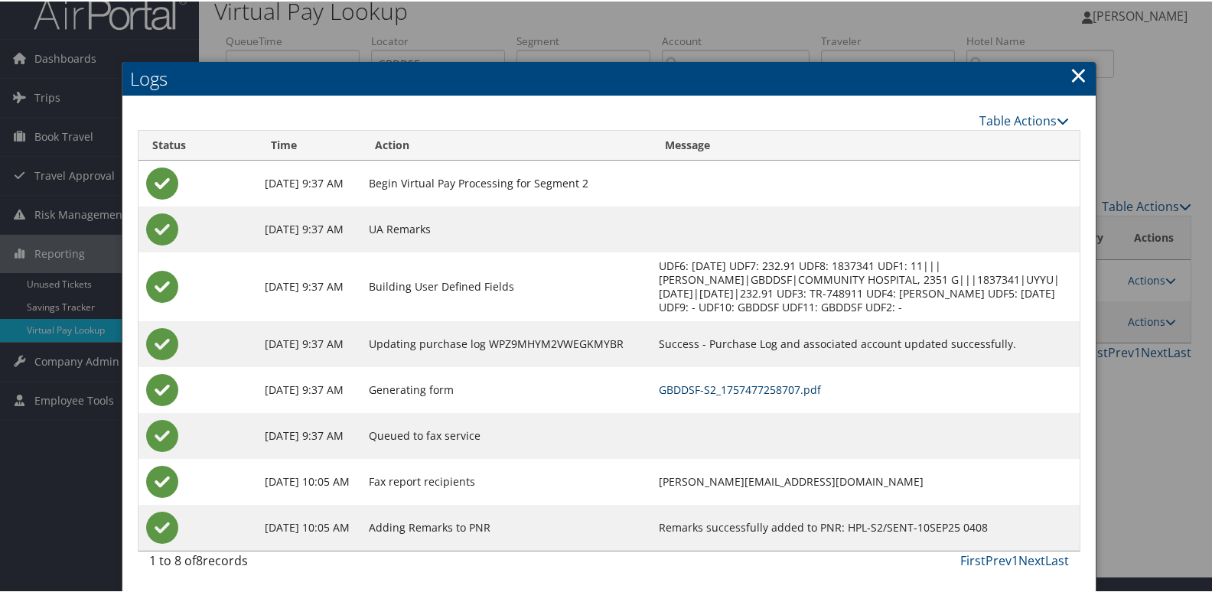
click at [802, 386] on link "GBDDSF-S2_1757477258707.pdf" at bounding box center [740, 388] width 162 height 15
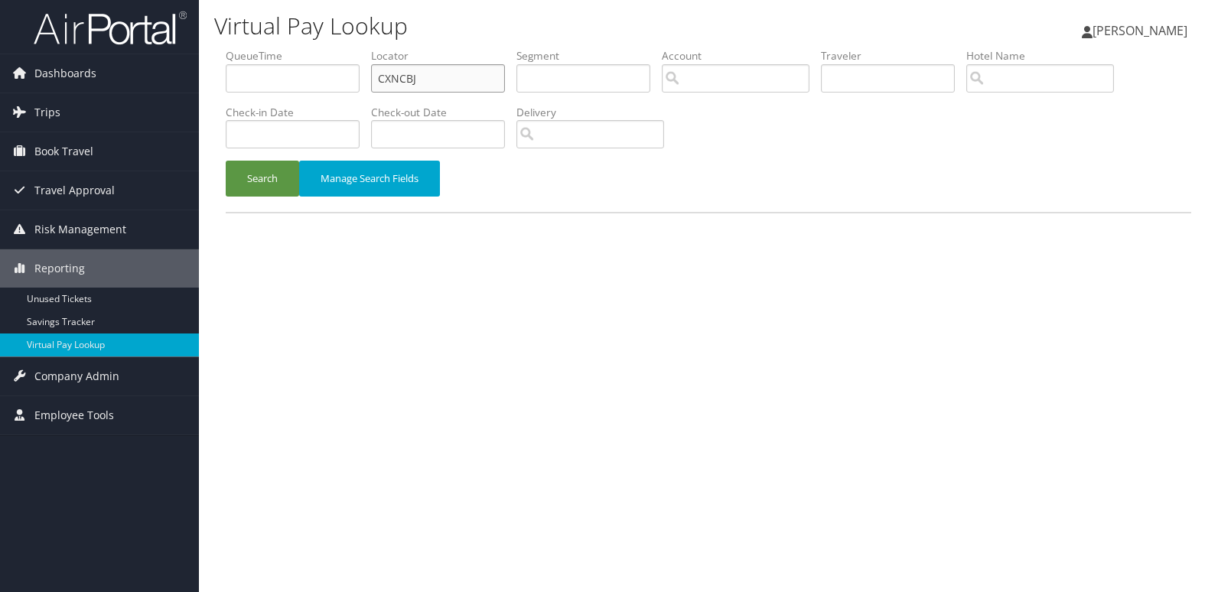
click at [434, 70] on input "CXNCBJ" at bounding box center [438, 78] width 134 height 28
paste input "TEAUH"
type input "CTEAUH"
click at [275, 174] on button "Search" at bounding box center [262, 179] width 73 height 36
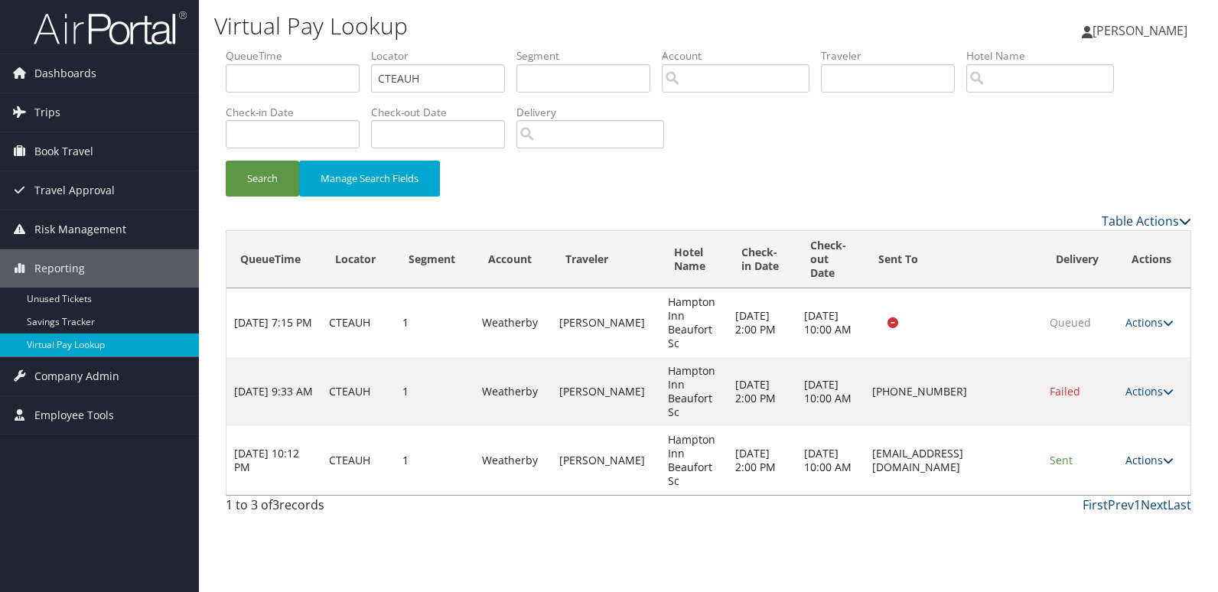
click at [1149, 464] on link "Actions" at bounding box center [1149, 460] width 48 height 15
click at [1131, 504] on link "Logs" at bounding box center [1122, 509] width 96 height 26
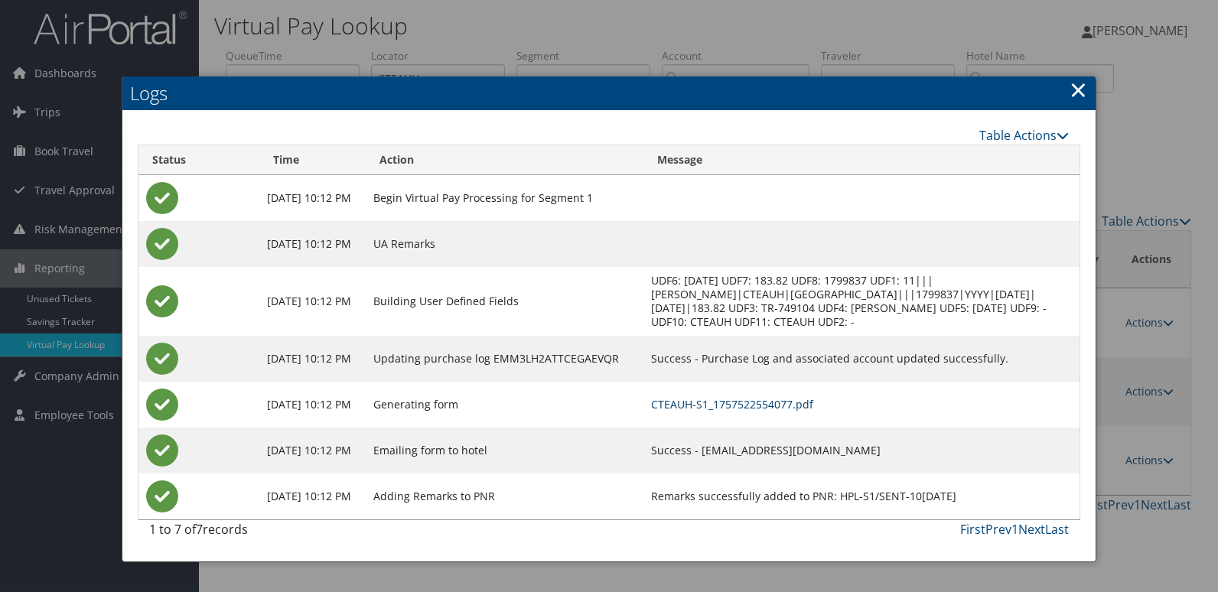
click at [788, 406] on link "CTEAUH-S1_1757522554077.pdf" at bounding box center [732, 404] width 162 height 15
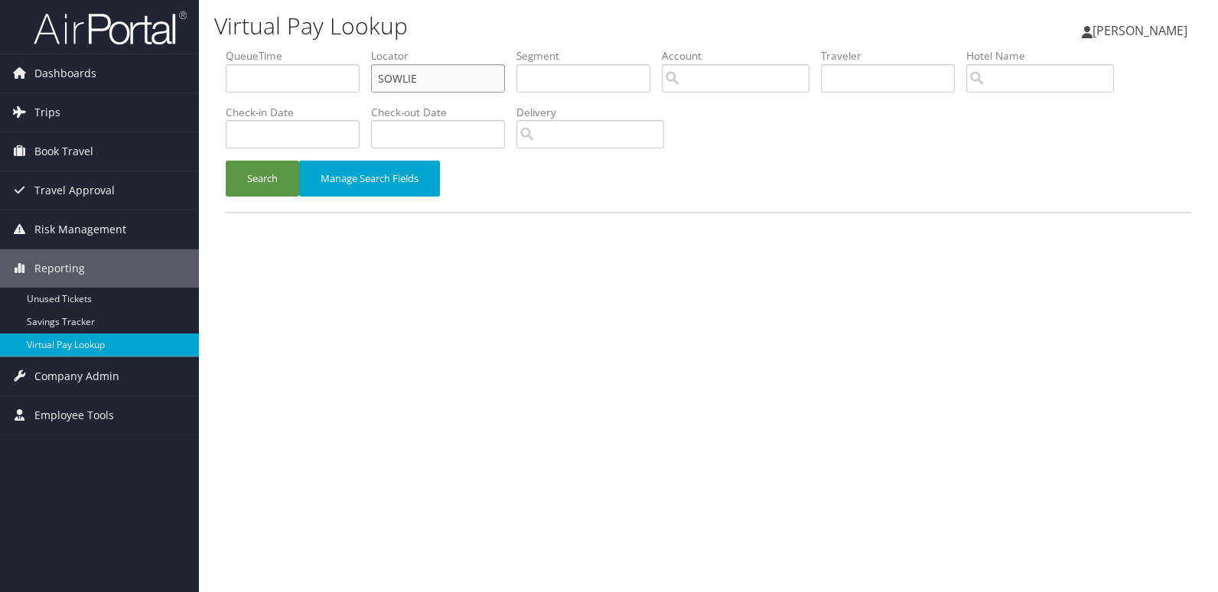
click at [487, 83] on input "SOWLIE" at bounding box center [438, 78] width 134 height 28
paste input "LJUHVA"
type input "LJUHVA"
click at [272, 183] on button "Search" at bounding box center [262, 179] width 73 height 36
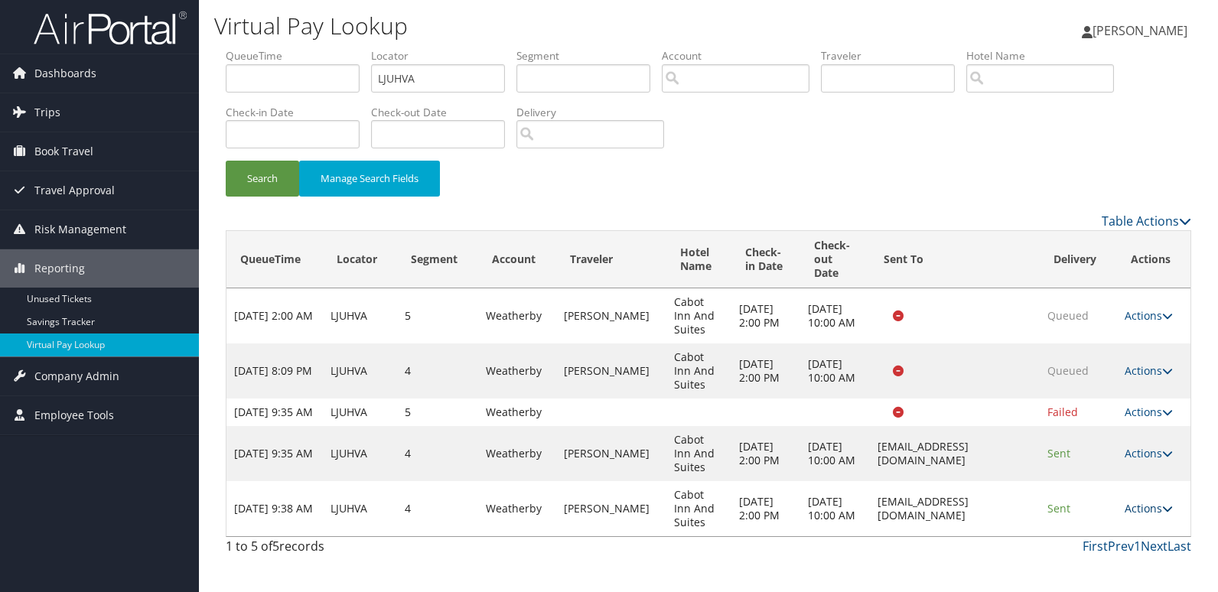
click at [1137, 516] on link "Actions" at bounding box center [1148, 508] width 48 height 15
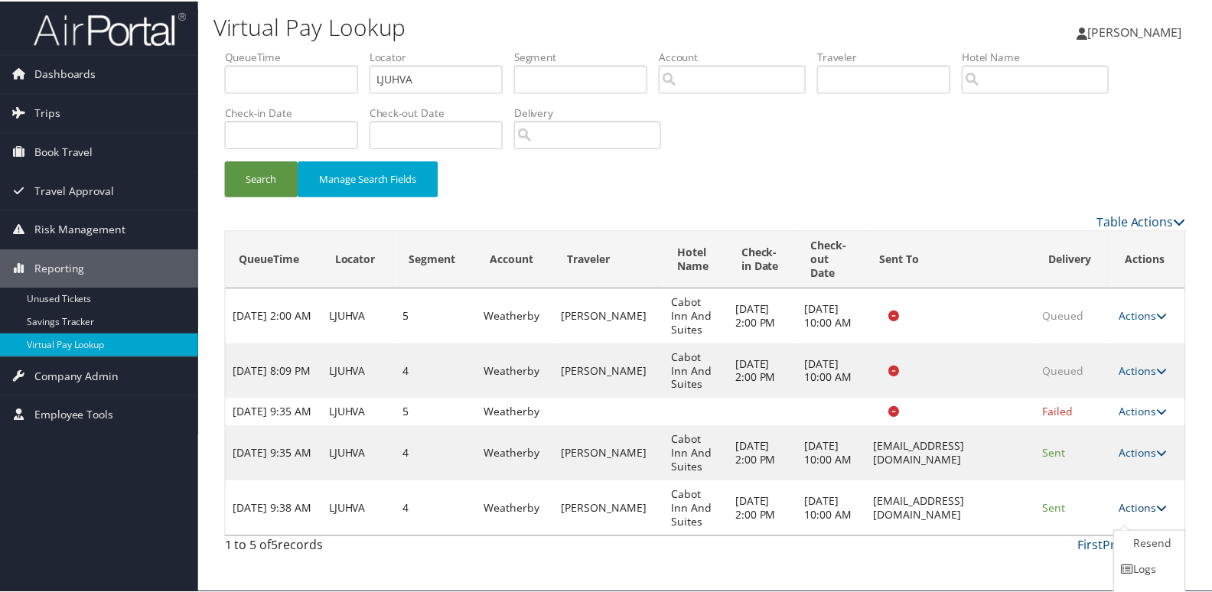
scroll to position [46, 0]
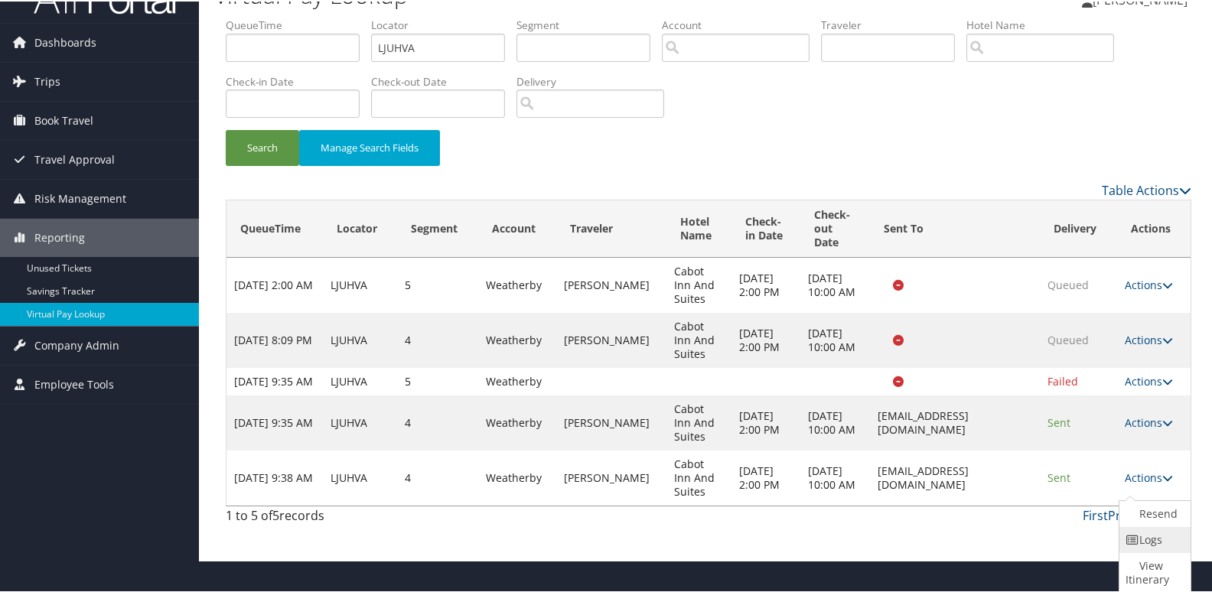
click at [1128, 536] on icon at bounding box center [1132, 538] width 14 height 11
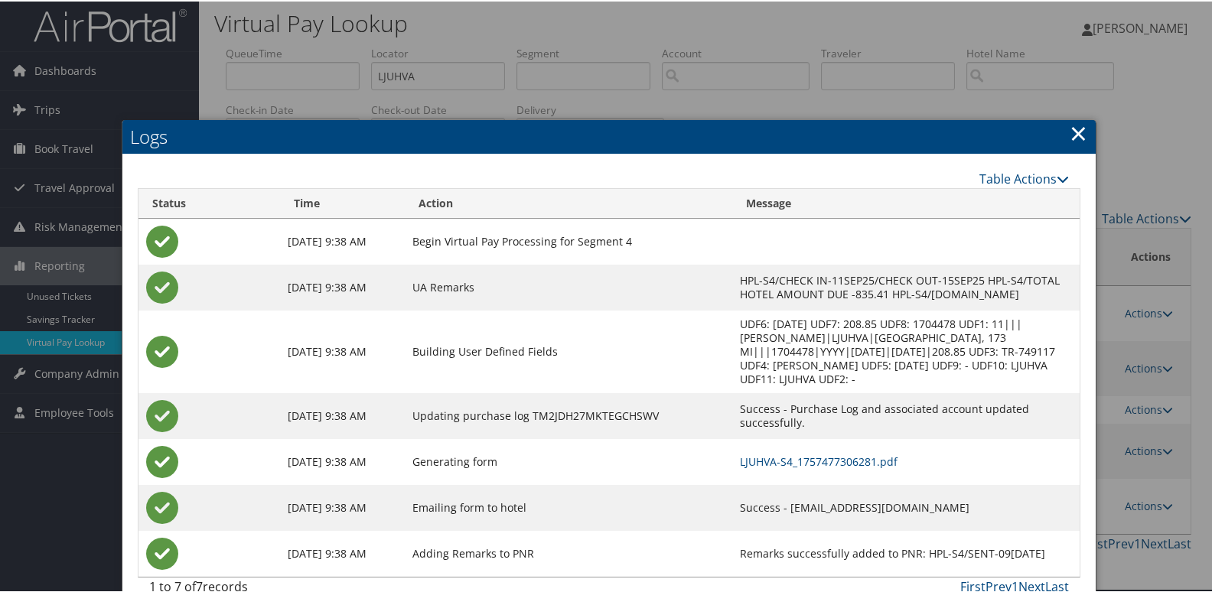
scroll to position [13, 0]
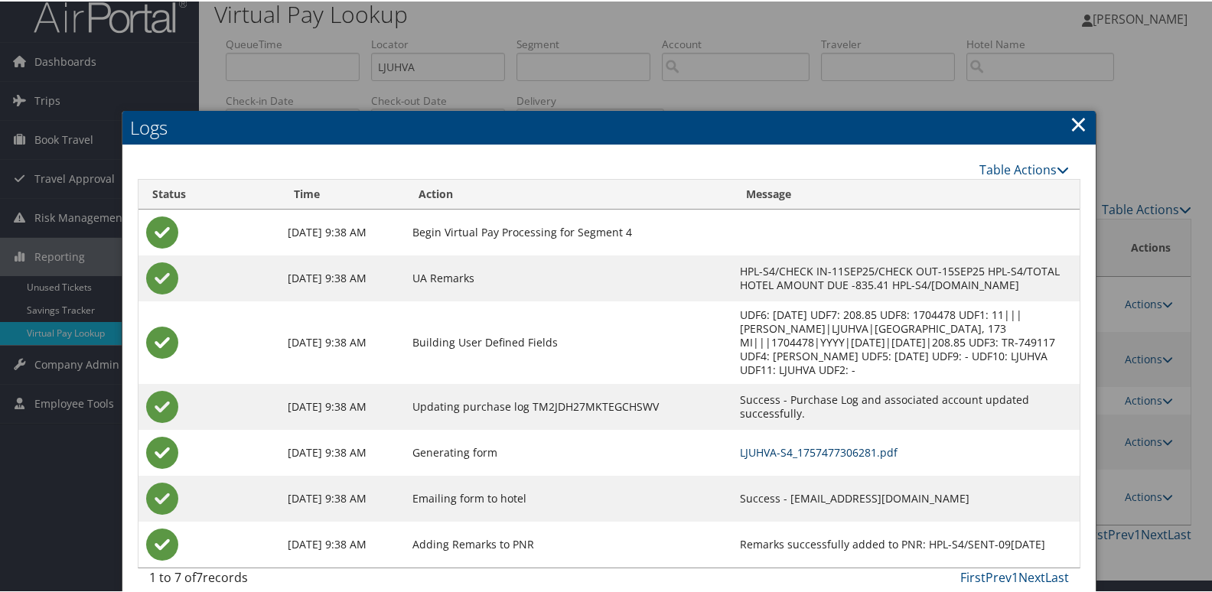
click at [823, 444] on link "LJUHVA-S4_1757477306281.pdf" at bounding box center [819, 451] width 158 height 15
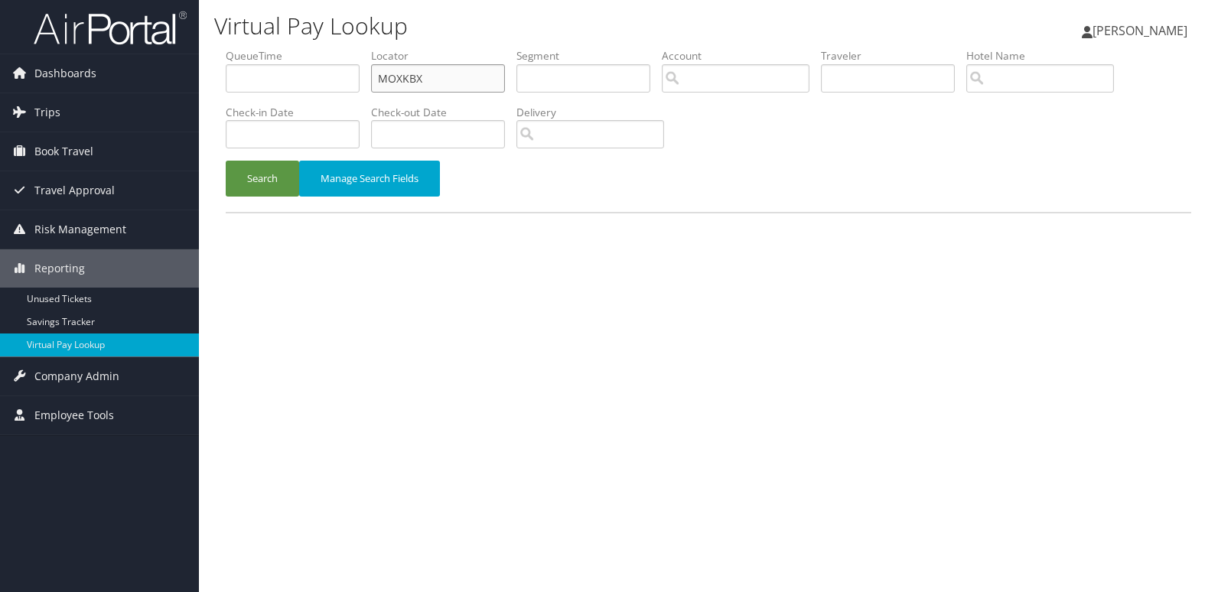
click at [438, 70] on input "MOXKBX" at bounding box center [438, 78] width 134 height 28
paste input "FJOFKM"
type input "FJOFKM"
click at [246, 175] on button "Search" at bounding box center [262, 179] width 73 height 36
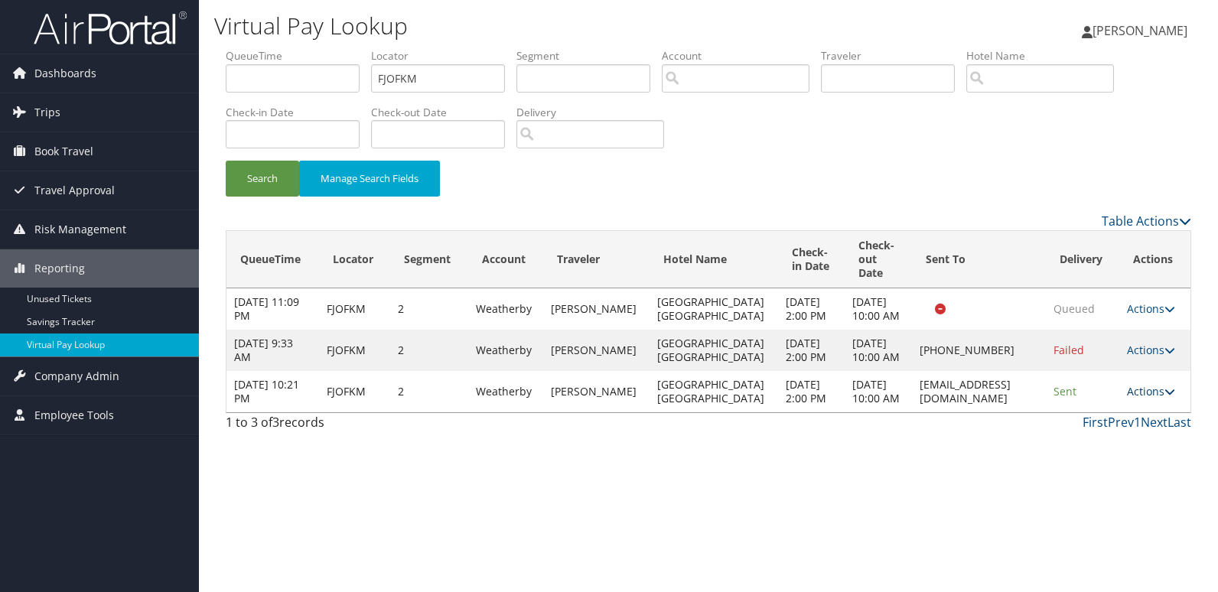
click at [1134, 399] on link "Actions" at bounding box center [1151, 391] width 48 height 15
click at [1137, 470] on link "Logs" at bounding box center [1120, 474] width 96 height 26
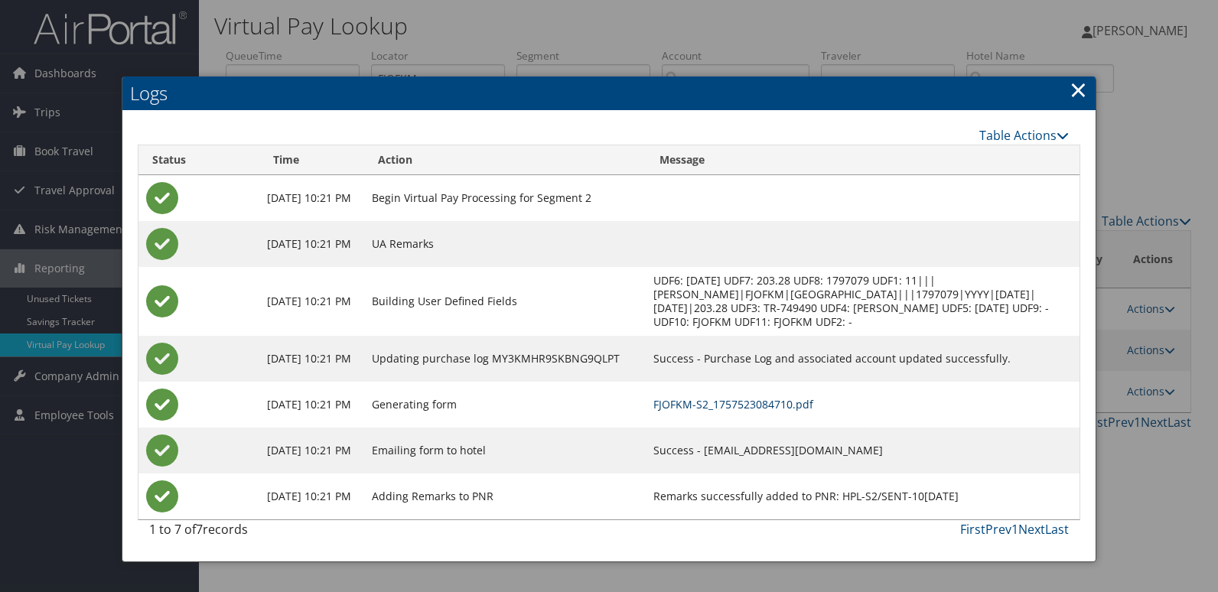
click at [813, 401] on link "FJOFKM-S2_1757523084710.pdf" at bounding box center [733, 404] width 160 height 15
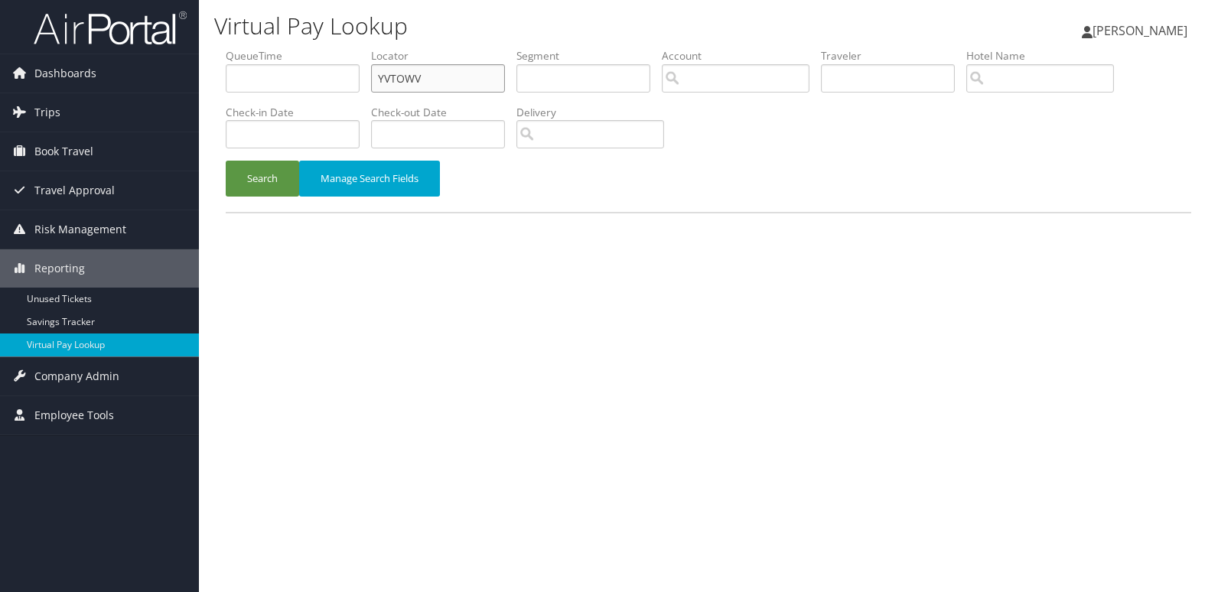
click at [474, 76] on input "YVTOWV" at bounding box center [438, 78] width 134 height 28
paste input "WUIVDD"
type input "WUIVDD"
click at [255, 181] on button "Search" at bounding box center [262, 179] width 73 height 36
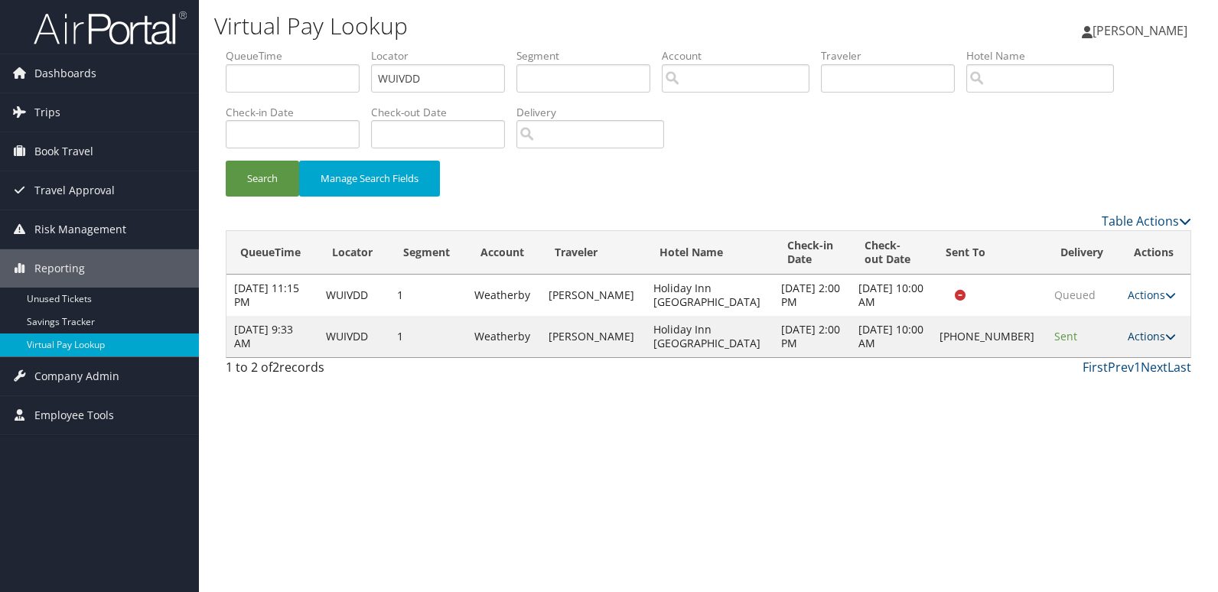
click link "Actions"
click link "Logs"
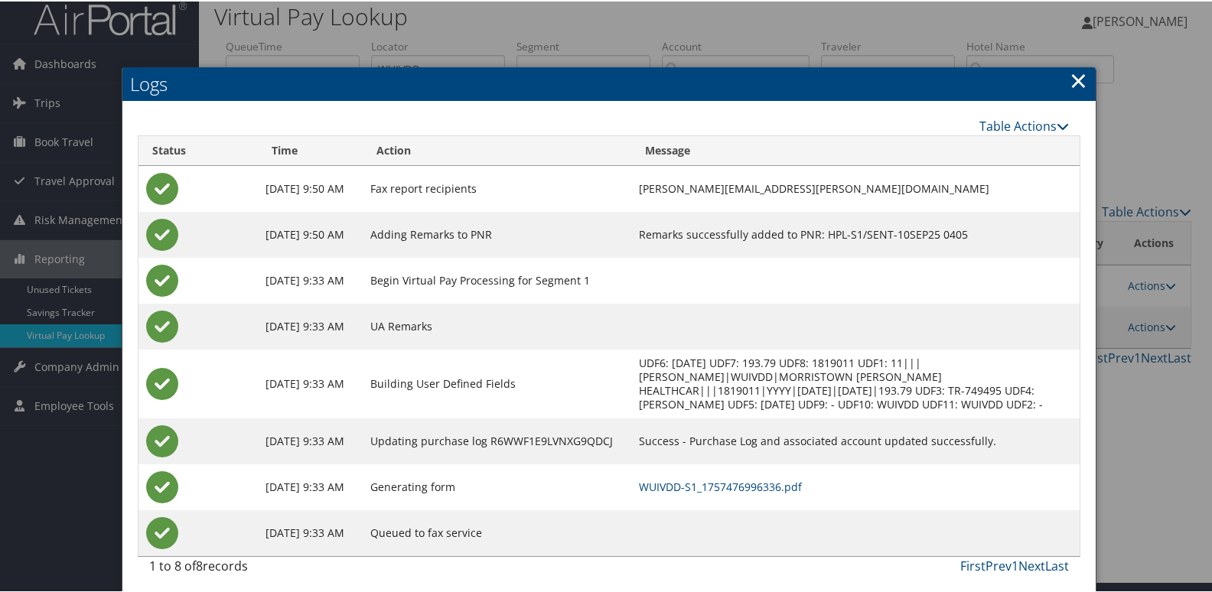
scroll to position [16, 0]
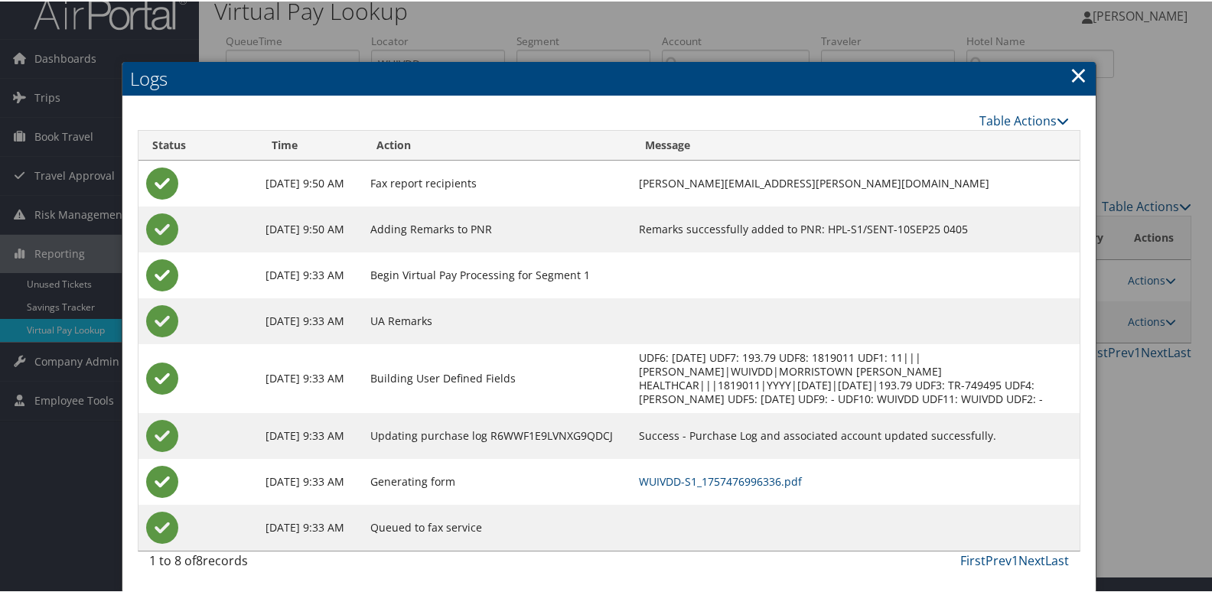
click td "WUIVDD-S1_1757476996336.pdf"
click link "WUIVDD-S1_1757476996336.pdf"
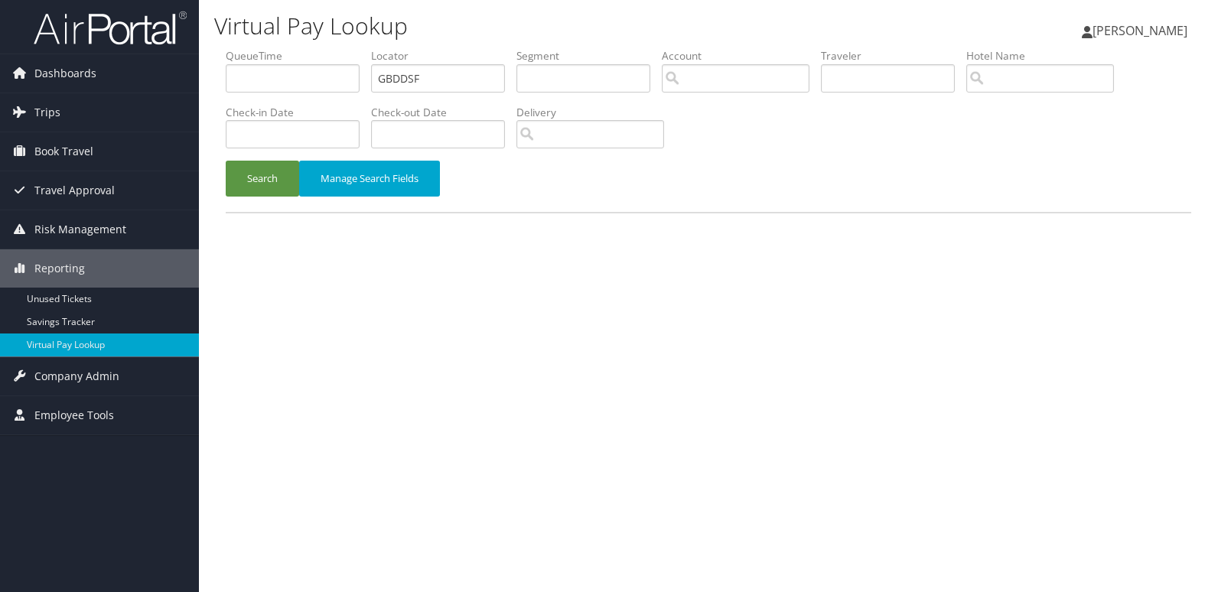
click at [479, 88] on input "GBDDSF" at bounding box center [438, 78] width 134 height 28
type input "EDSPCE"
click at [250, 178] on button "Search" at bounding box center [262, 179] width 73 height 36
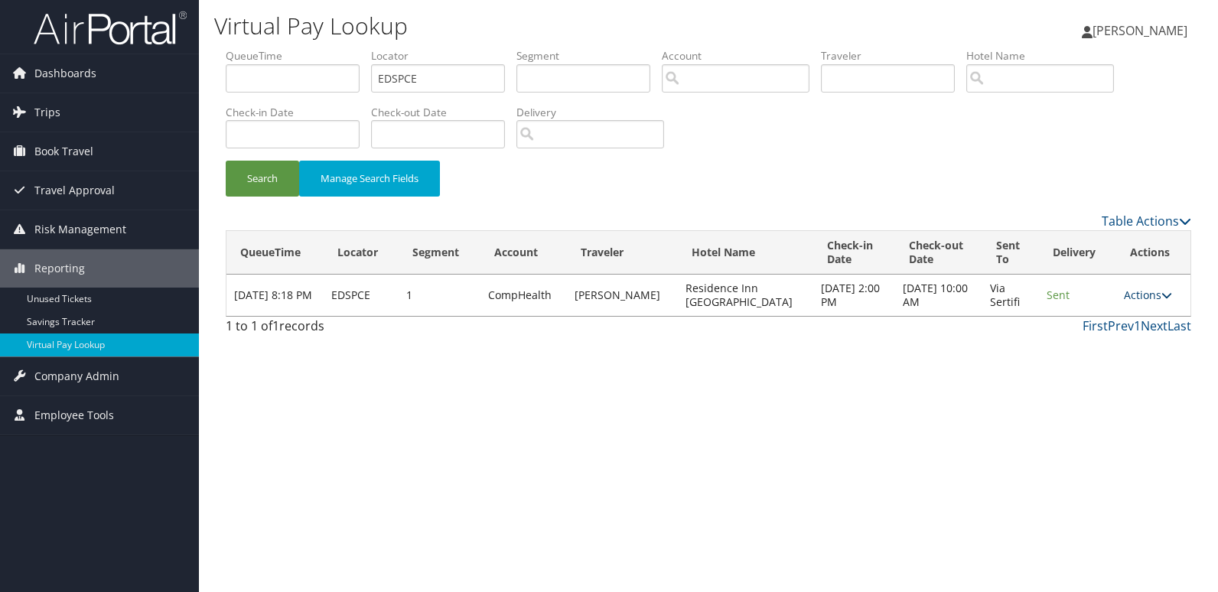
click at [1131, 299] on link "Actions" at bounding box center [1148, 295] width 48 height 15
click at [1121, 330] on link "Logs" at bounding box center [1117, 343] width 96 height 26
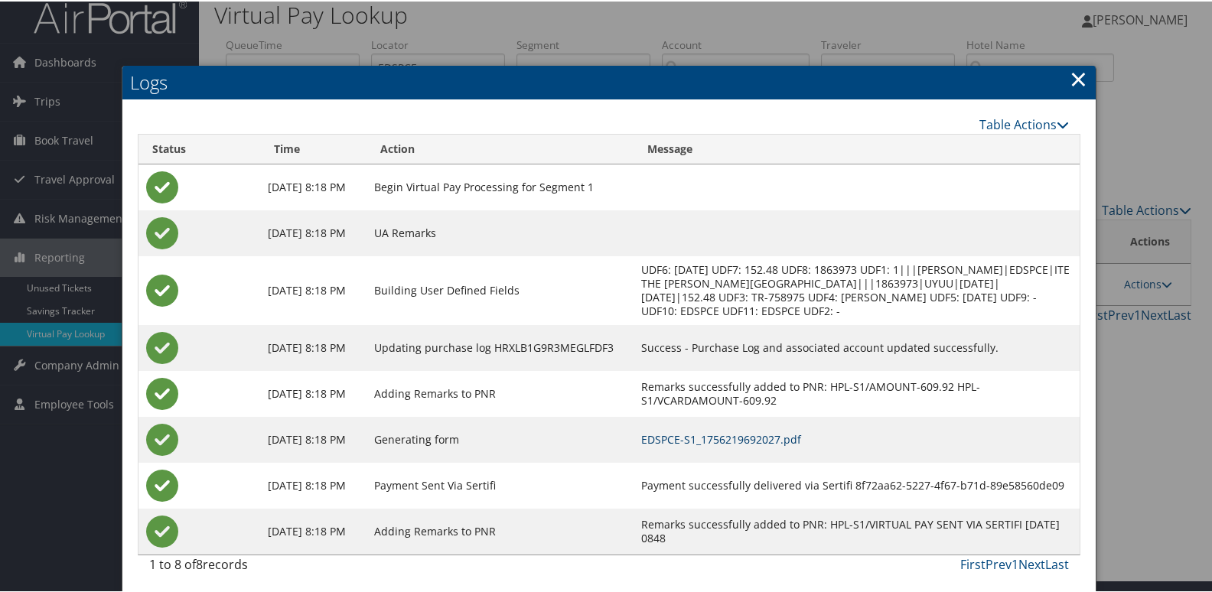
scroll to position [16, 0]
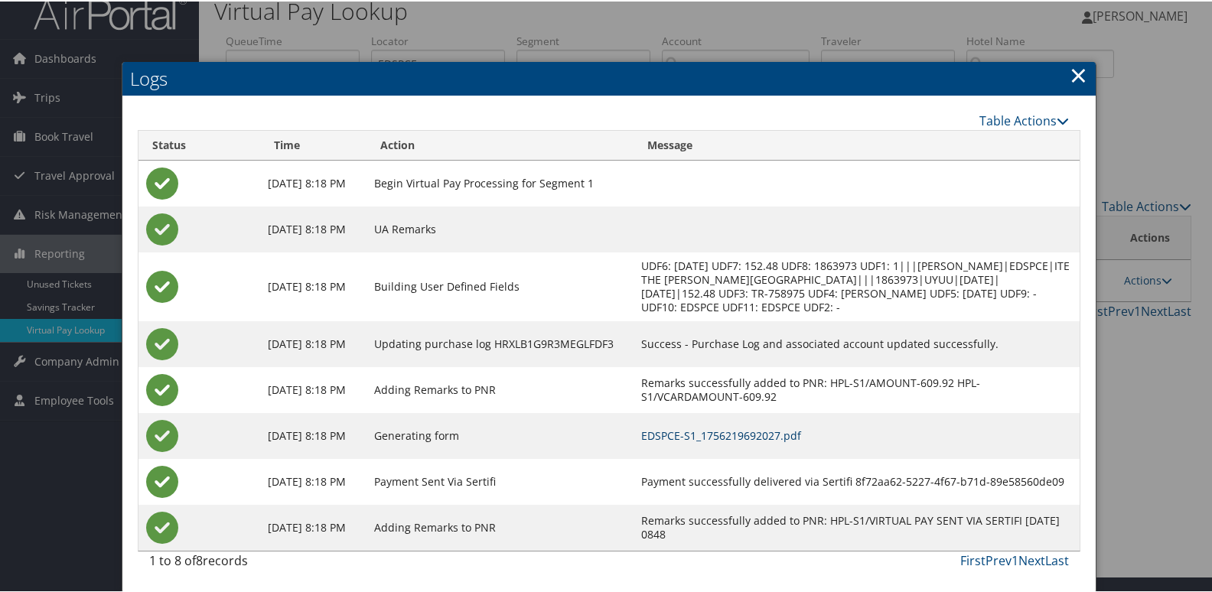
click at [801, 435] on link "EDSPCE-S1_1756219692027.pdf" at bounding box center [721, 434] width 160 height 15
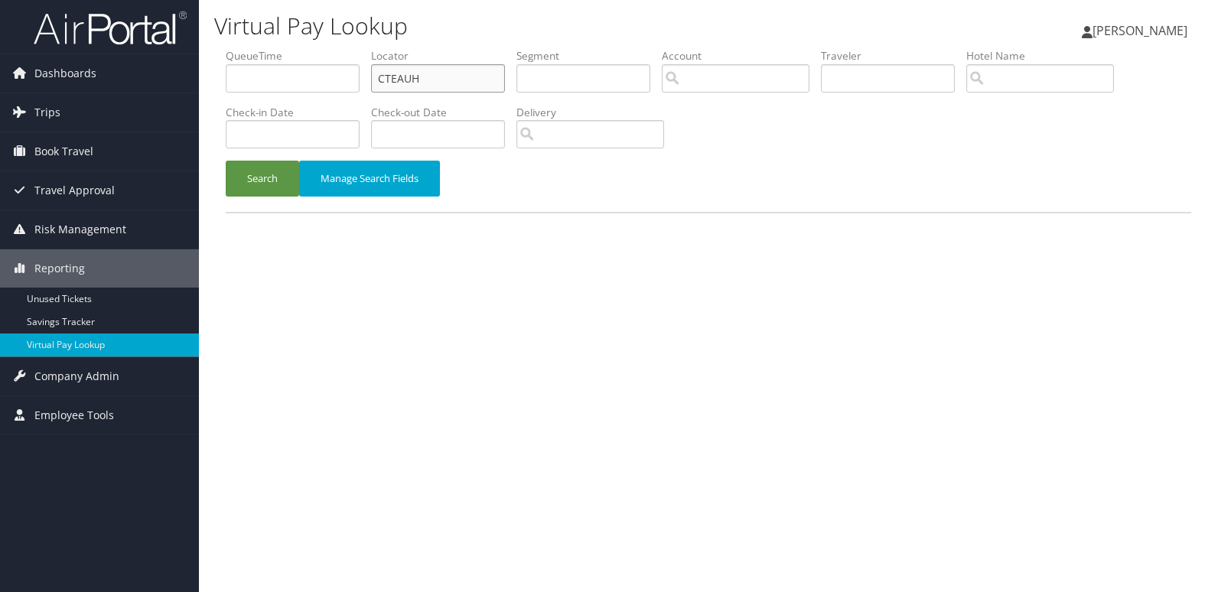
click at [467, 80] on input "CTEAUH" at bounding box center [438, 78] width 134 height 28
paste input "ABLJQB"
type input "ABLJQB"
click at [243, 176] on button "Search" at bounding box center [262, 179] width 73 height 36
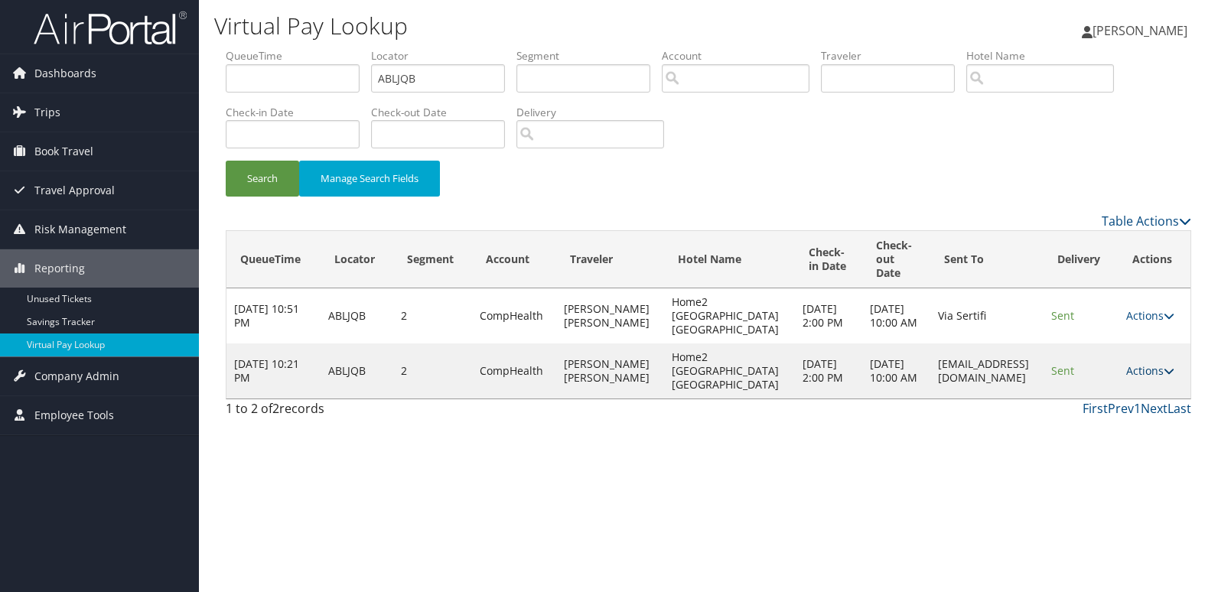
click at [1132, 366] on link "Actions" at bounding box center [1150, 370] width 48 height 15
click at [1138, 406] on link "Logs" at bounding box center [1119, 419] width 96 height 26
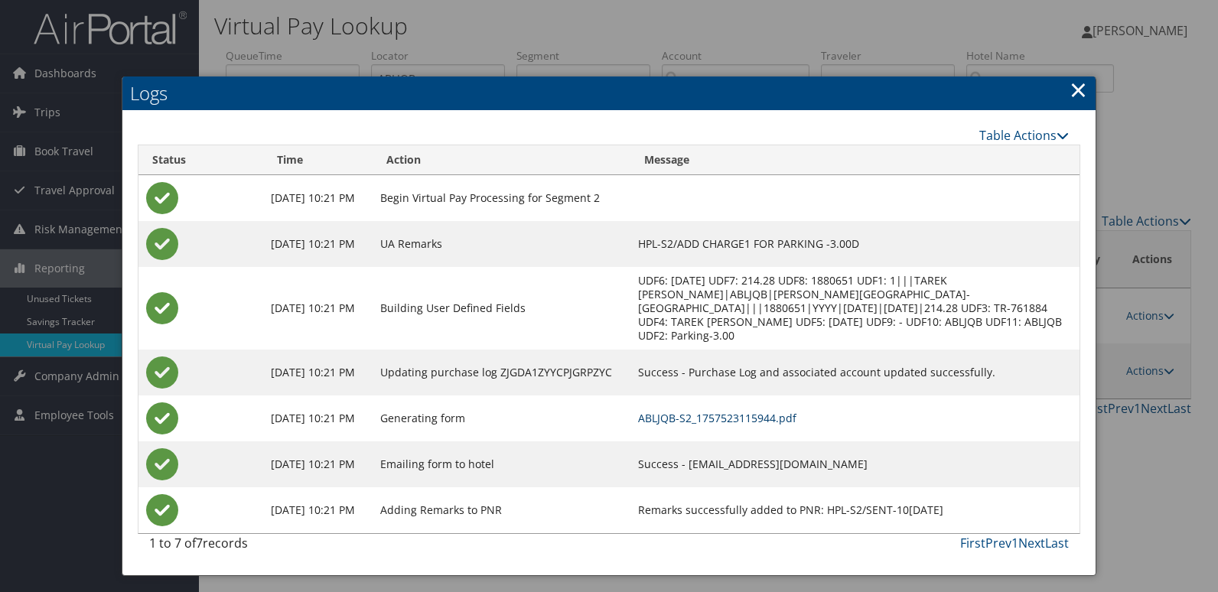
click at [796, 418] on link "ABLJQB-S2_1757523115944.pdf" at bounding box center [717, 418] width 158 height 15
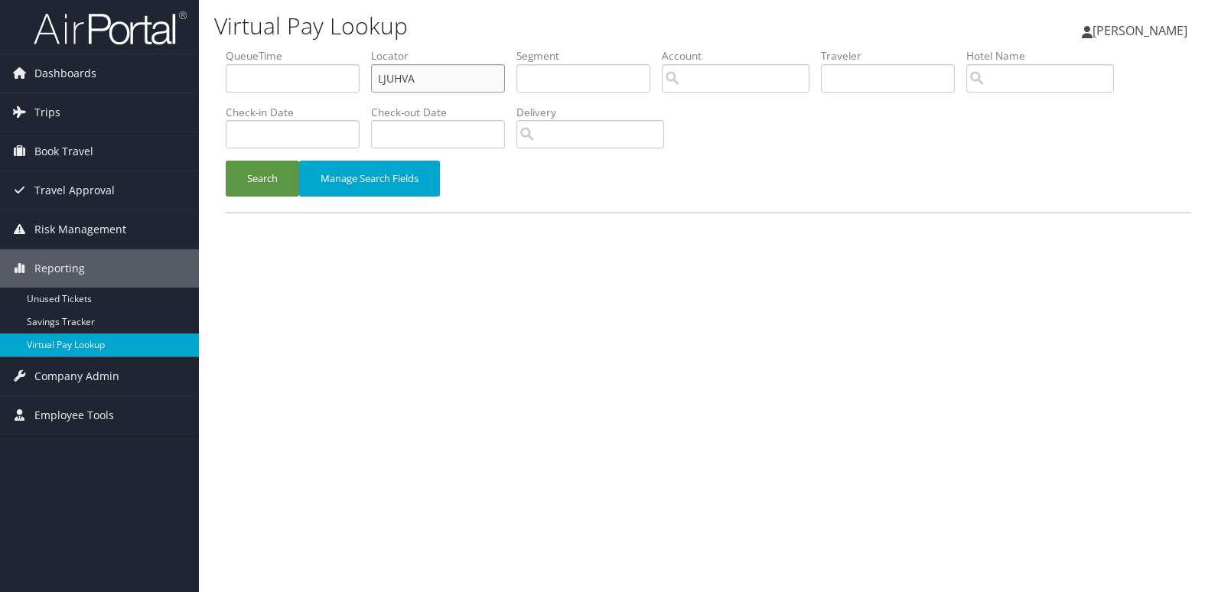
click at [460, 83] on input "LJUHVA" at bounding box center [438, 78] width 134 height 28
paste input "AESZBH"
type input "AESZBH"
click at [260, 165] on button "Search" at bounding box center [262, 179] width 73 height 36
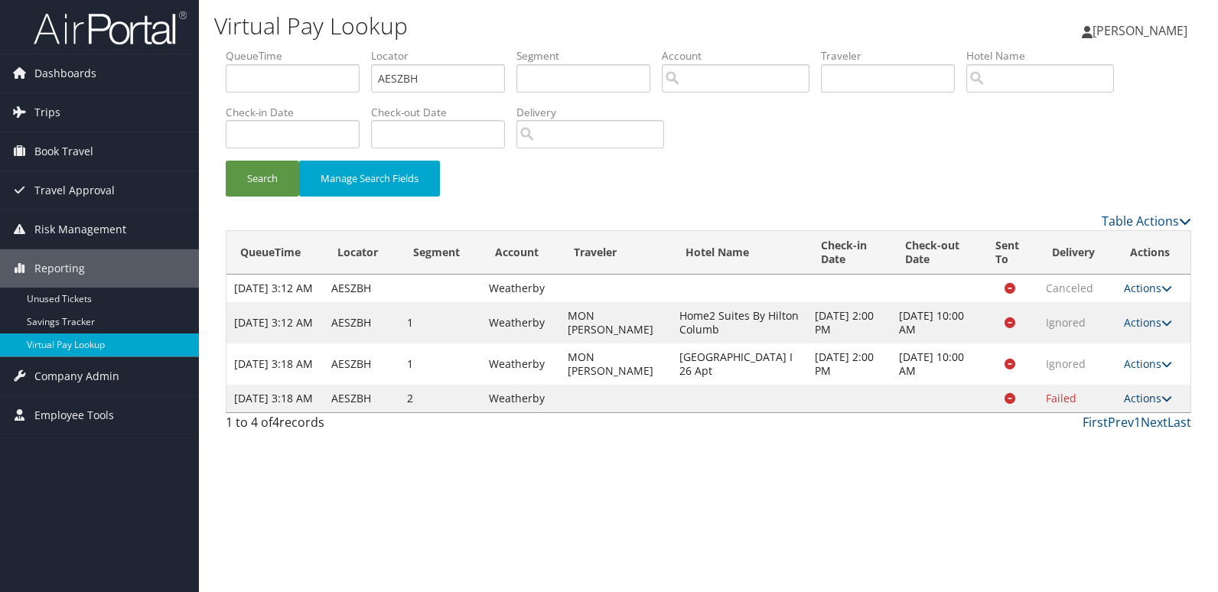
click at [1144, 405] on link "Actions" at bounding box center [1148, 398] width 48 height 15
click at [1125, 470] on link "Logs" at bounding box center [1117, 467] width 96 height 26
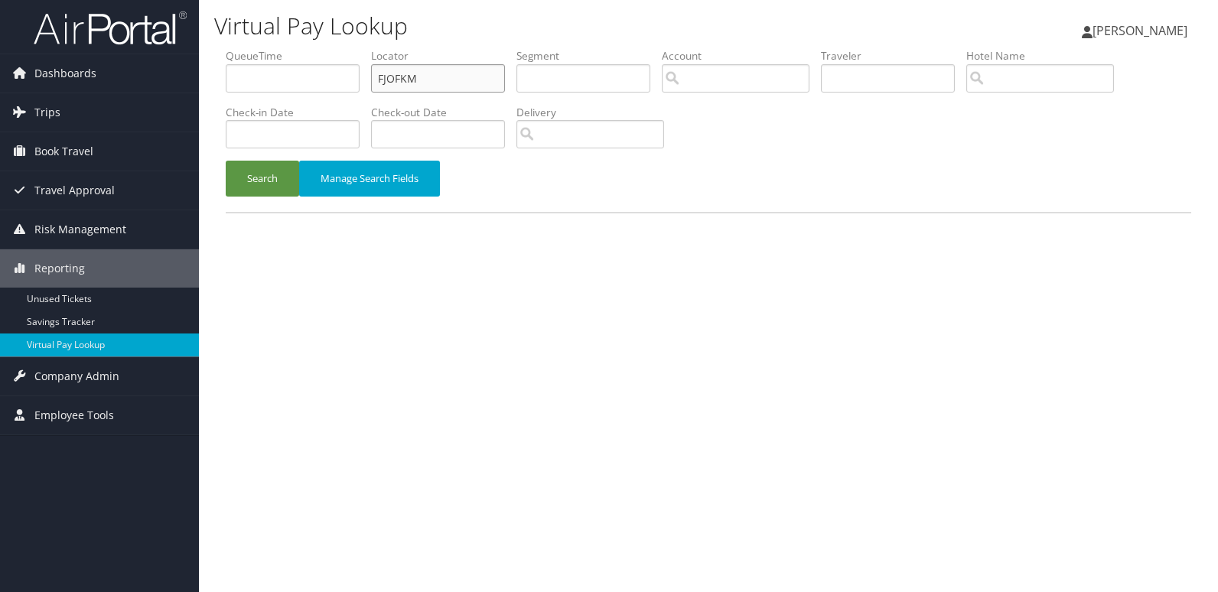
click at [482, 80] on input "FJOFKM" at bounding box center [438, 78] width 134 height 28
paste input "CVABH"
type input "CVABHM"
click at [246, 181] on button "Search" at bounding box center [262, 179] width 73 height 36
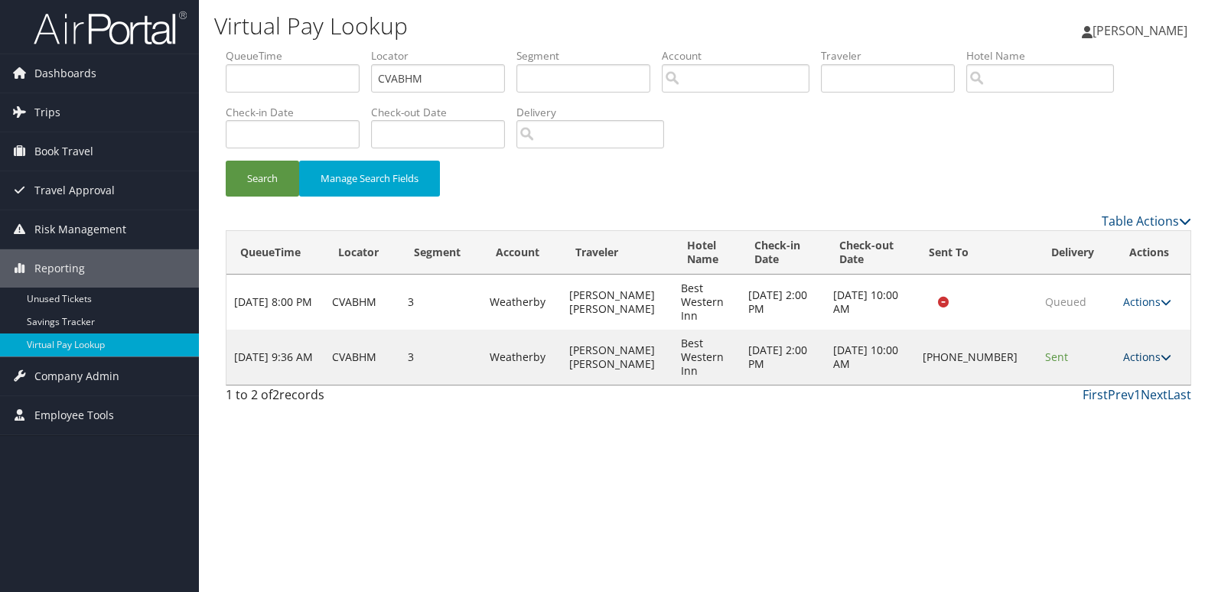
click at [1152, 357] on link "Actions" at bounding box center [1147, 357] width 48 height 15
click at [1095, 407] on link "Logs" at bounding box center [1097, 405] width 131 height 26
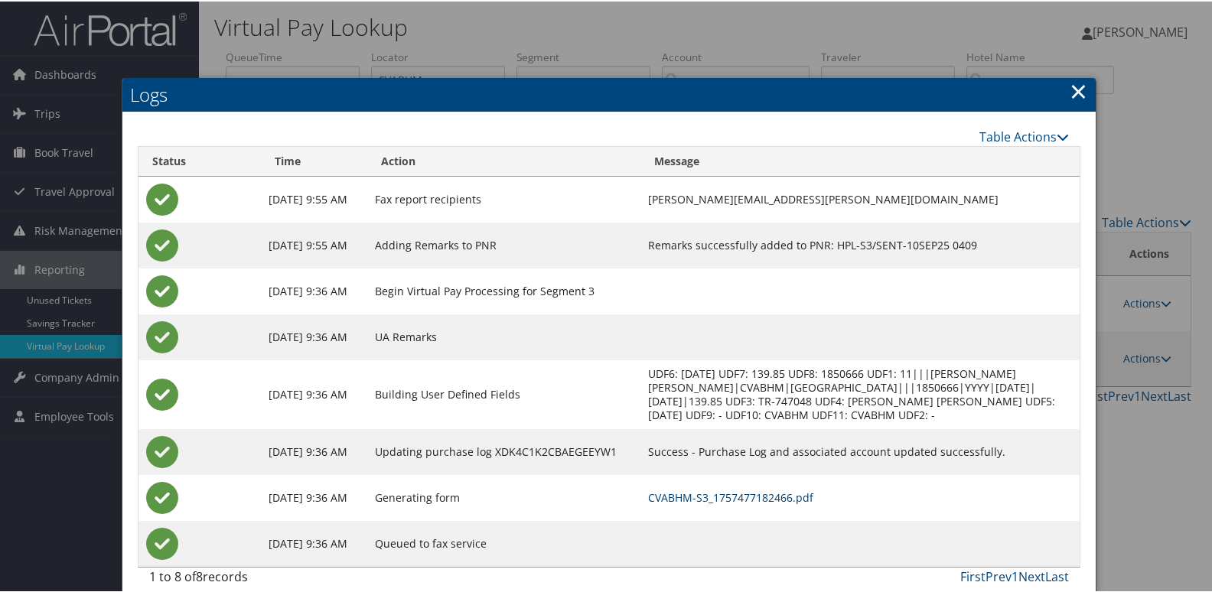
click at [777, 493] on link "CVABHM-S3_1757477182466.pdf" at bounding box center [730, 496] width 165 height 15
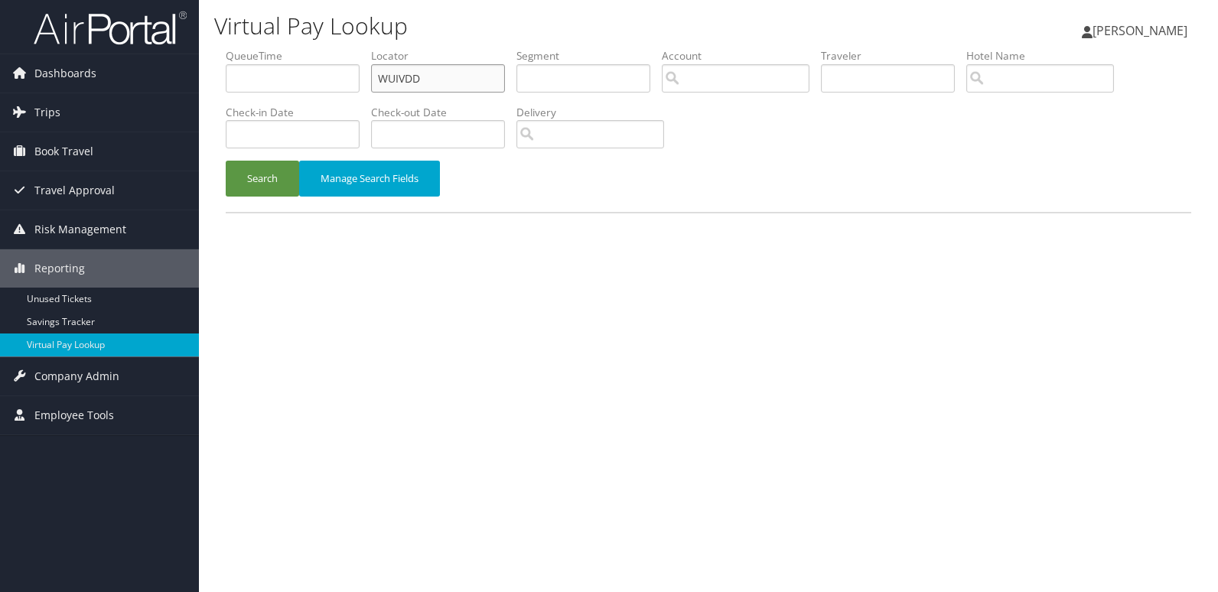
drag, startPoint x: 441, startPoint y: 70, endPoint x: 327, endPoint y: 86, distance: 115.0
click at [348, 48] on ul "QueueTime Locator WUIVDD Segment Account Traveler Hotel Name Check-in Date Chec…" at bounding box center [708, 48] width 965 height 0
paste input "FJOFKM"
type input "FJOFKM"
click at [275, 183] on button "Search" at bounding box center [262, 179] width 73 height 36
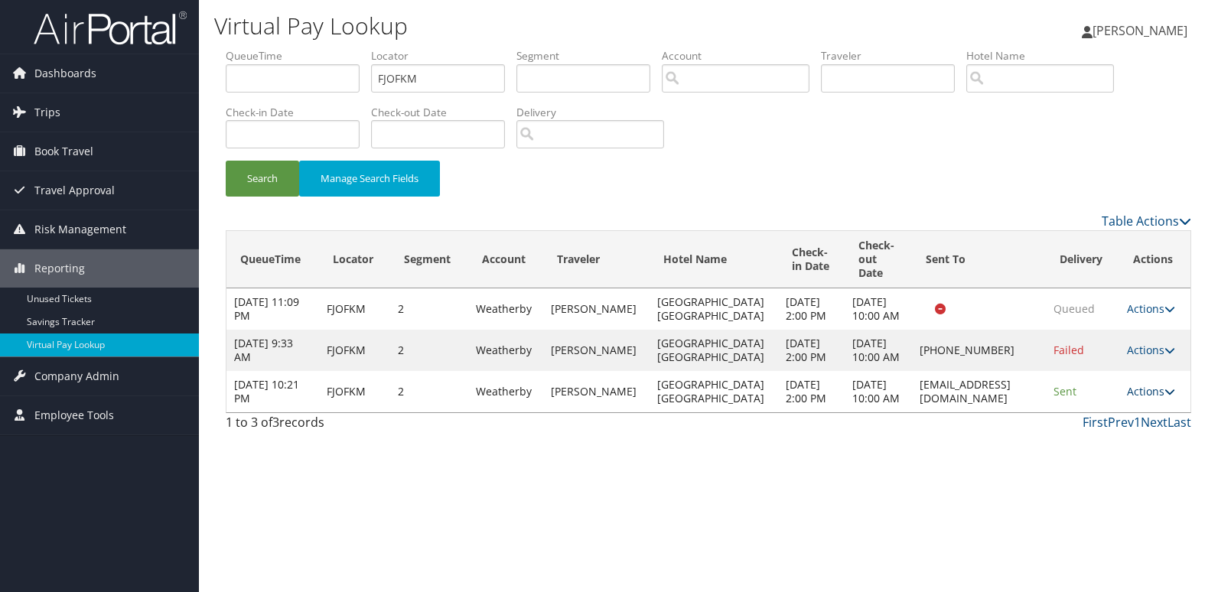
click at [1130, 399] on link "Actions" at bounding box center [1151, 391] width 48 height 15
click at [1135, 474] on link "Logs" at bounding box center [1120, 474] width 96 height 26
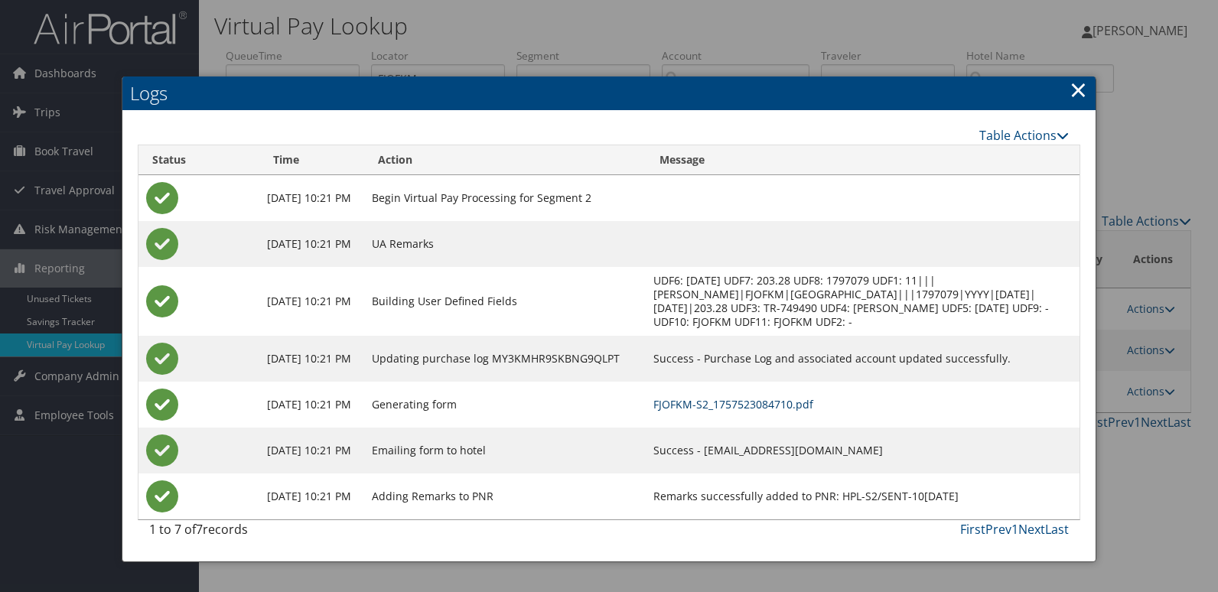
click at [813, 401] on link "FJOFKM-S2_1757523084710.pdf" at bounding box center [733, 404] width 160 height 15
